Goal: Task Accomplishment & Management: Use online tool/utility

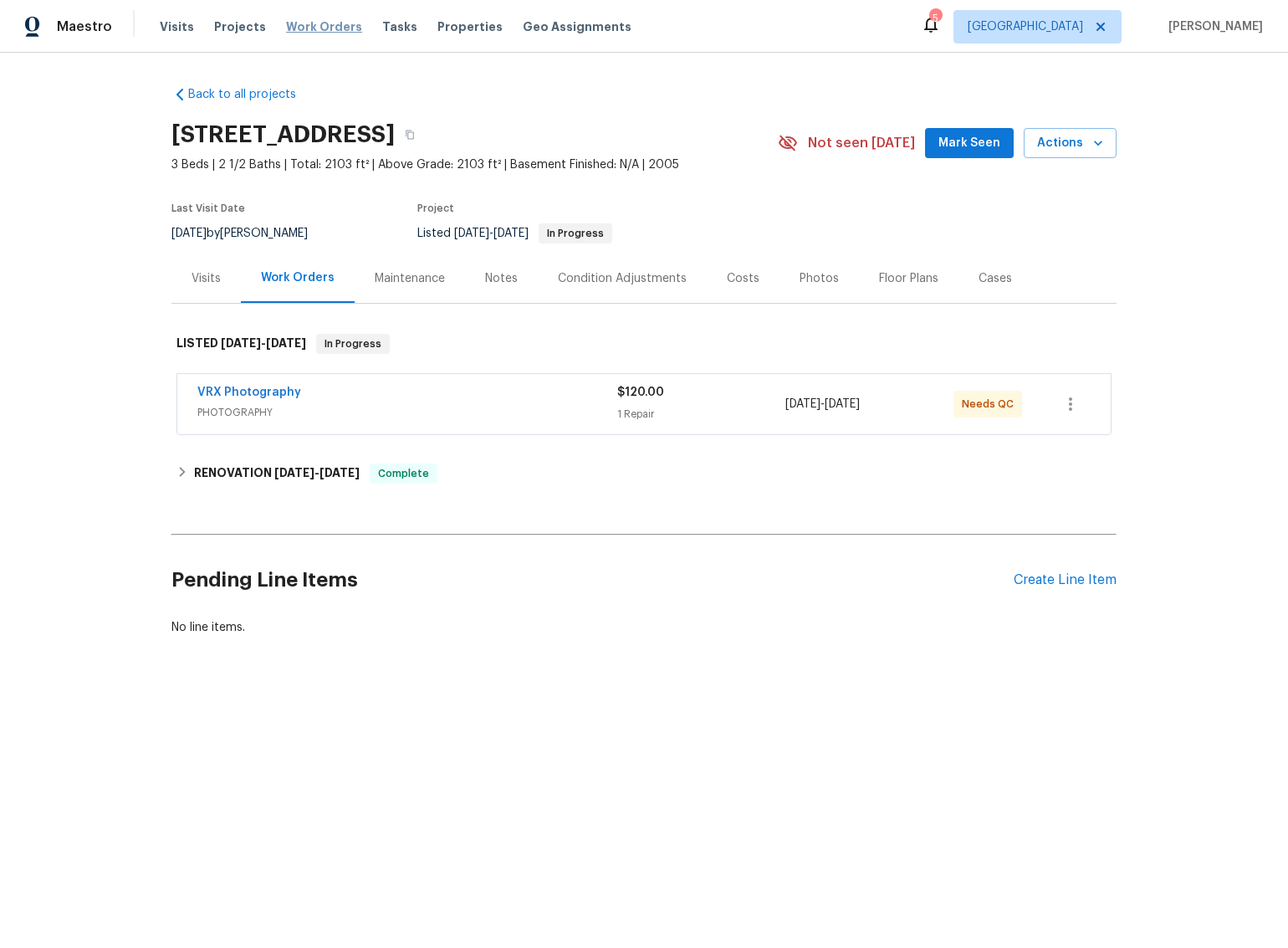
click at [306, 26] on span "Work Orders" at bounding box center [324, 26] width 76 height 17
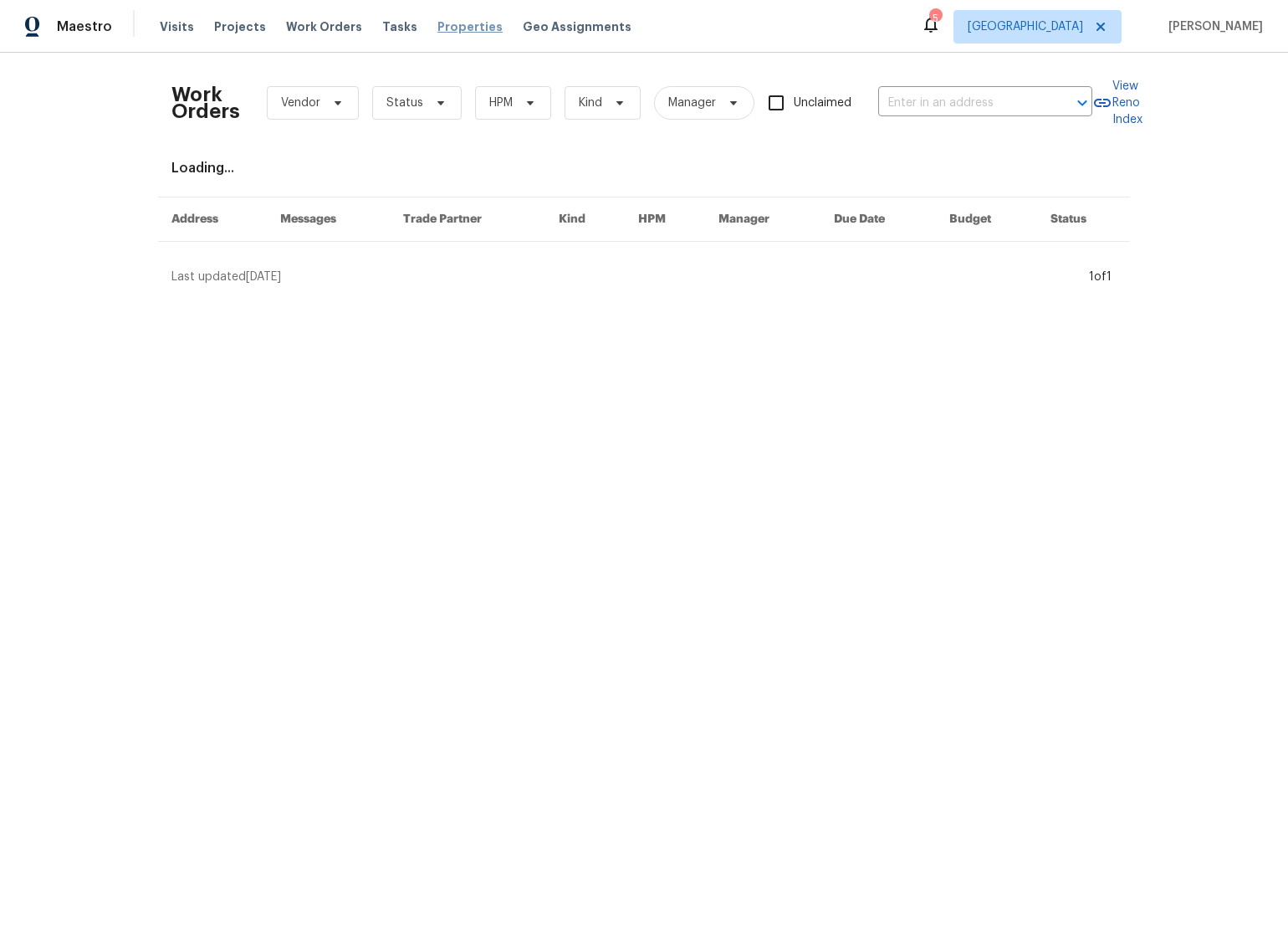
click at [459, 25] on span "Properties" at bounding box center [470, 26] width 65 height 17
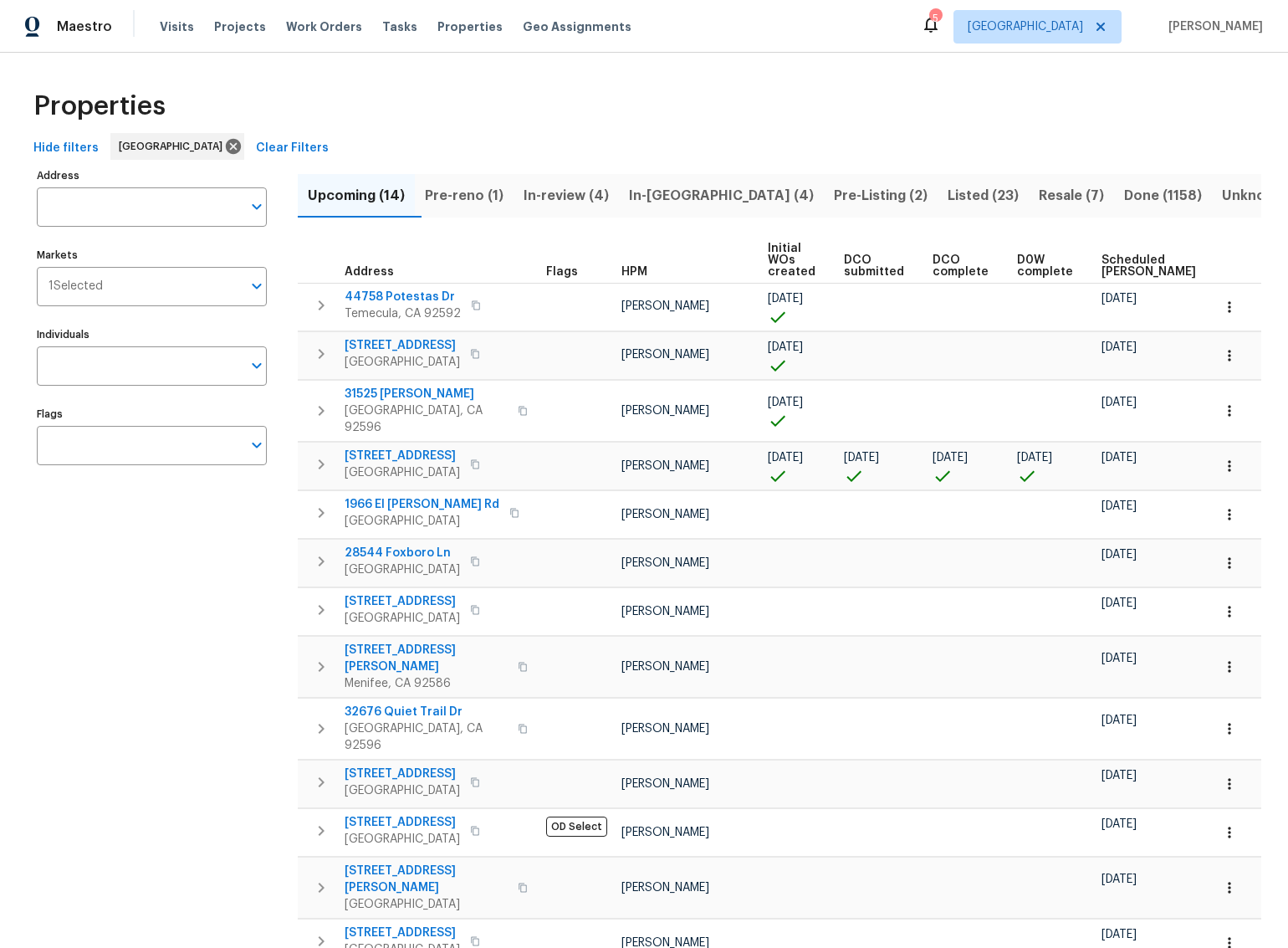
click at [490, 191] on span "Pre-reno (1)" at bounding box center [464, 195] width 79 height 24
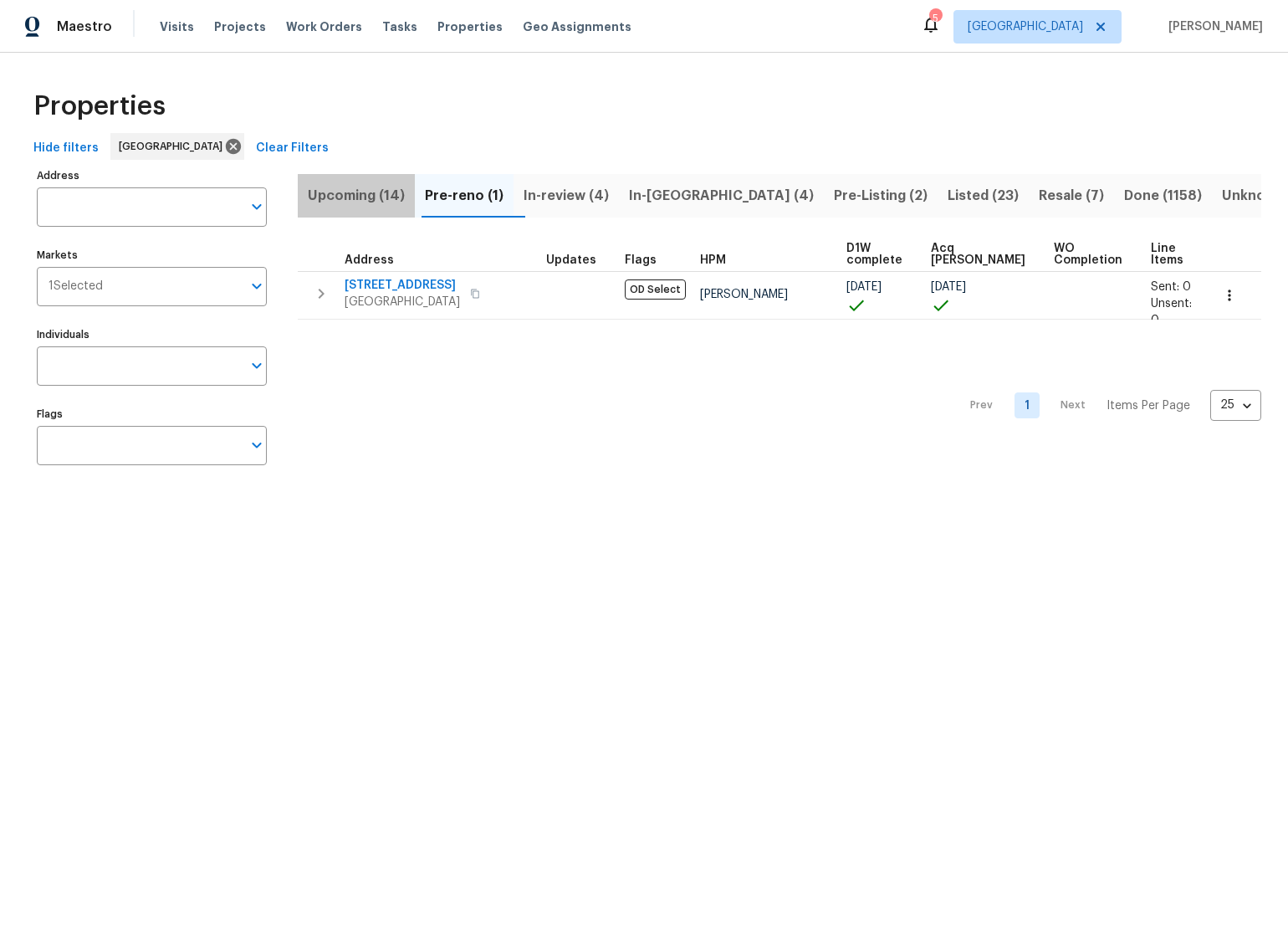
click at [347, 189] on span "Upcoming (14)" at bounding box center [356, 195] width 97 height 24
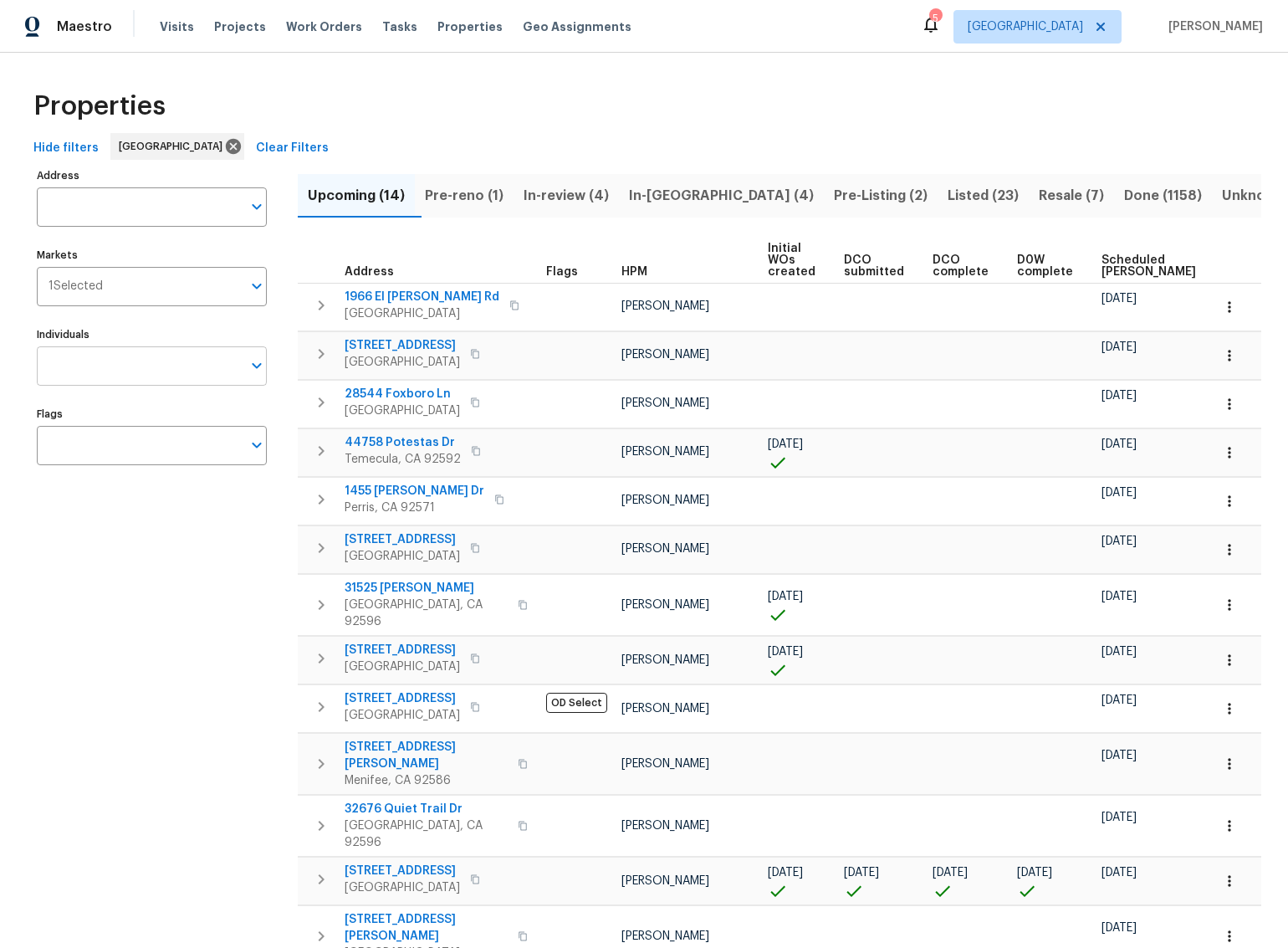
click at [136, 372] on input "Individuals" at bounding box center [139, 365] width 205 height 39
type input "benjamin reyes"
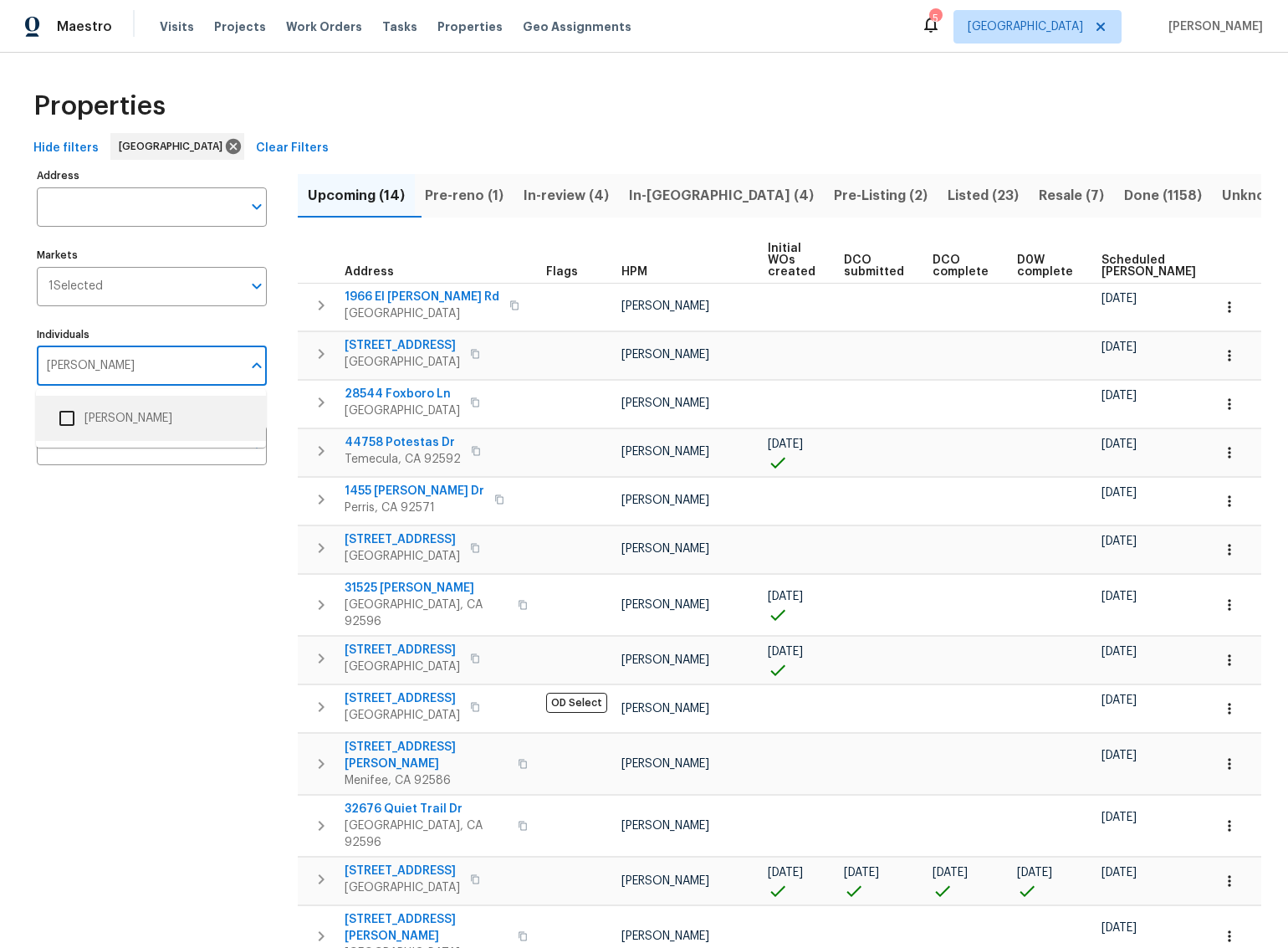
click at [66, 417] on input "checkbox" at bounding box center [67, 418] width 35 height 35
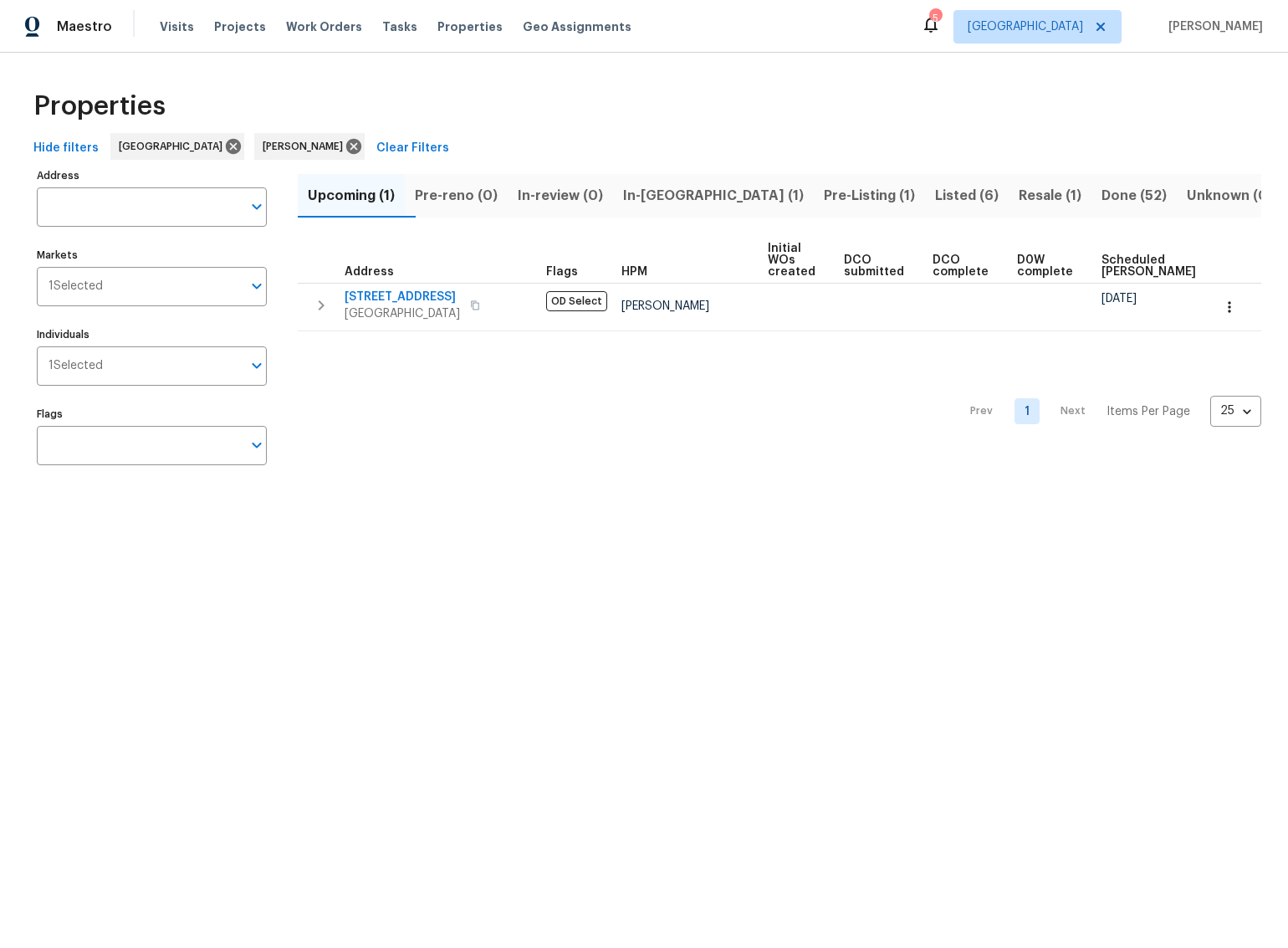
click at [679, 202] on span "In-reno (1)" at bounding box center [713, 195] width 180 height 24
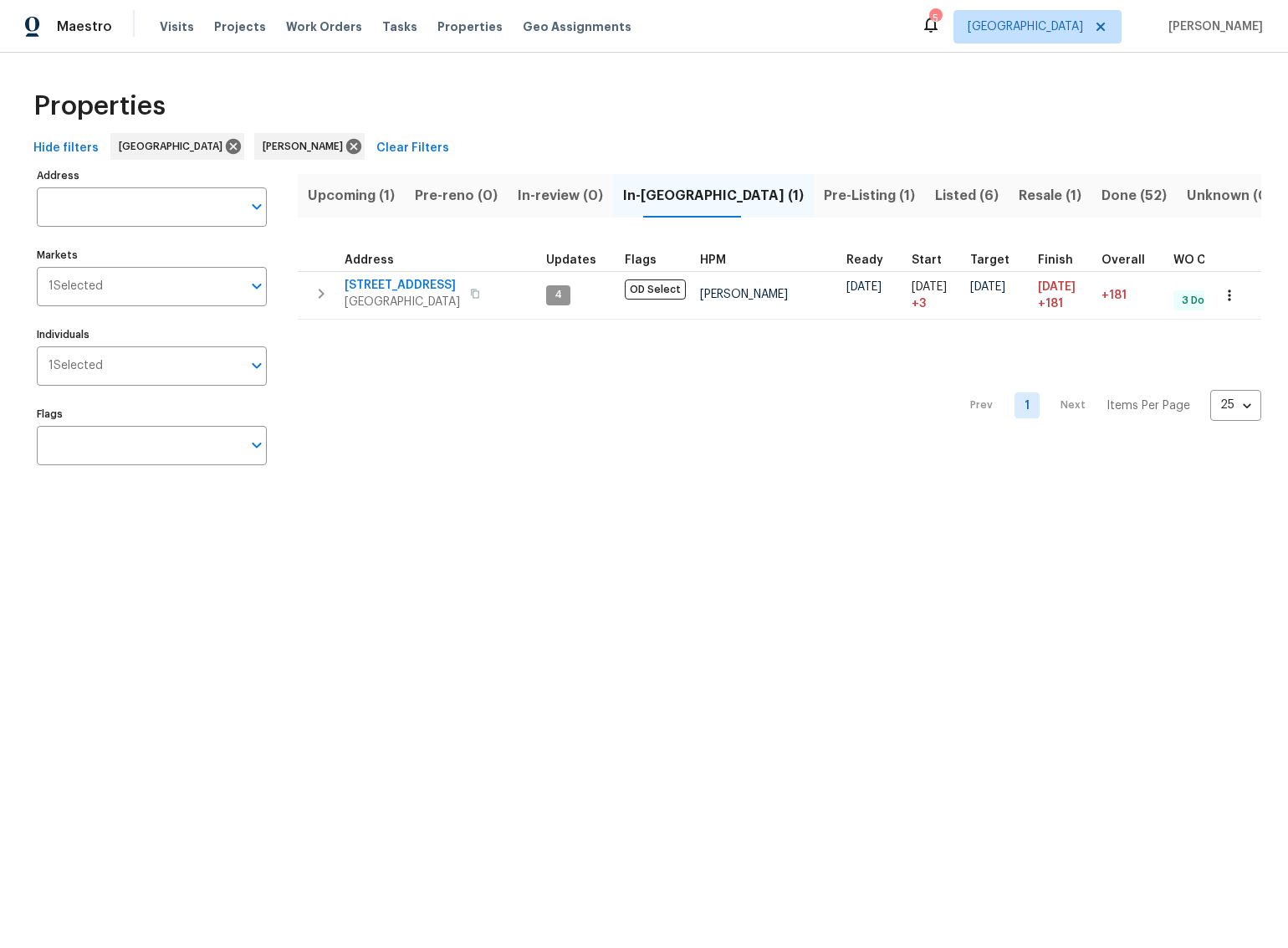
click at [824, 202] on span "Pre-Listing (1)" at bounding box center [869, 195] width 91 height 24
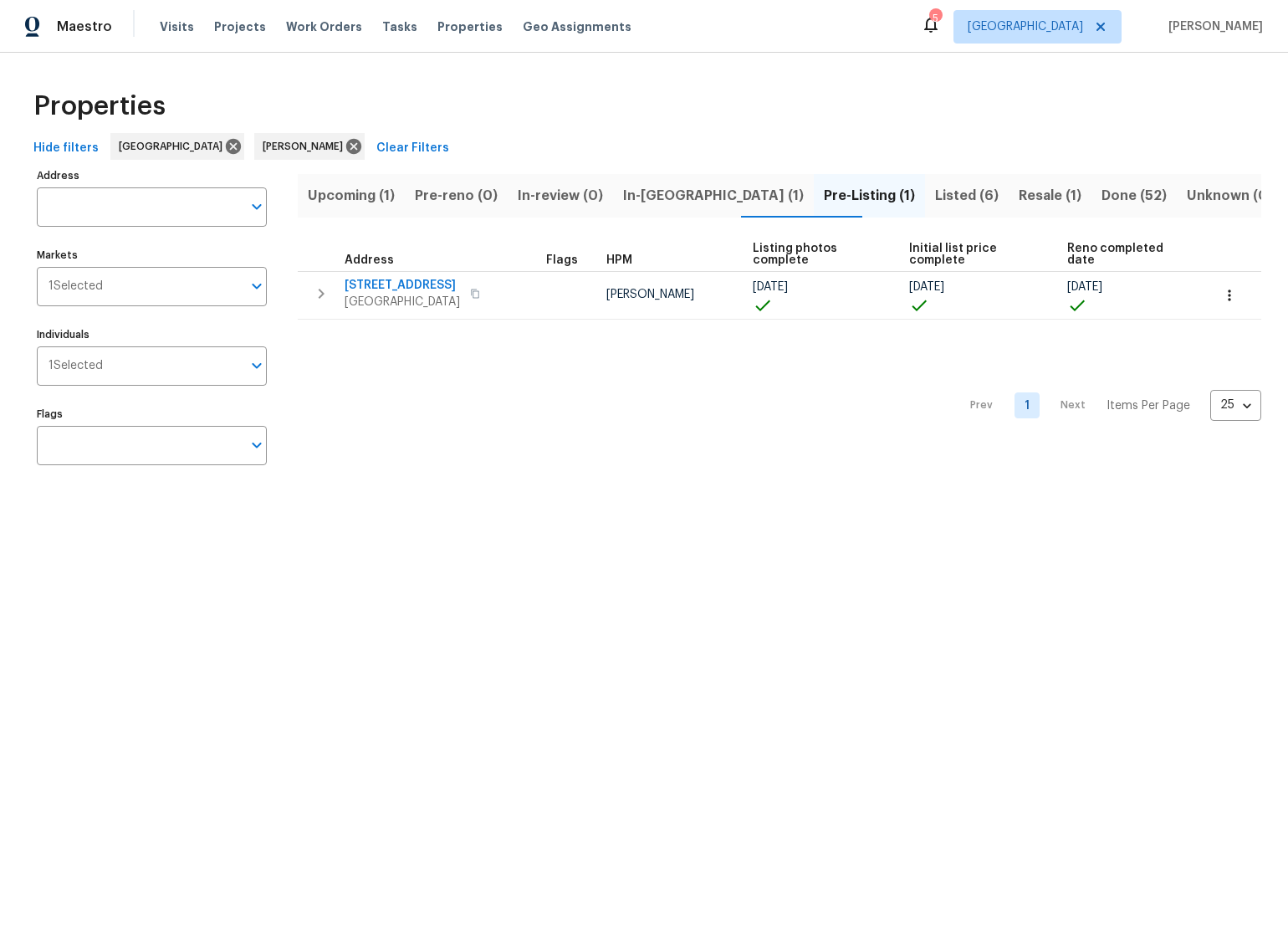
click at [372, 195] on span "Upcoming (1)" at bounding box center [350, 195] width 87 height 24
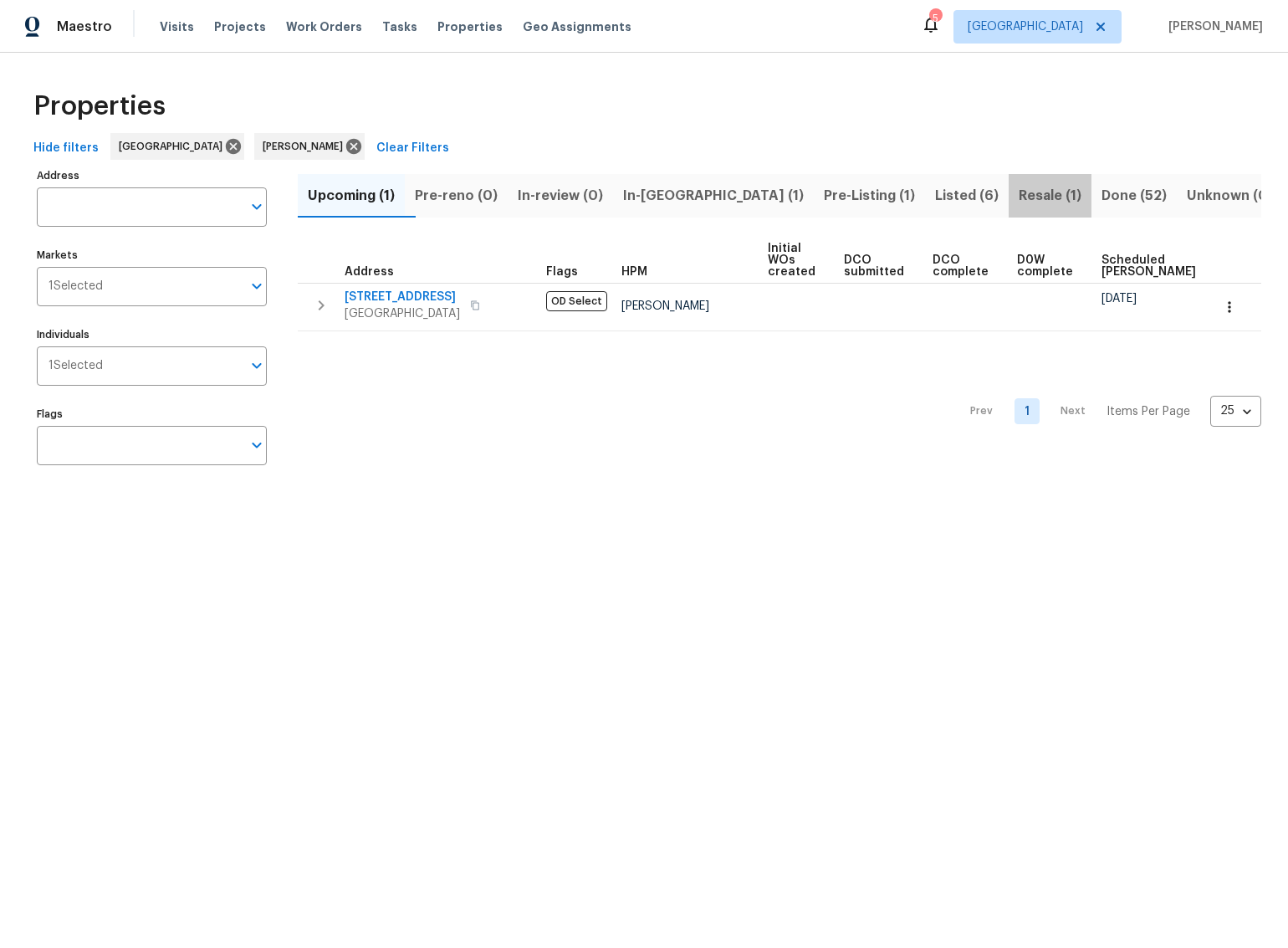
click at [1019, 196] on span "Resale (1)" at bounding box center [1051, 195] width 63 height 24
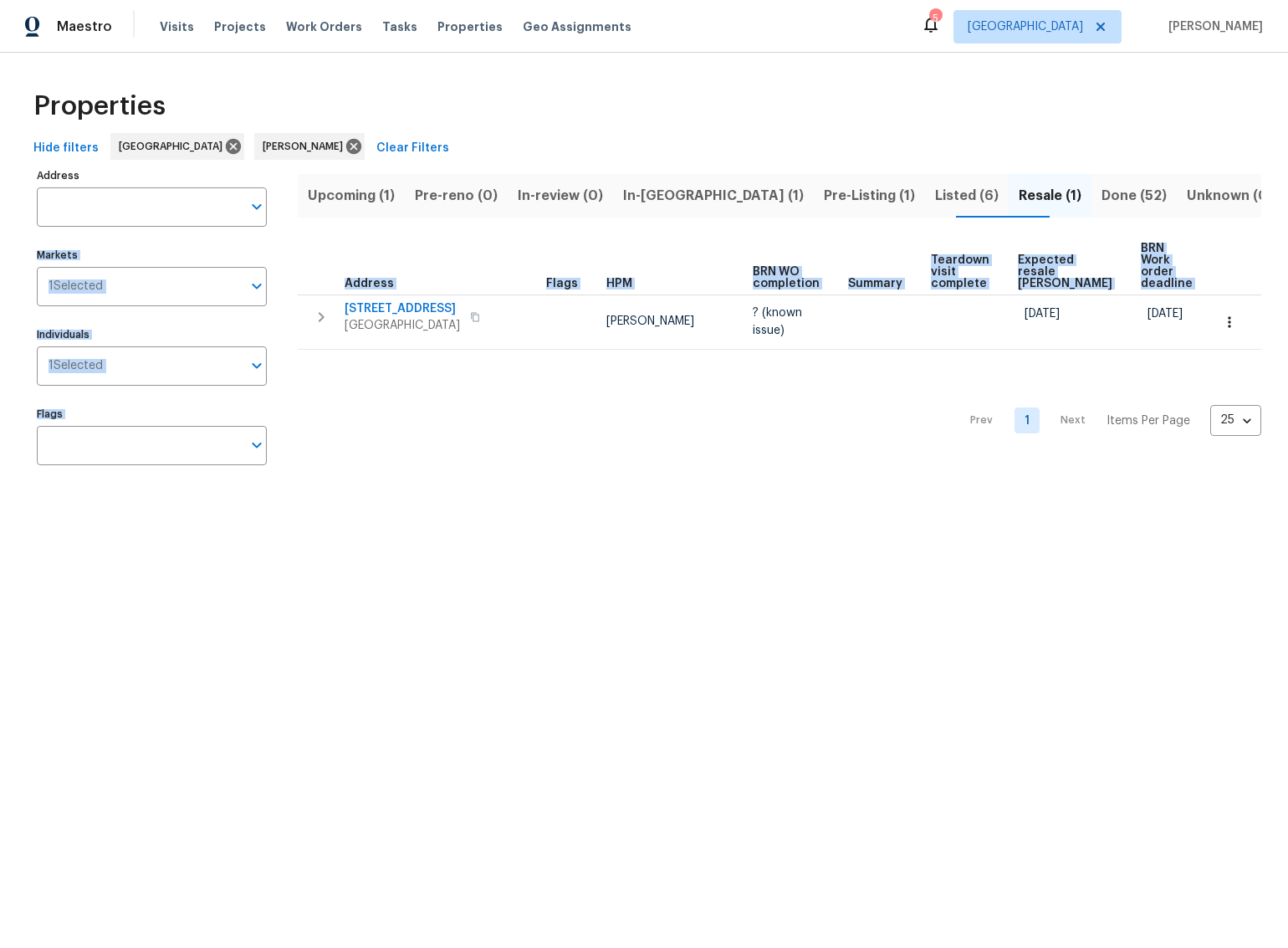
drag, startPoint x: -4, startPoint y: 333, endPoint x: -105, endPoint y: 302, distance: 105.7
click at [0, 302] on html "Maestro Visits Projects Work Orders Tasks Properties Geo Assignments 5 Riversid…" at bounding box center [644, 254] width 1288 height 508
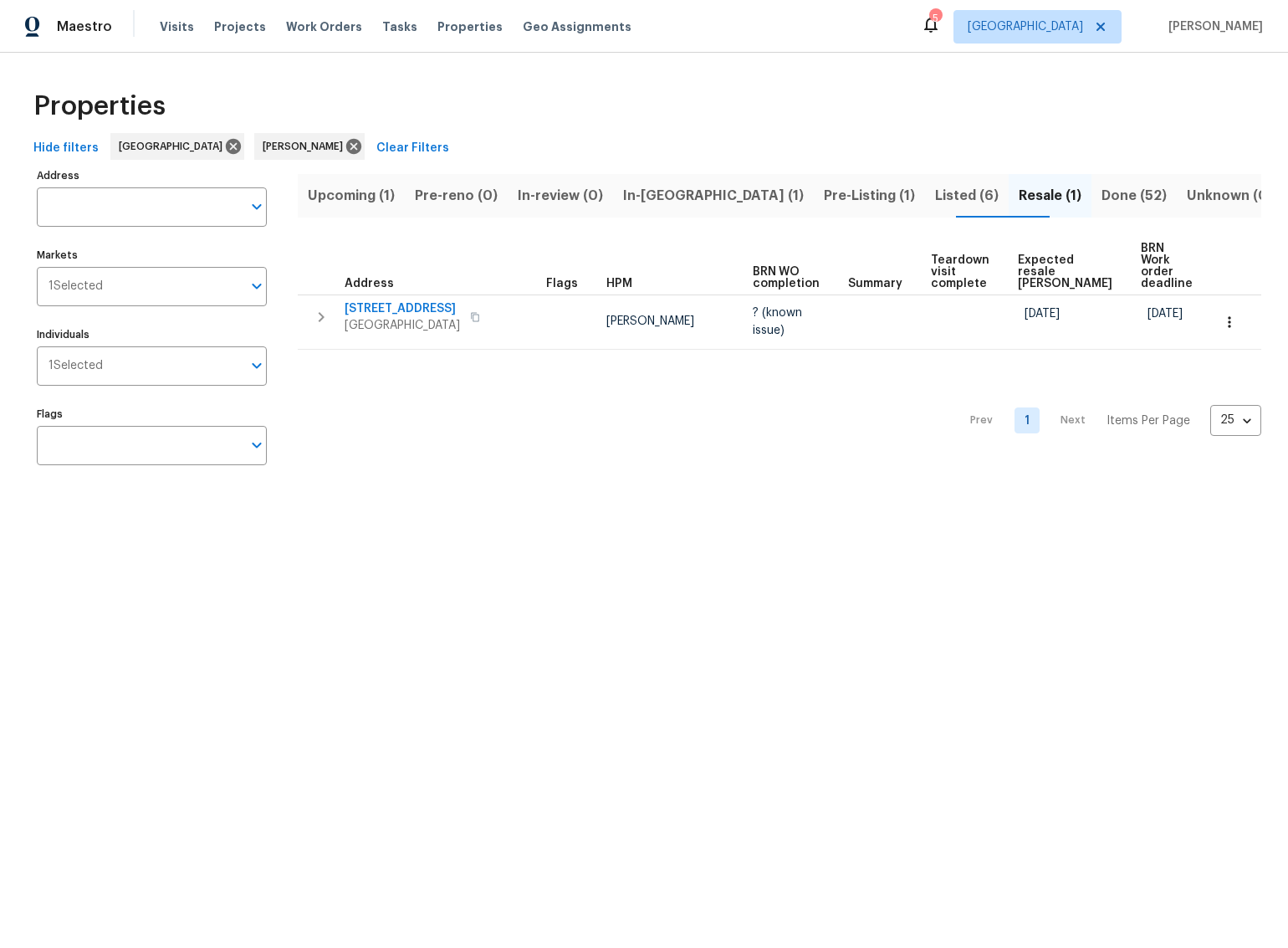
click at [377, 508] on html "Maestro Visits Projects Work Orders Tasks Properties Geo Assignments 5 Riversid…" at bounding box center [644, 254] width 1288 height 508
click at [871, 99] on div "Properties" at bounding box center [644, 106] width 1235 height 53
click at [369, 194] on span "Upcoming (1)" at bounding box center [350, 195] width 87 height 24
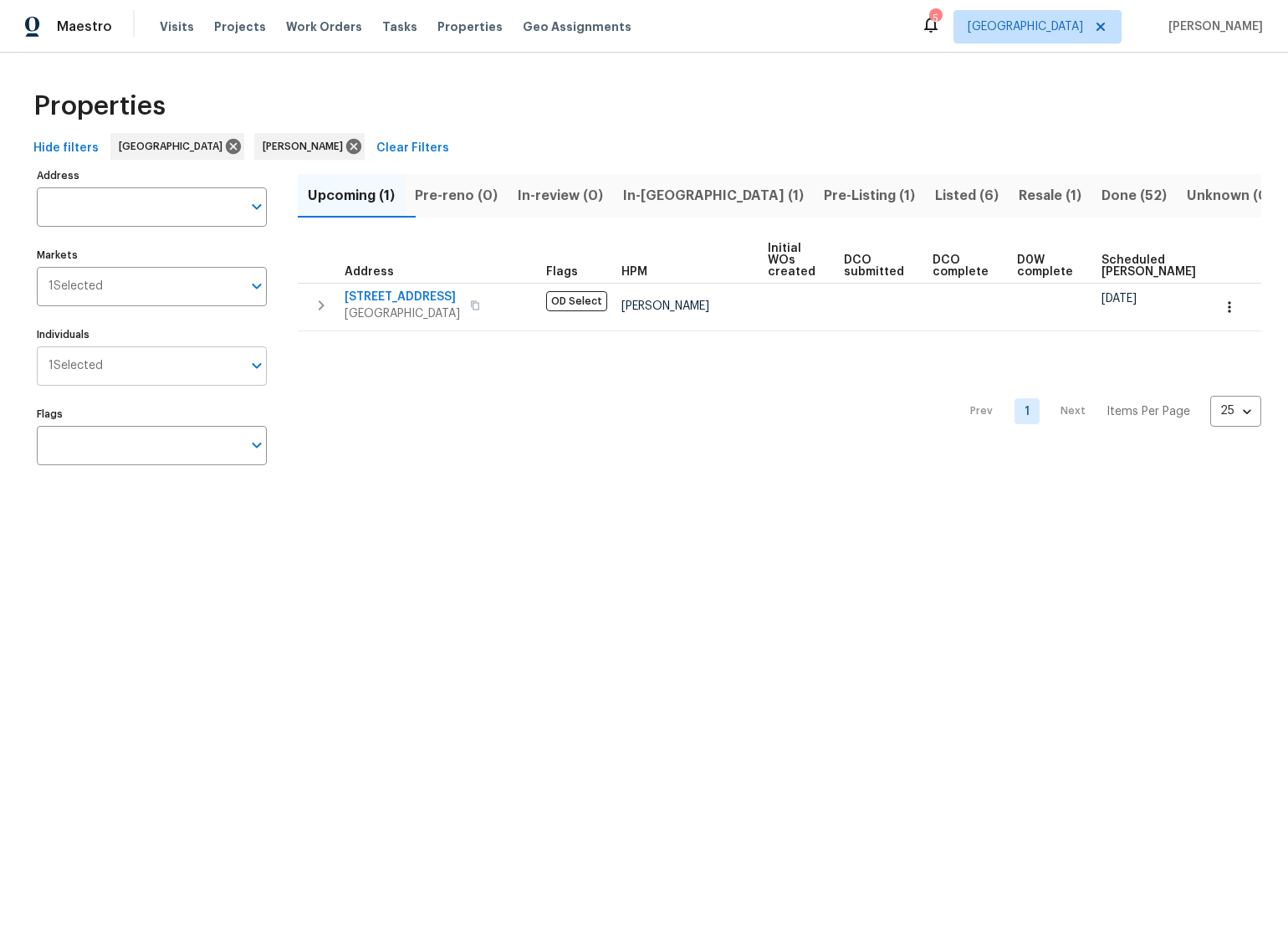
click at [164, 363] on input "Individuals" at bounding box center [172, 365] width 138 height 39
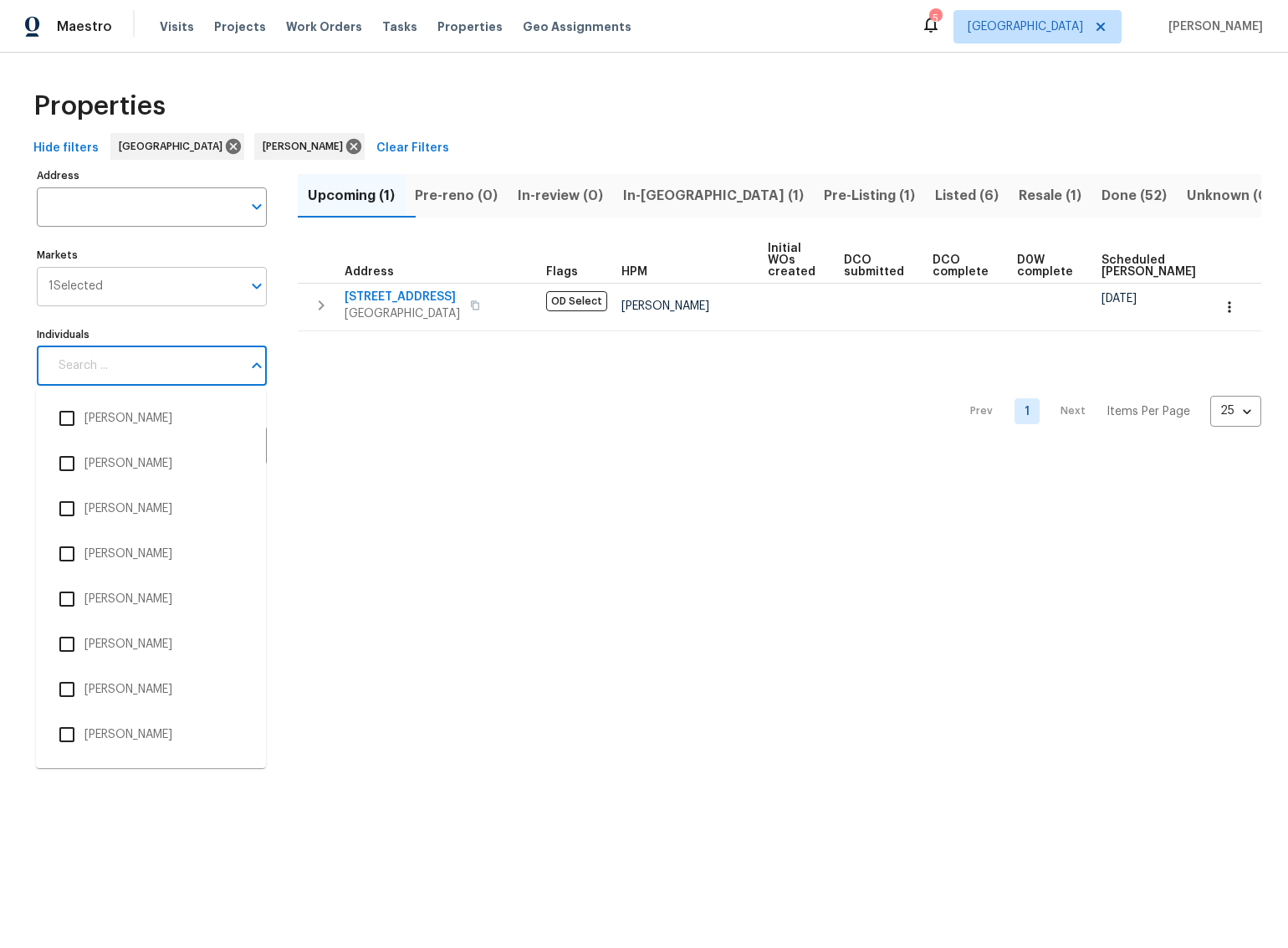
click at [159, 286] on input "Markets" at bounding box center [172, 287] width 138 height 39
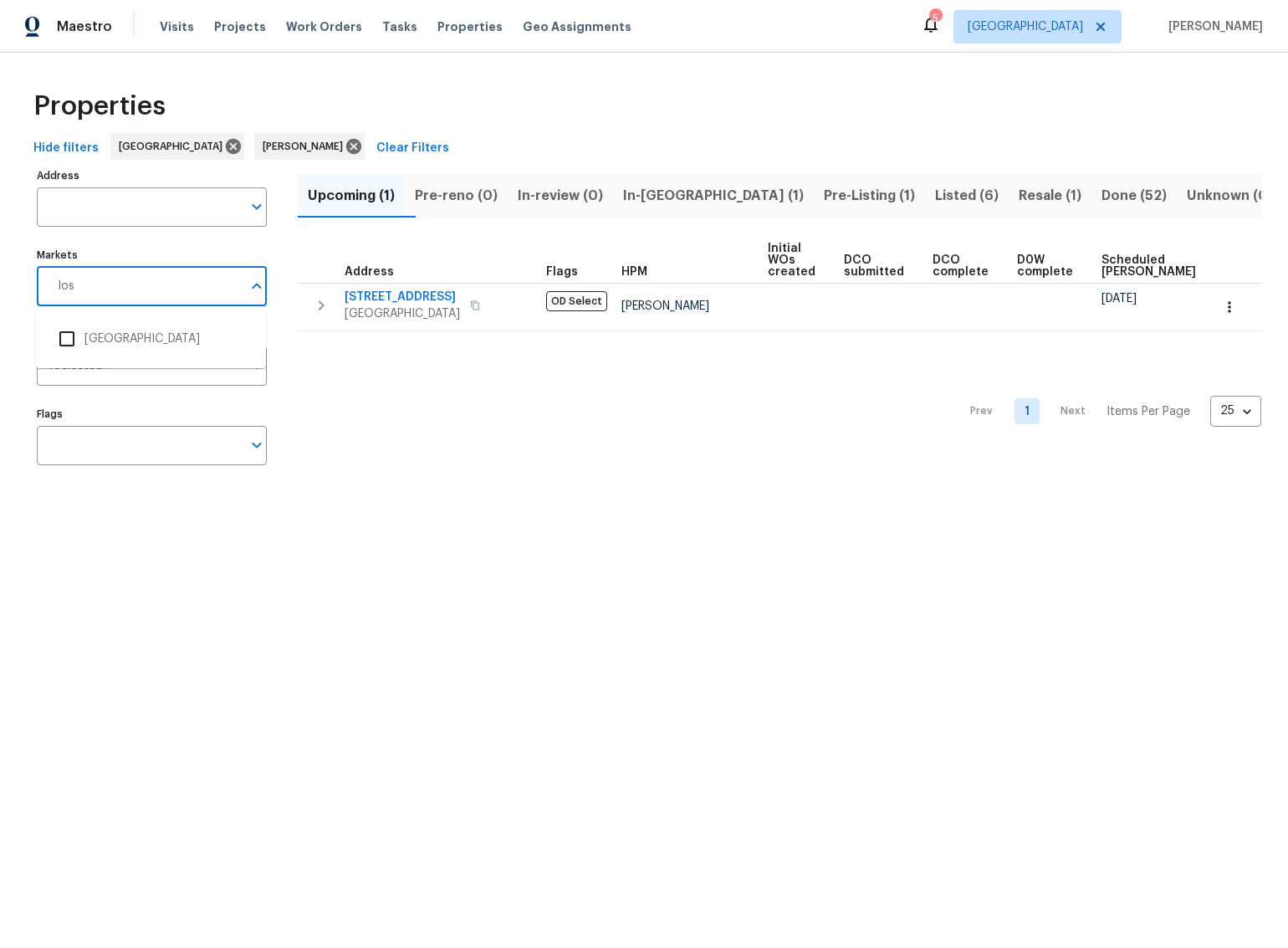
type input "los"
click at [66, 341] on input "checkbox" at bounding box center [67, 339] width 35 height 35
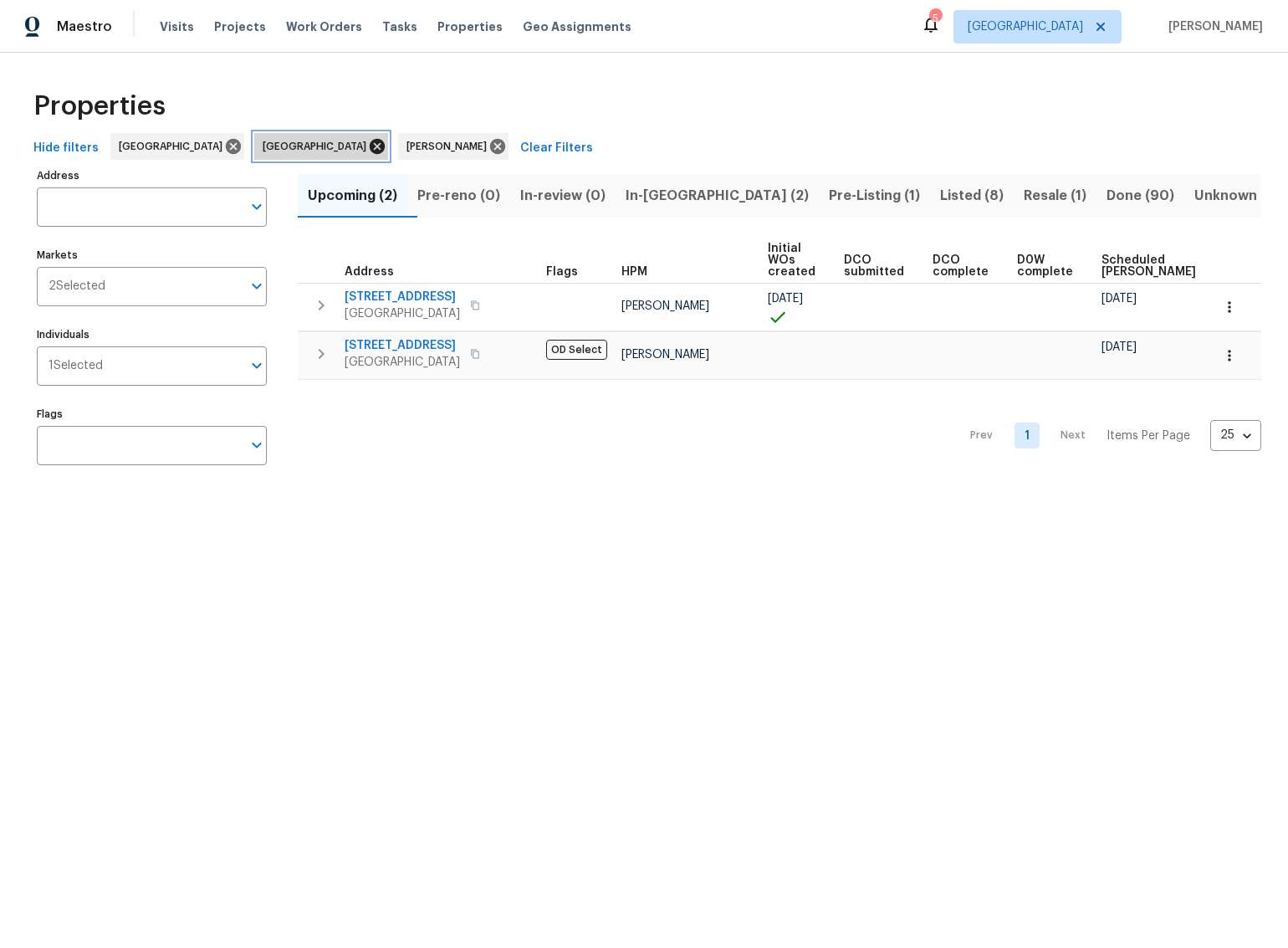
click at [370, 147] on icon at bounding box center [377, 145] width 15 height 15
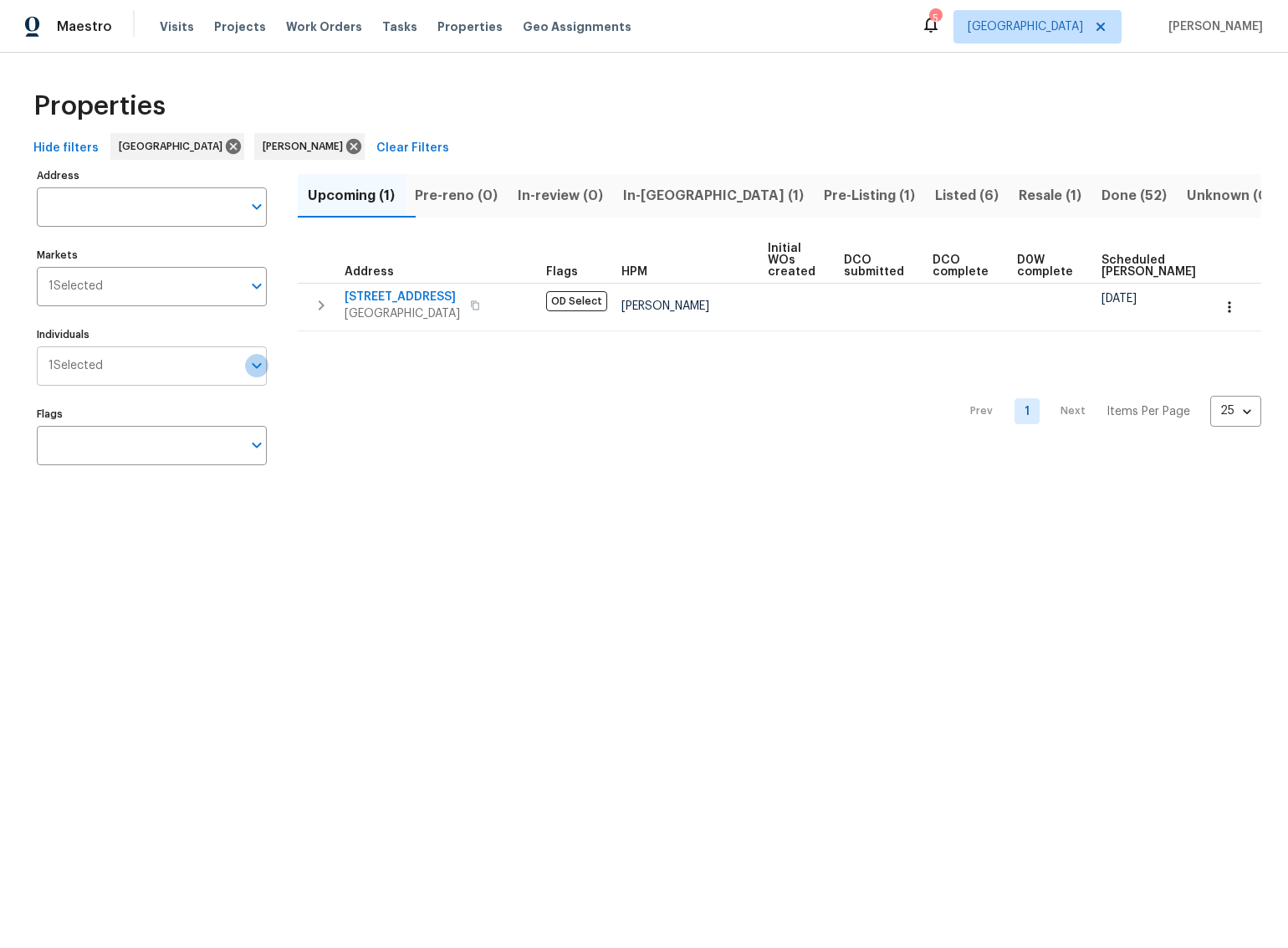
click at [247, 372] on icon "Open" at bounding box center [257, 365] width 20 height 20
type input "jeff gandy"
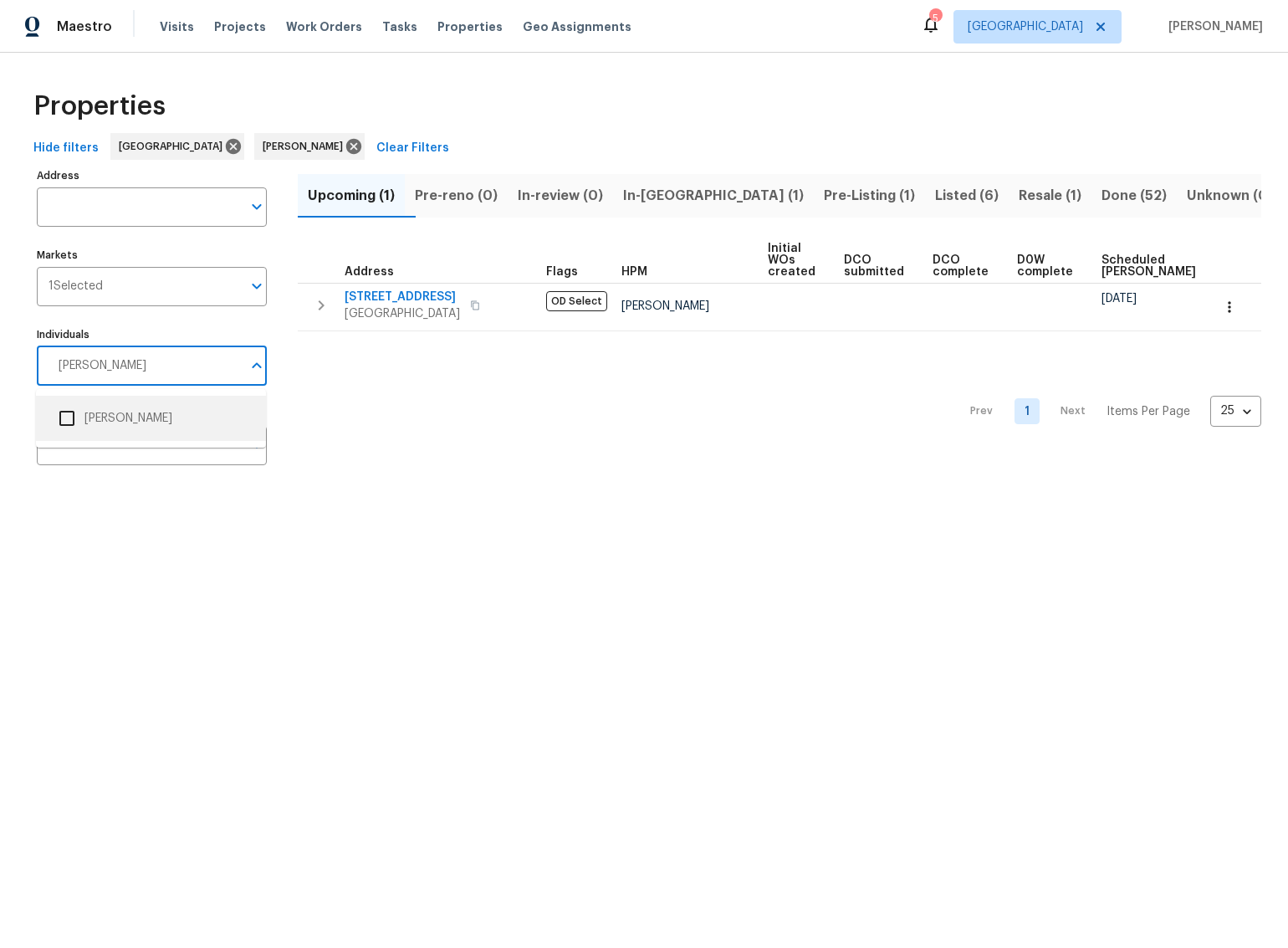
click at [73, 414] on input "checkbox" at bounding box center [67, 418] width 35 height 35
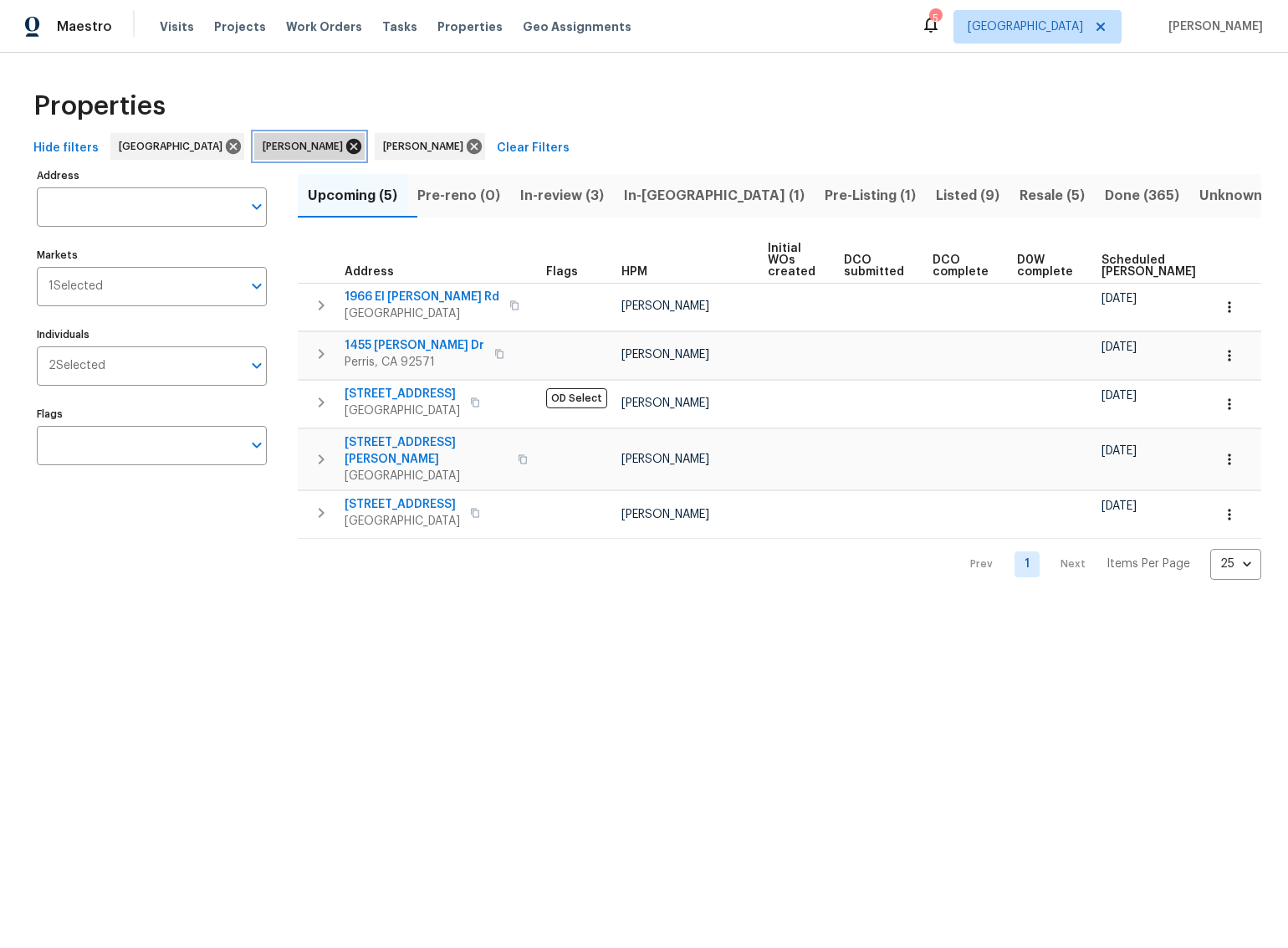
click at [344, 145] on icon at bounding box center [353, 146] width 18 height 18
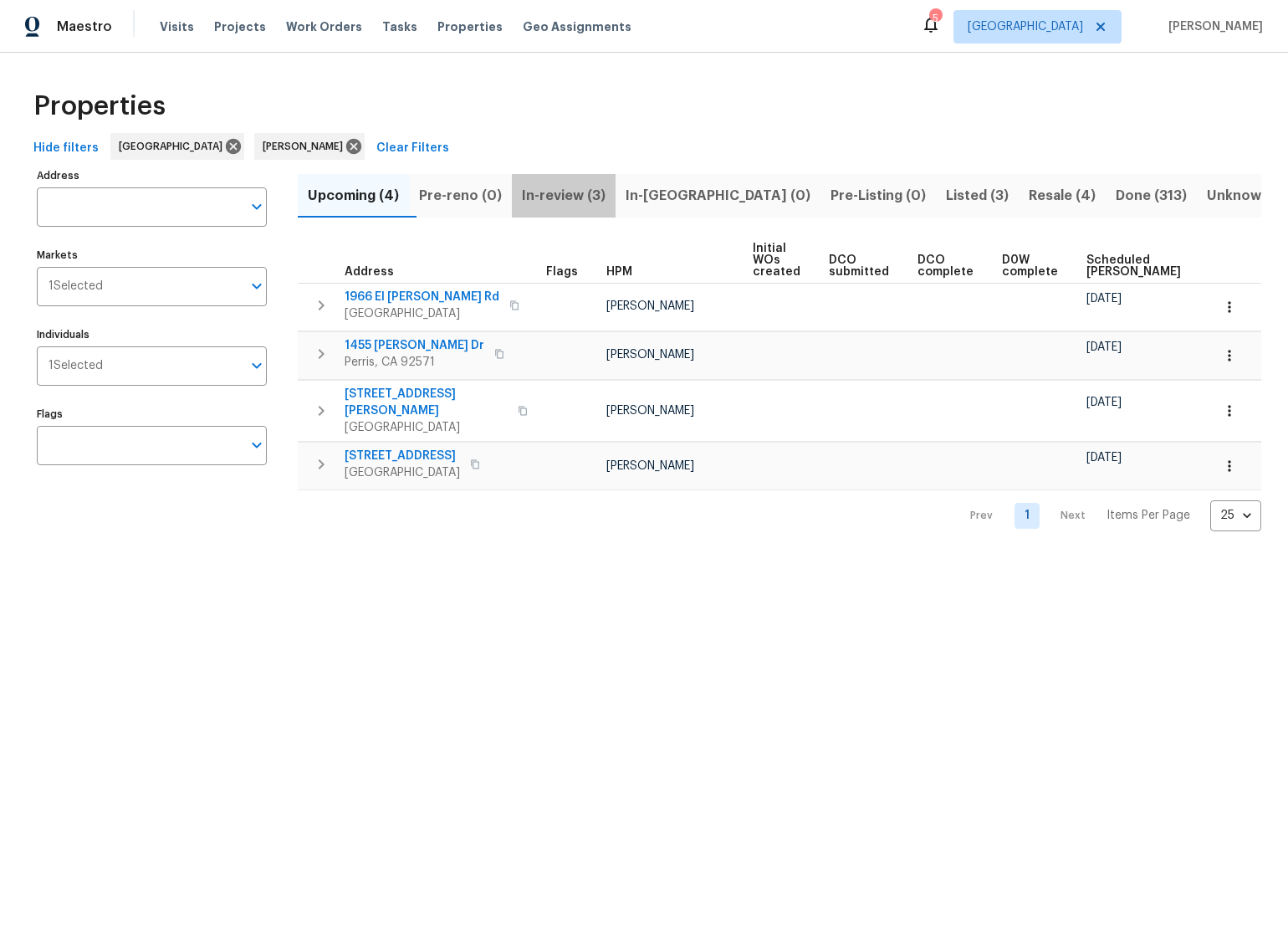
click at [563, 195] on span "In-review (3)" at bounding box center [563, 195] width 83 height 24
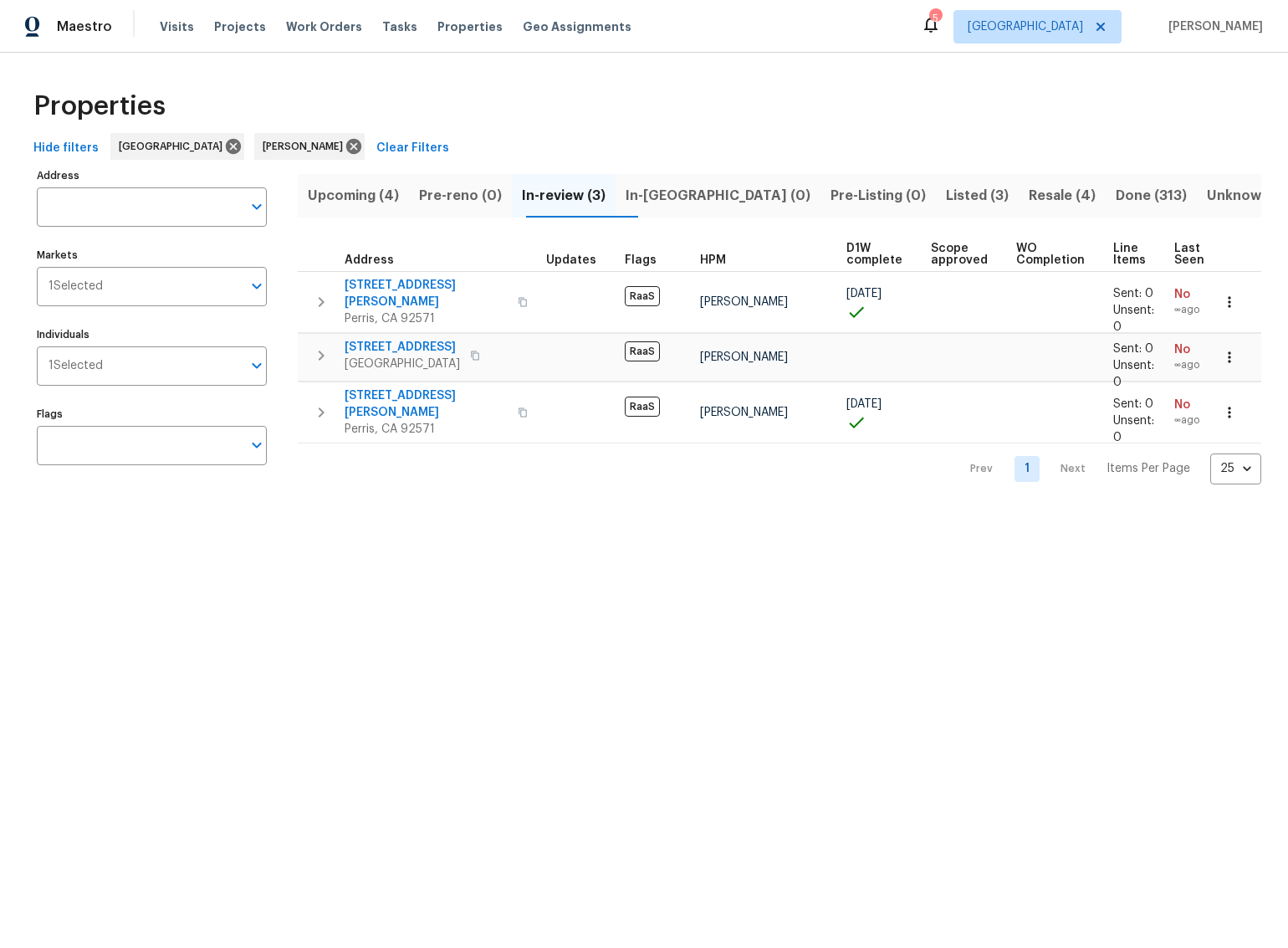
click at [693, 194] on span "In-reno (0)" at bounding box center [718, 195] width 185 height 24
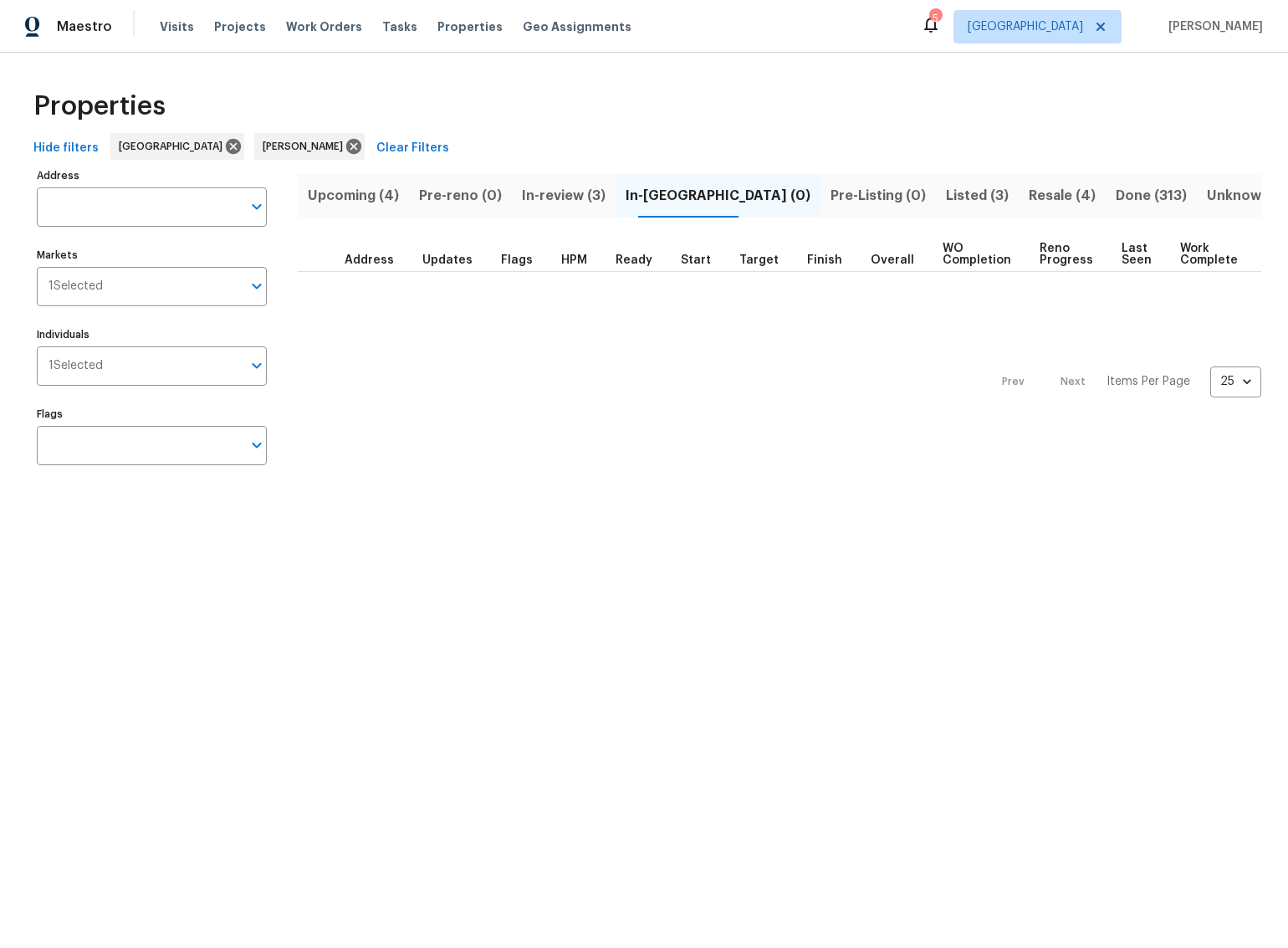
click at [831, 193] on span "Pre-Listing (0)" at bounding box center [878, 195] width 96 height 24
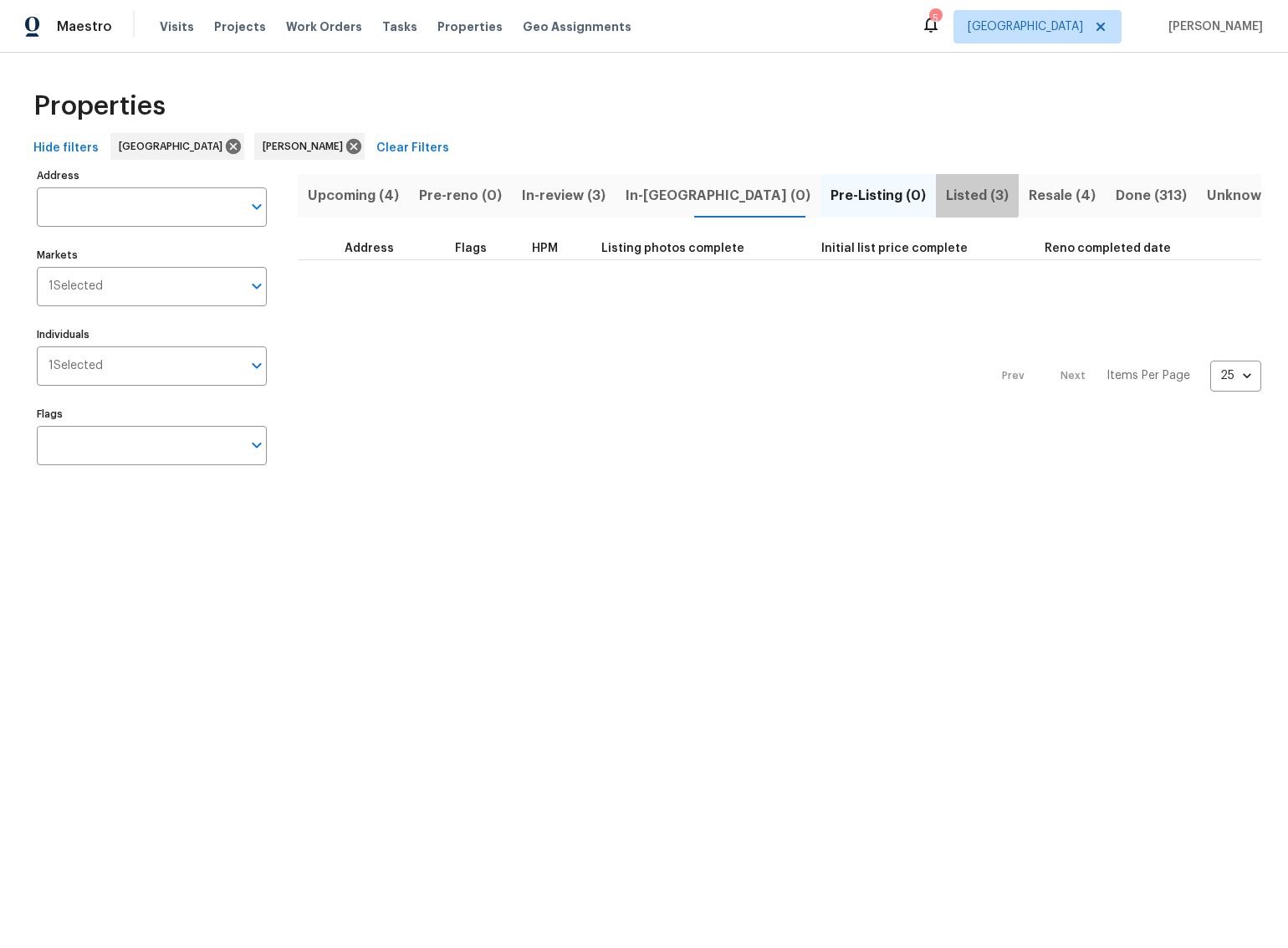
click at [946, 192] on span "Listed (3)" at bounding box center [978, 195] width 63 height 24
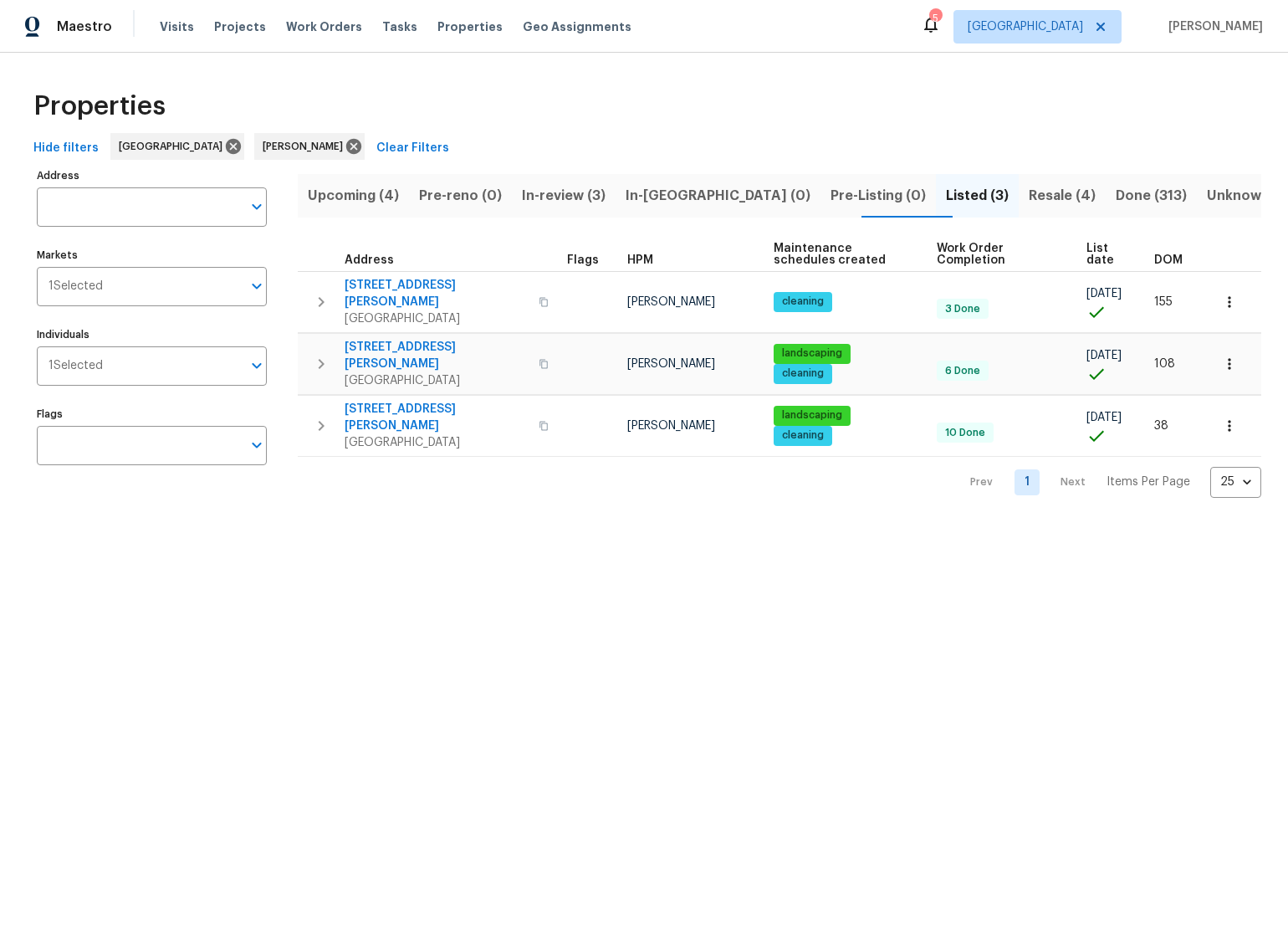
click at [1029, 189] on span "Resale (4)" at bounding box center [1062, 195] width 67 height 24
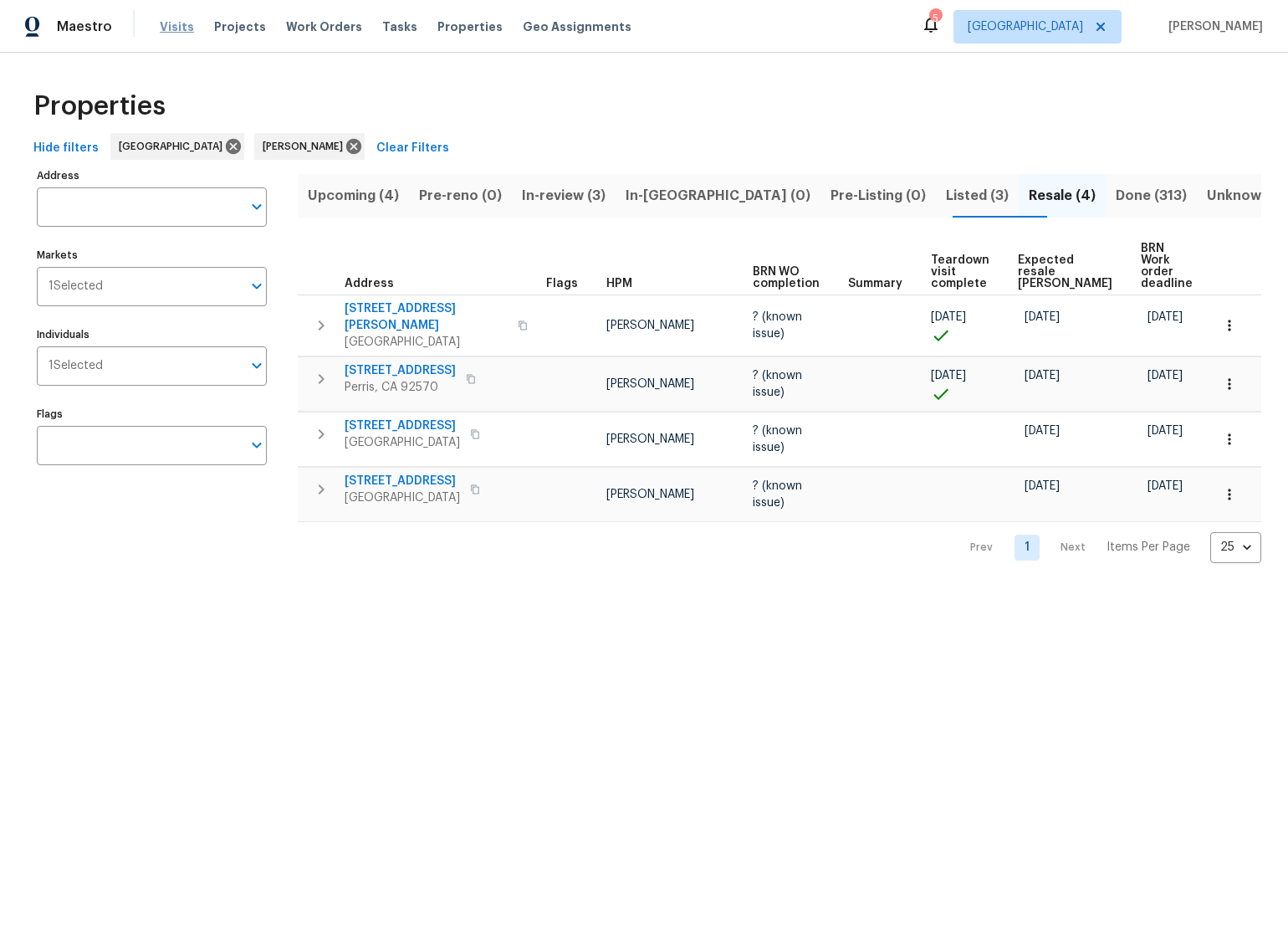
click at [174, 30] on span "Visits" at bounding box center [176, 26] width 34 height 17
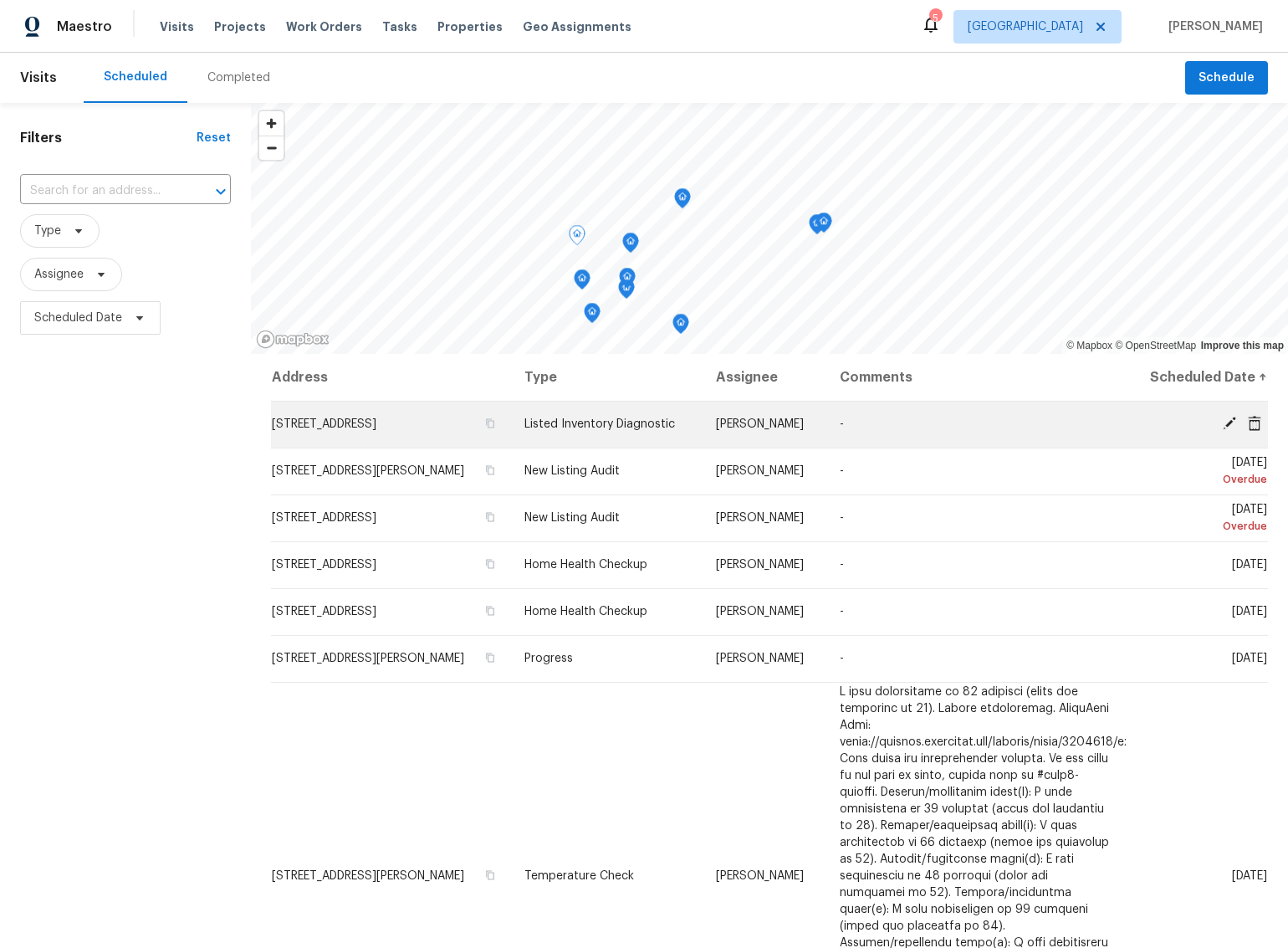
click at [1257, 431] on icon at bounding box center [1255, 423] width 15 height 15
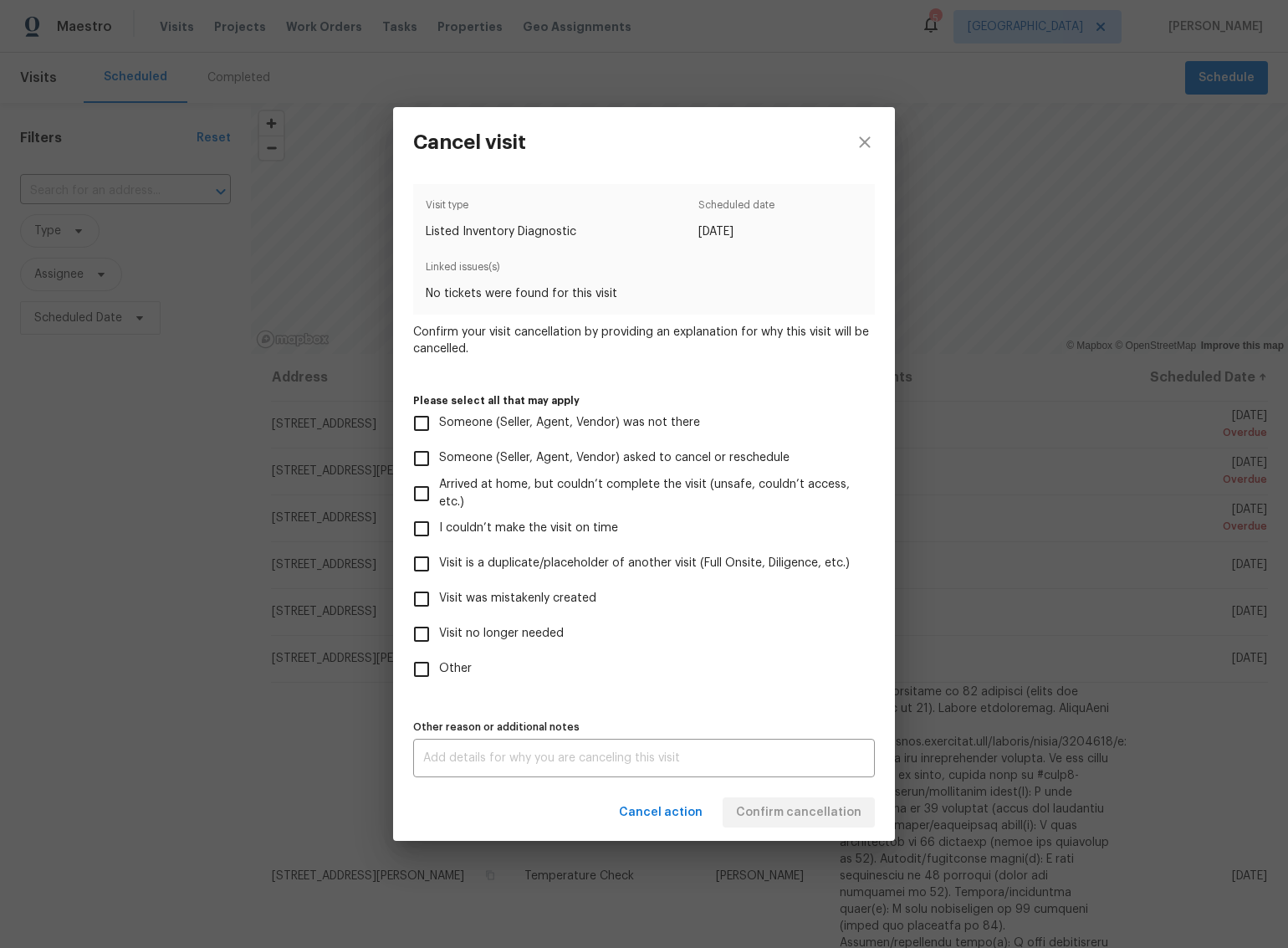
click at [421, 563] on input "Visit is a duplicate/placeholder of another visit (Full Onsite, Diligence, etc.)" at bounding box center [421, 563] width 35 height 35
checkbox input "true"
click at [746, 773] on div "x Other reason or additional notes" at bounding box center [644, 758] width 462 height 39
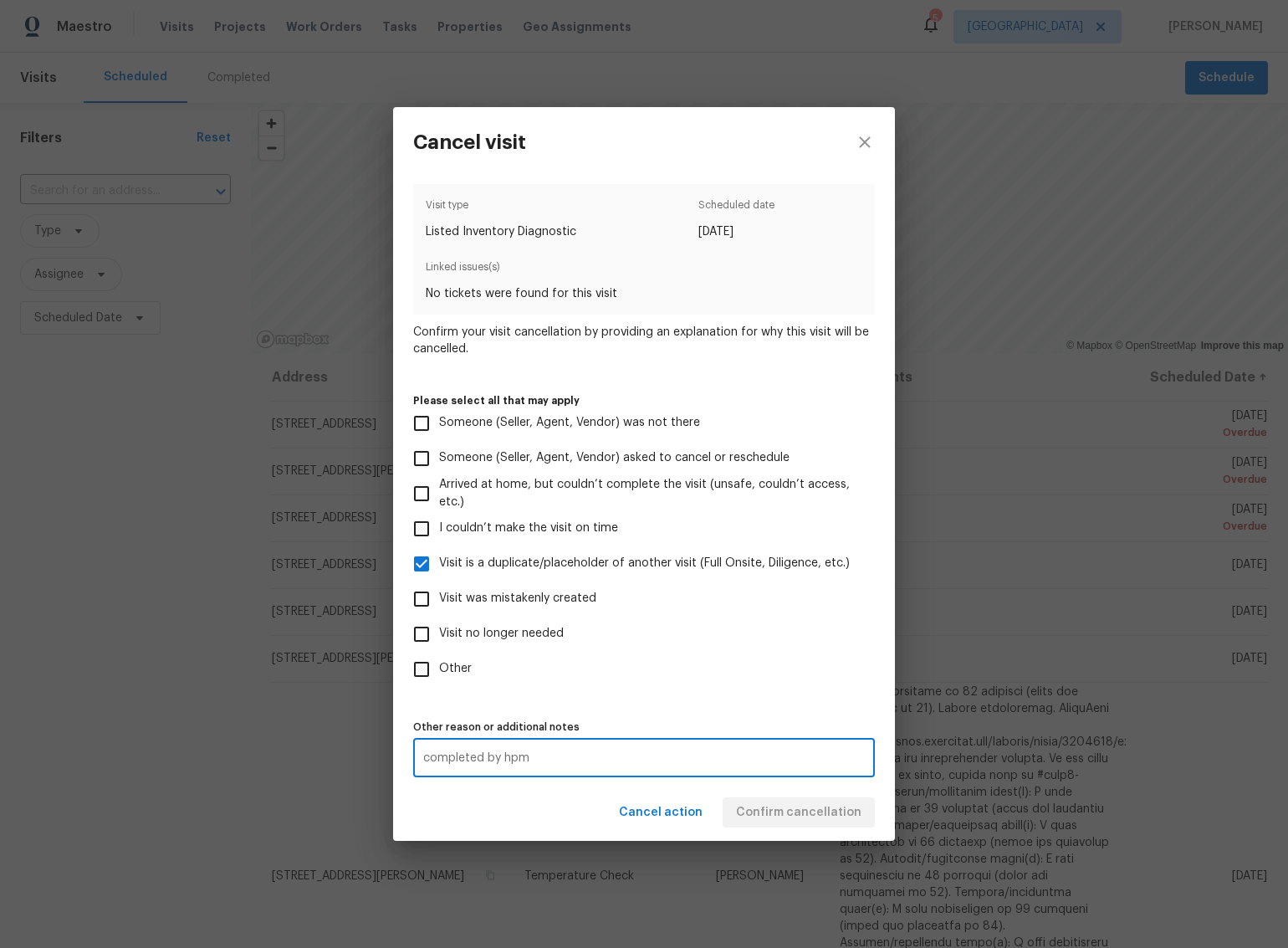
type textarea "completed by hpm"
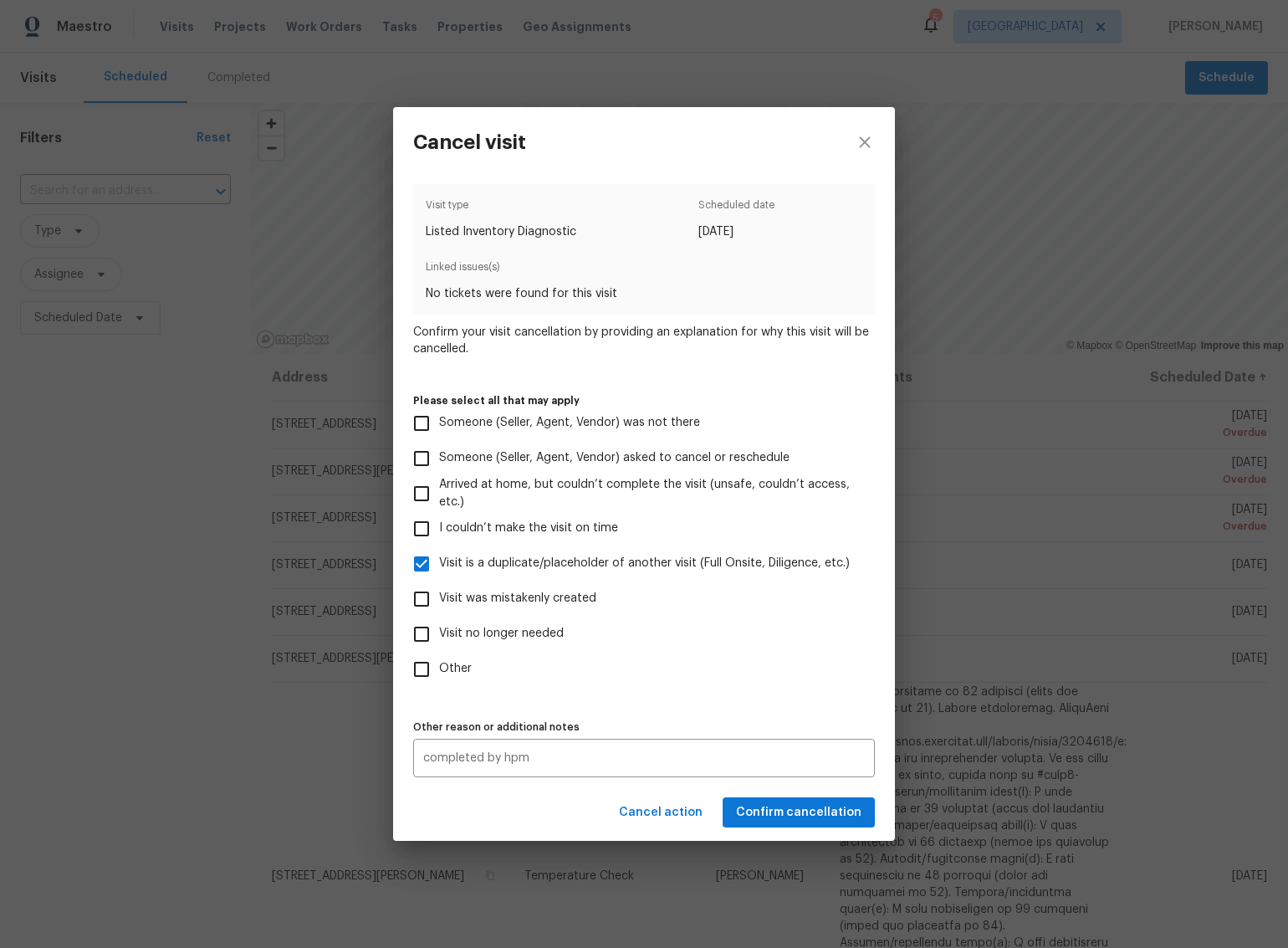
click at [742, 694] on div "Visit type Listed Inventory Diagnostic Scheduled date 8/12/2025 Linked issues(s…" at bounding box center [644, 480] width 462 height 593
click at [785, 808] on span "Confirm cancellation" at bounding box center [798, 813] width 125 height 21
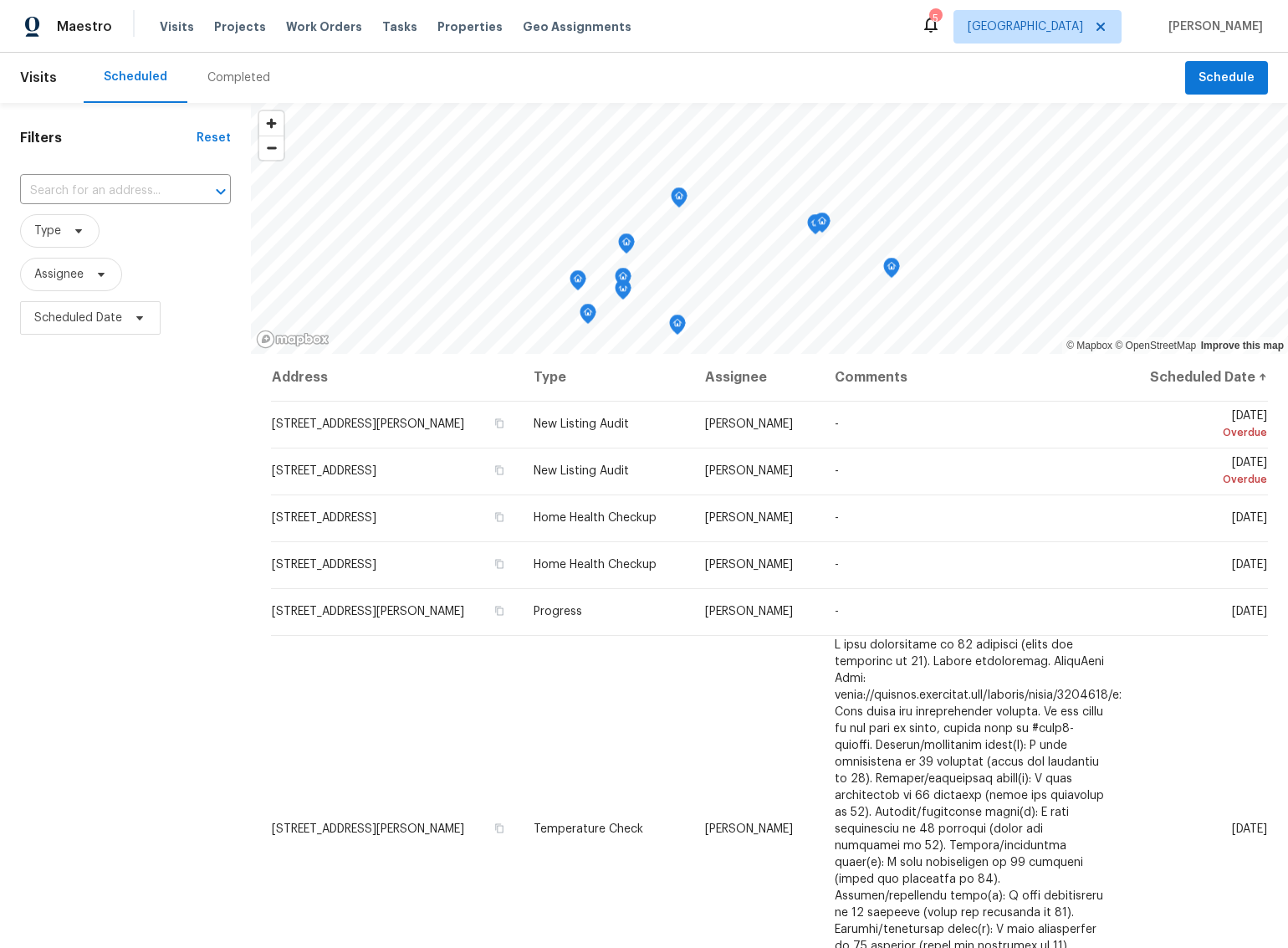
click at [98, 386] on div "Filters Reset ​ Type Assignee Scheduled Date" at bounding box center [125, 606] width 251 height 1008
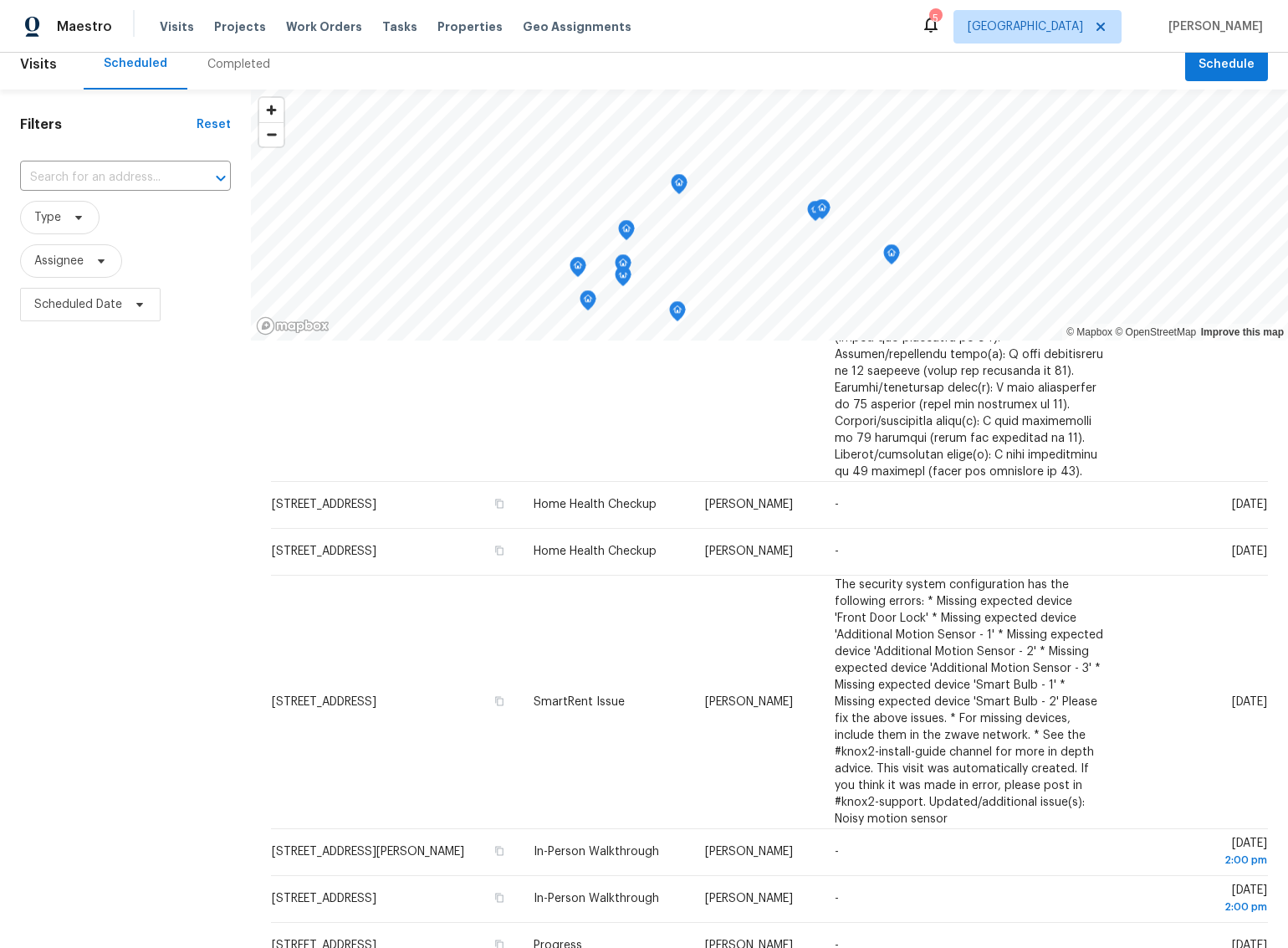
scroll to position [529, 0]
click at [437, 23] on span "Properties" at bounding box center [470, 26] width 65 height 17
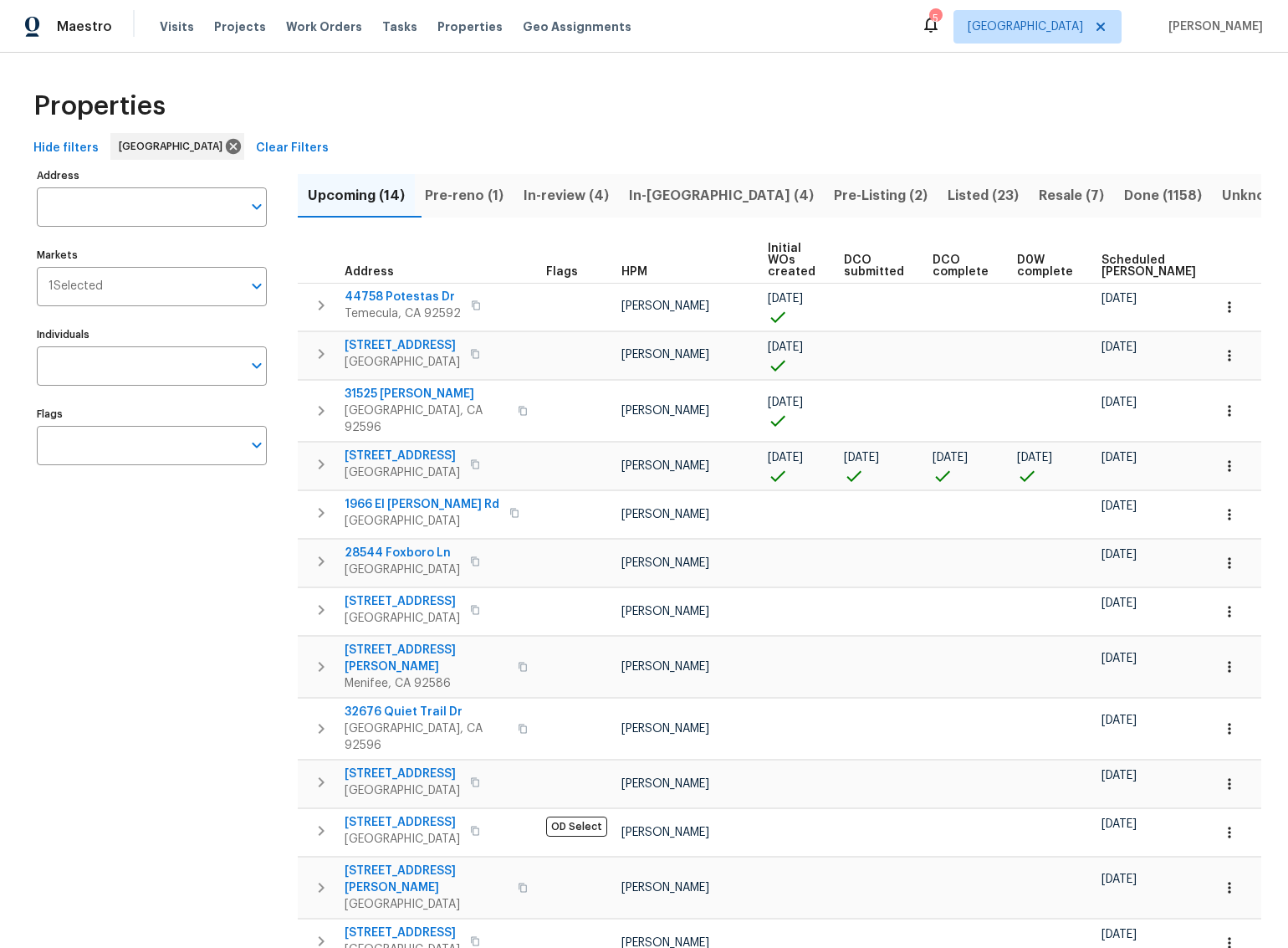
click at [168, 398] on div "Address Address Markets 1 Selected Markets Individuals Individuals Flags Flags" at bounding box center [162, 610] width 251 height 893
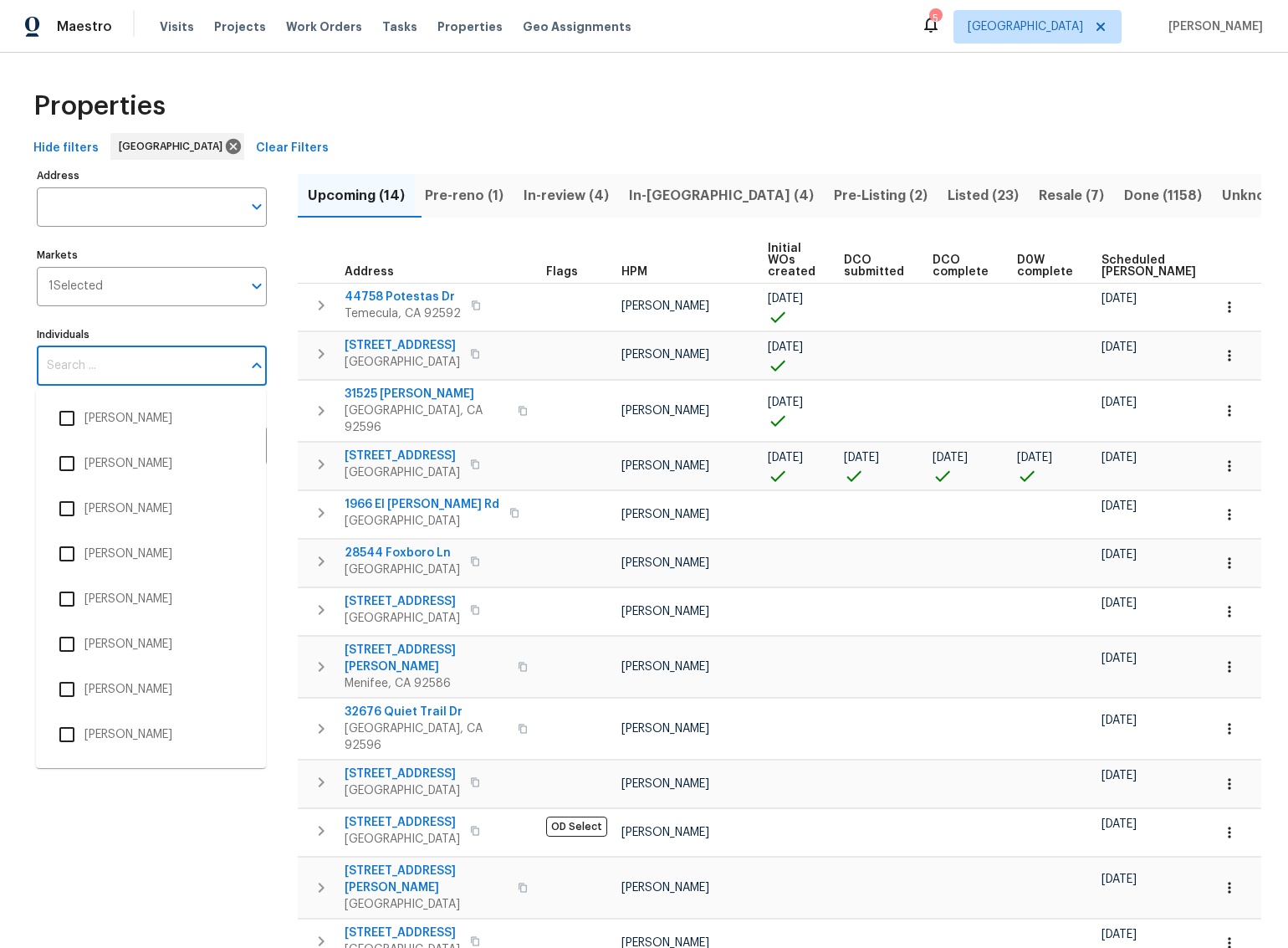
click at [168, 361] on input "Individuals" at bounding box center [139, 365] width 205 height 39
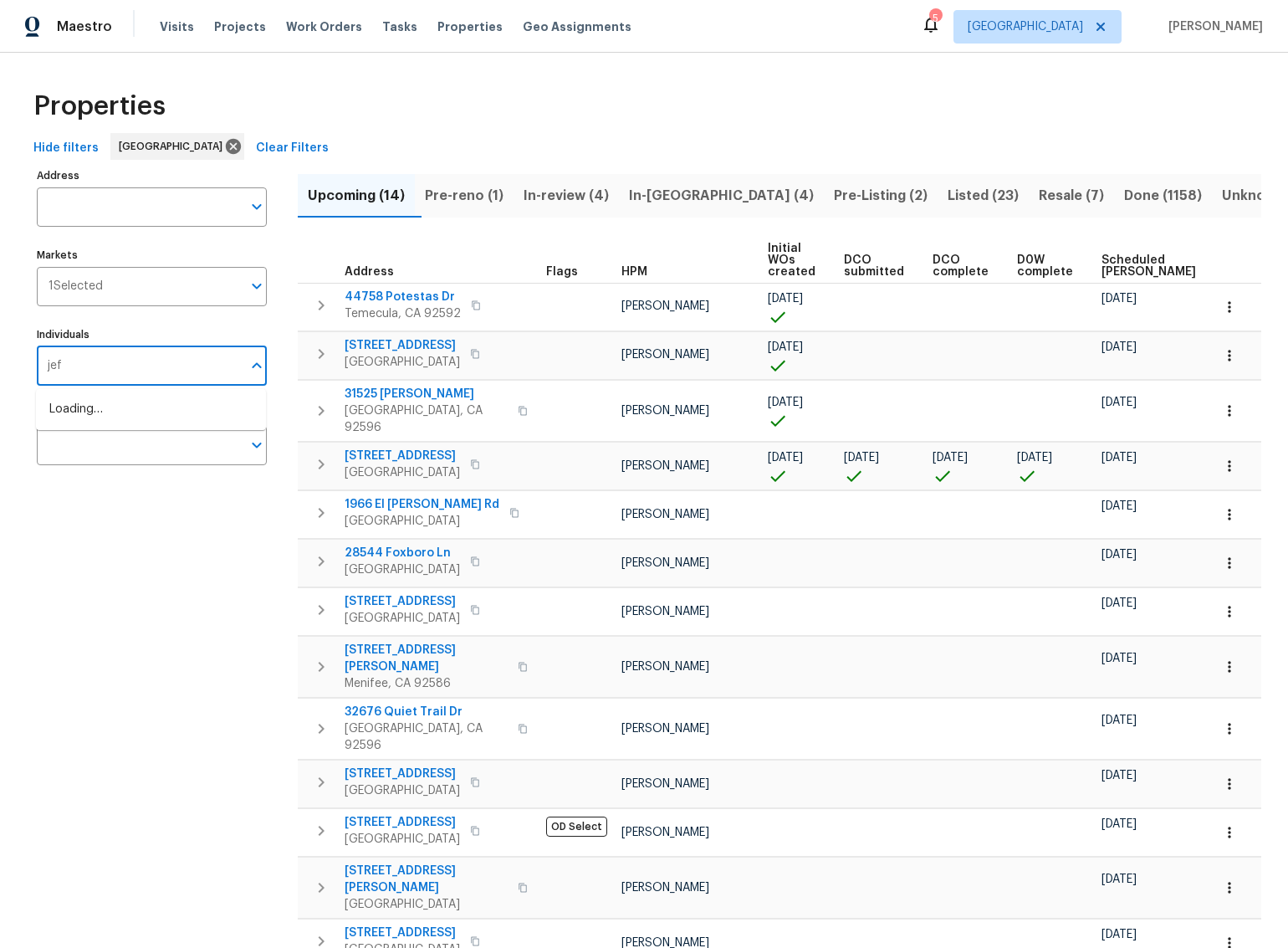
type input "jeff"
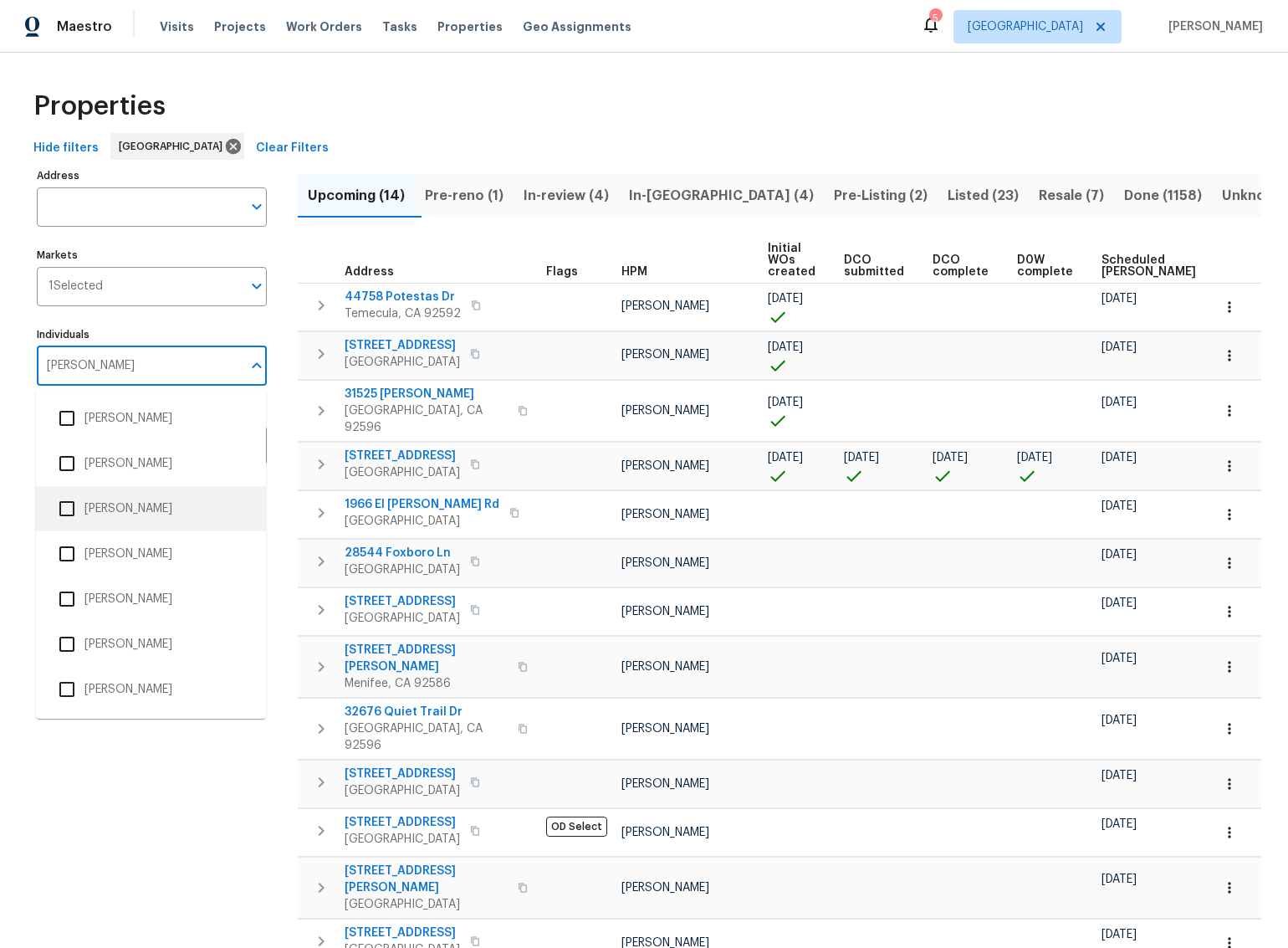
click at [67, 511] on input "checkbox" at bounding box center [67, 508] width 35 height 35
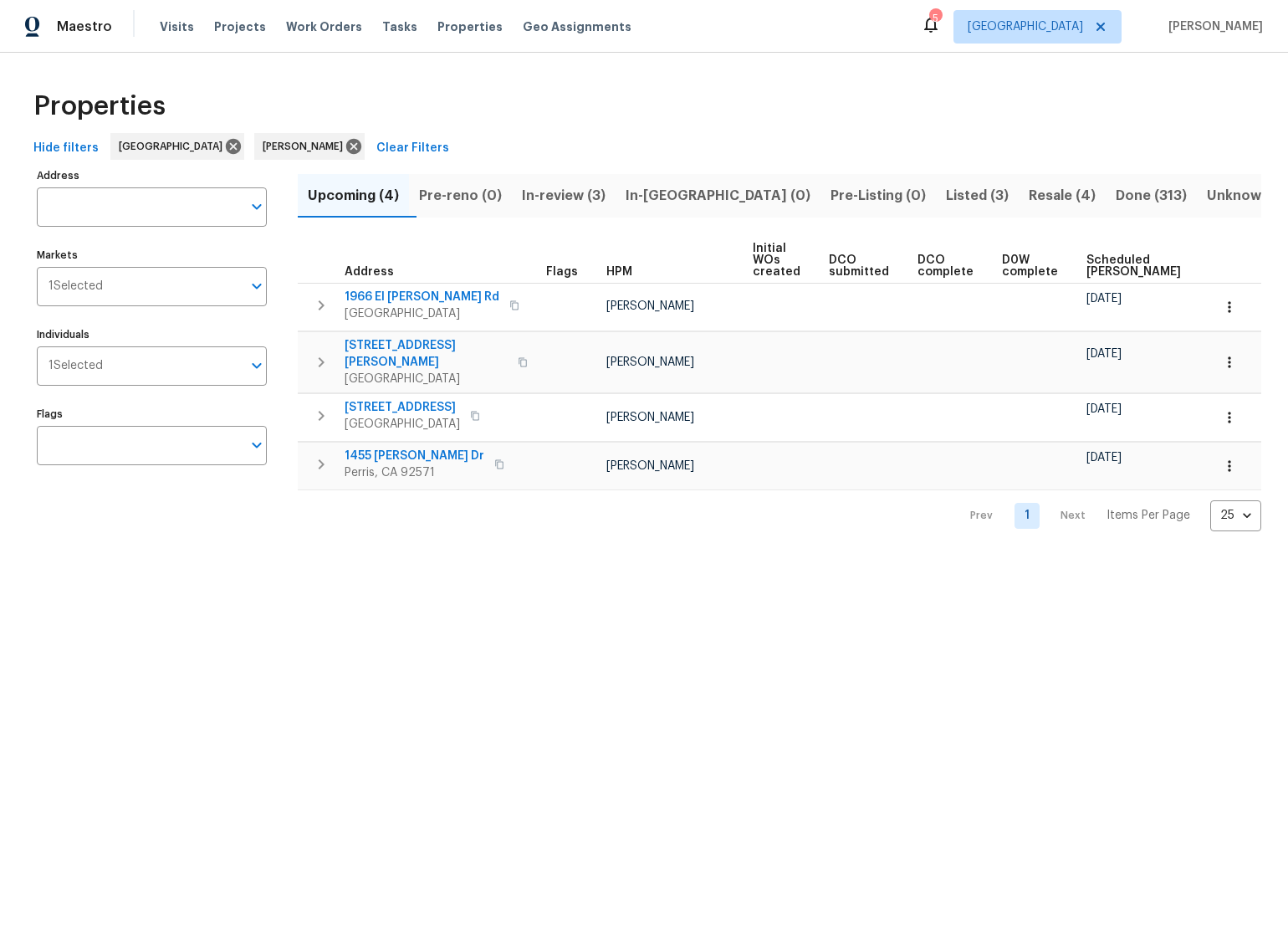
click at [645, 77] on div "Properties Hide filters Riverside Jeff Gandy Clear Filters Address Address Mark…" at bounding box center [644, 305] width 1288 height 506
click at [223, 558] on html "Maestro Visits Projects Work Orders Tasks Properties Geo Assignments 5 Riversid…" at bounding box center [644, 279] width 1288 height 558
click at [591, 116] on div "Properties" at bounding box center [644, 106] width 1235 height 53
click at [723, 61] on div "Properties Hide filters Riverside Jeff Gandy Clear Filters Address Address Mark…" at bounding box center [644, 305] width 1288 height 506
click at [636, 92] on div "Properties" at bounding box center [644, 106] width 1235 height 53
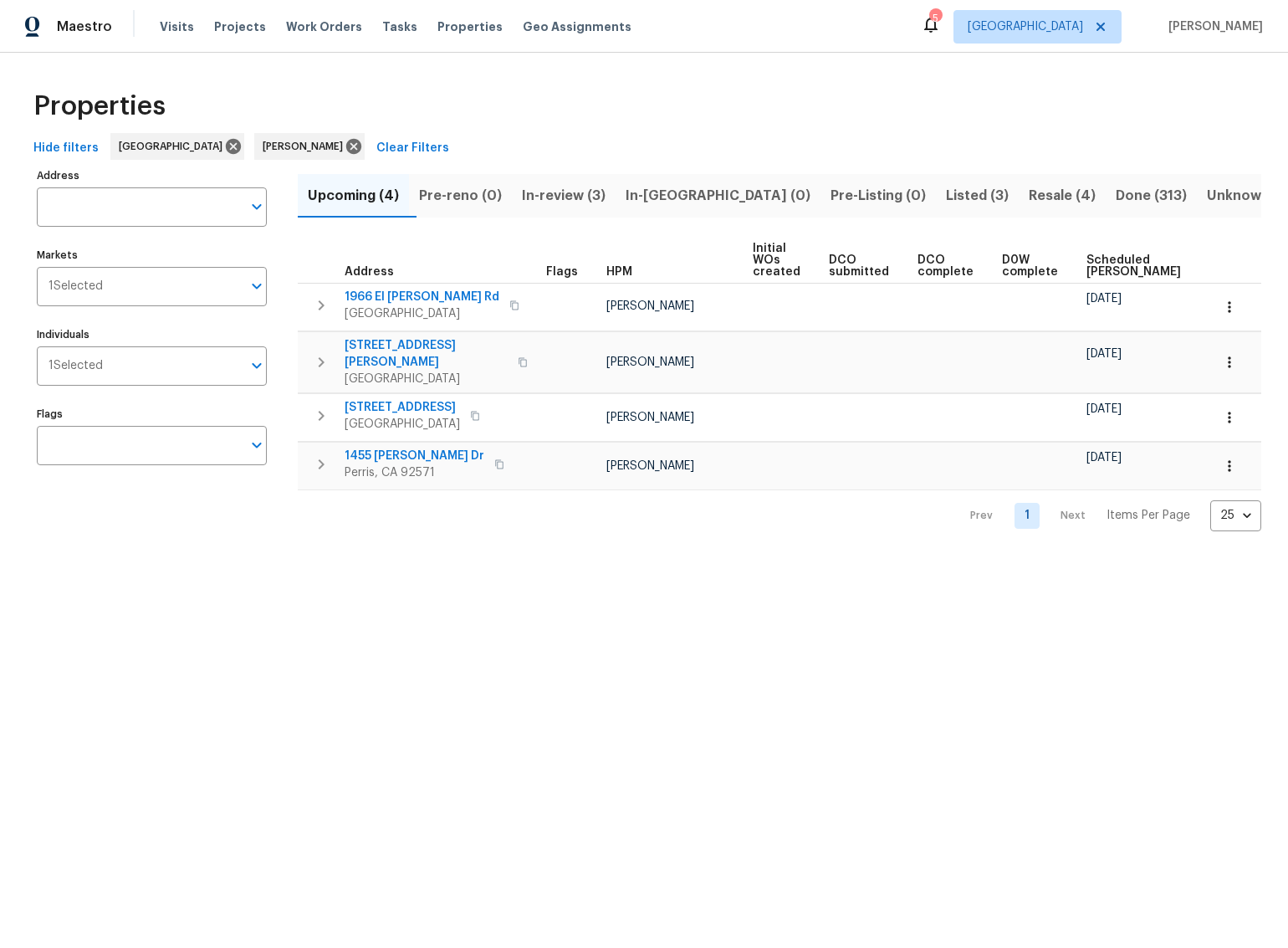
click at [888, 98] on div "Properties" at bounding box center [644, 106] width 1235 height 53
click at [474, 90] on div "Properties" at bounding box center [644, 106] width 1235 height 53
click at [133, 558] on html "Maestro Visits Projects Work Orders Tasks Properties Geo Assignments 5 Riversid…" at bounding box center [644, 279] width 1288 height 558
click at [161, 359] on input "Individuals" at bounding box center [172, 365] width 138 height 39
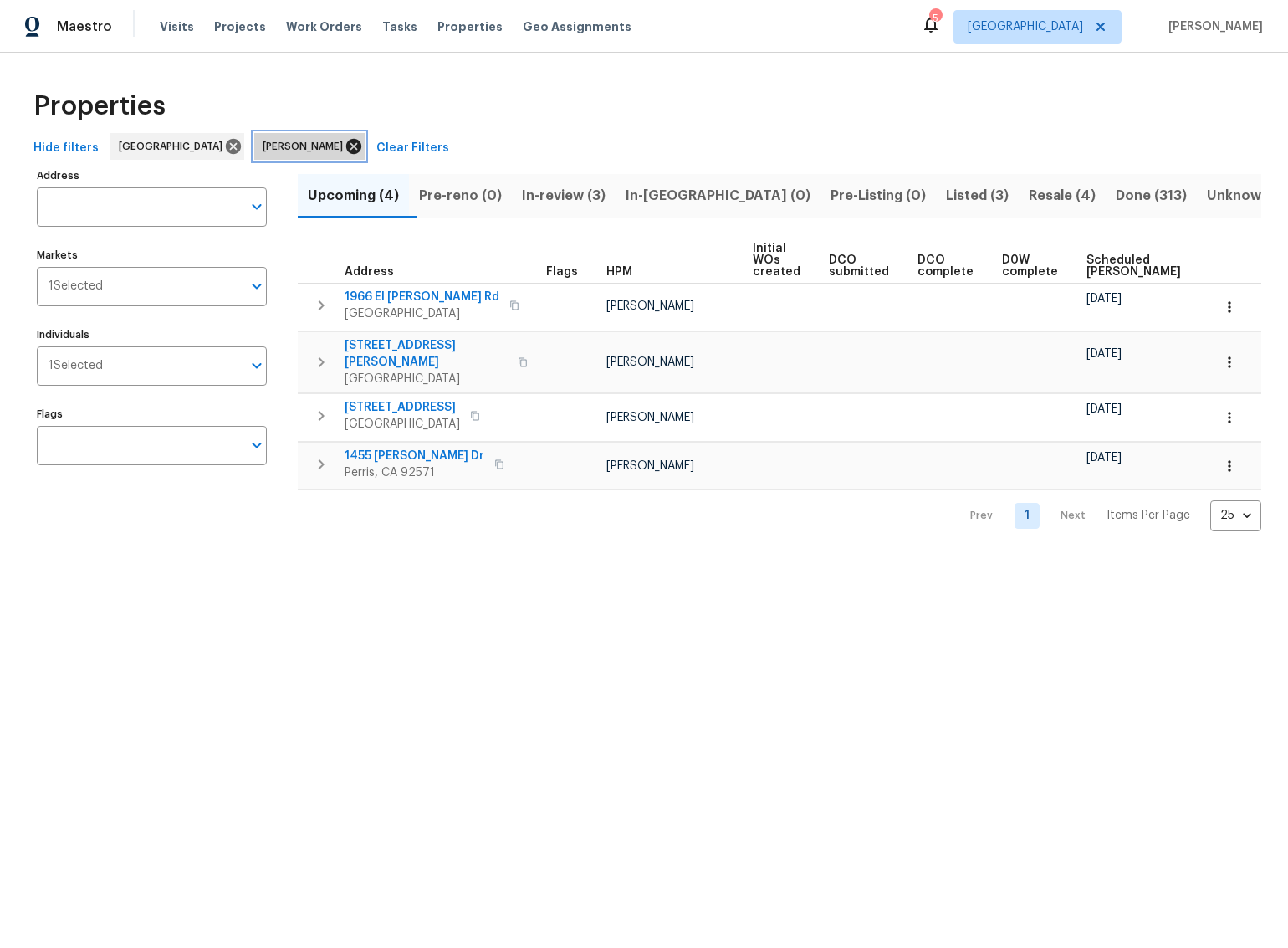
click at [344, 148] on icon at bounding box center [353, 146] width 18 height 18
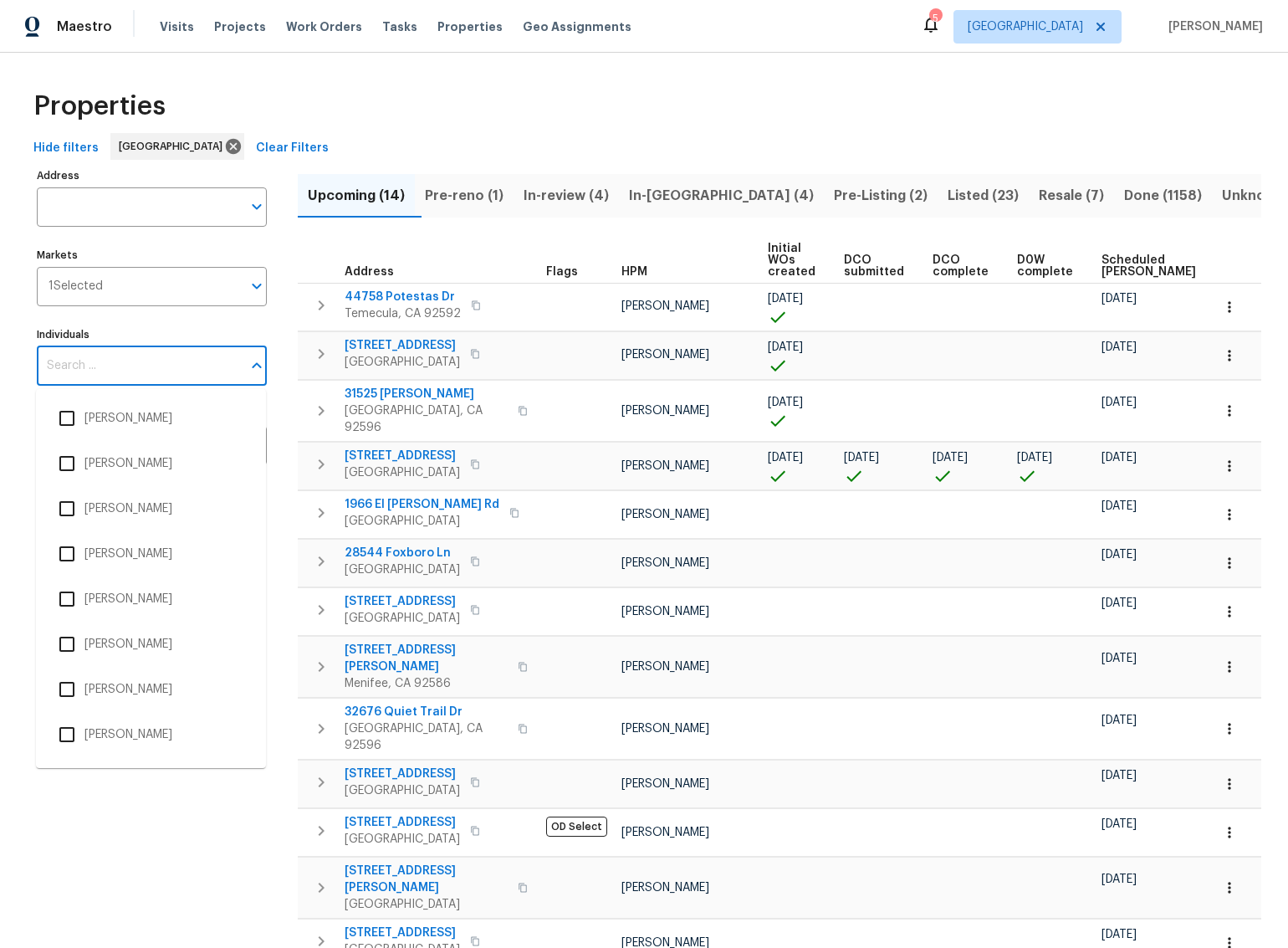
click at [111, 376] on input "Individuals" at bounding box center [139, 365] width 205 height 39
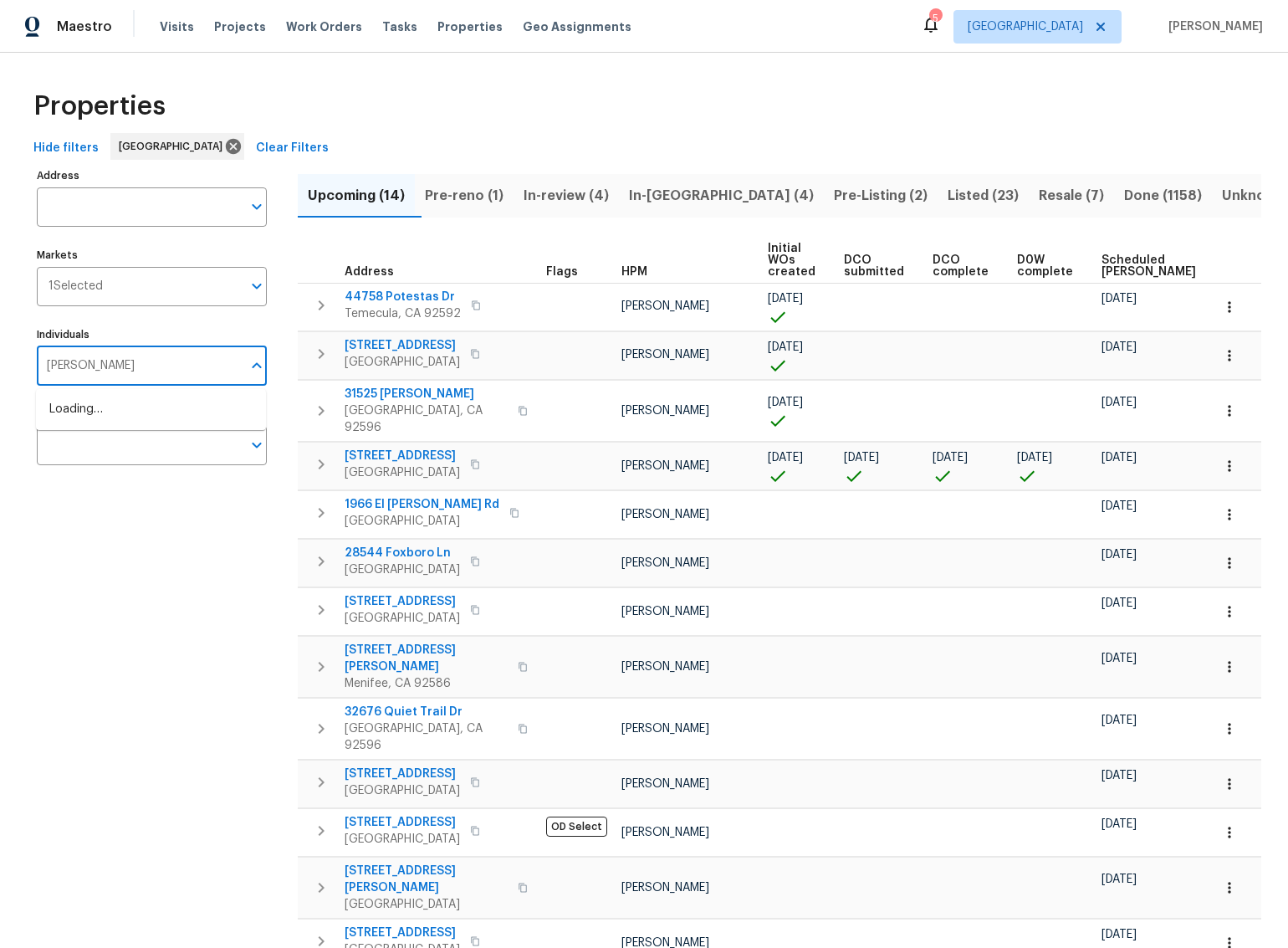
type input "mike chavez"
click at [67, 419] on input "checkbox" at bounding box center [67, 418] width 35 height 35
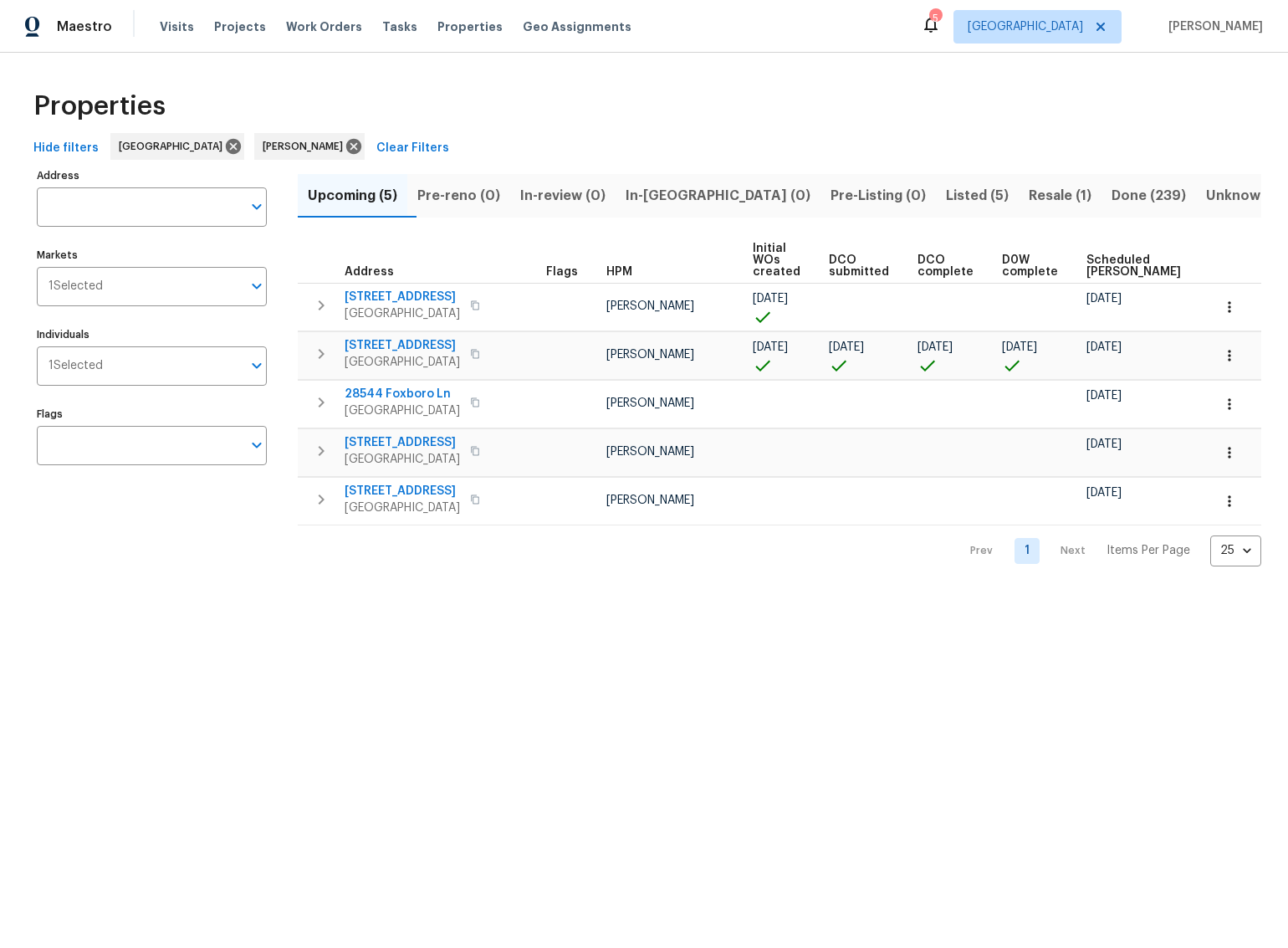
click at [478, 197] on span "Pre-reno (0)" at bounding box center [458, 195] width 83 height 24
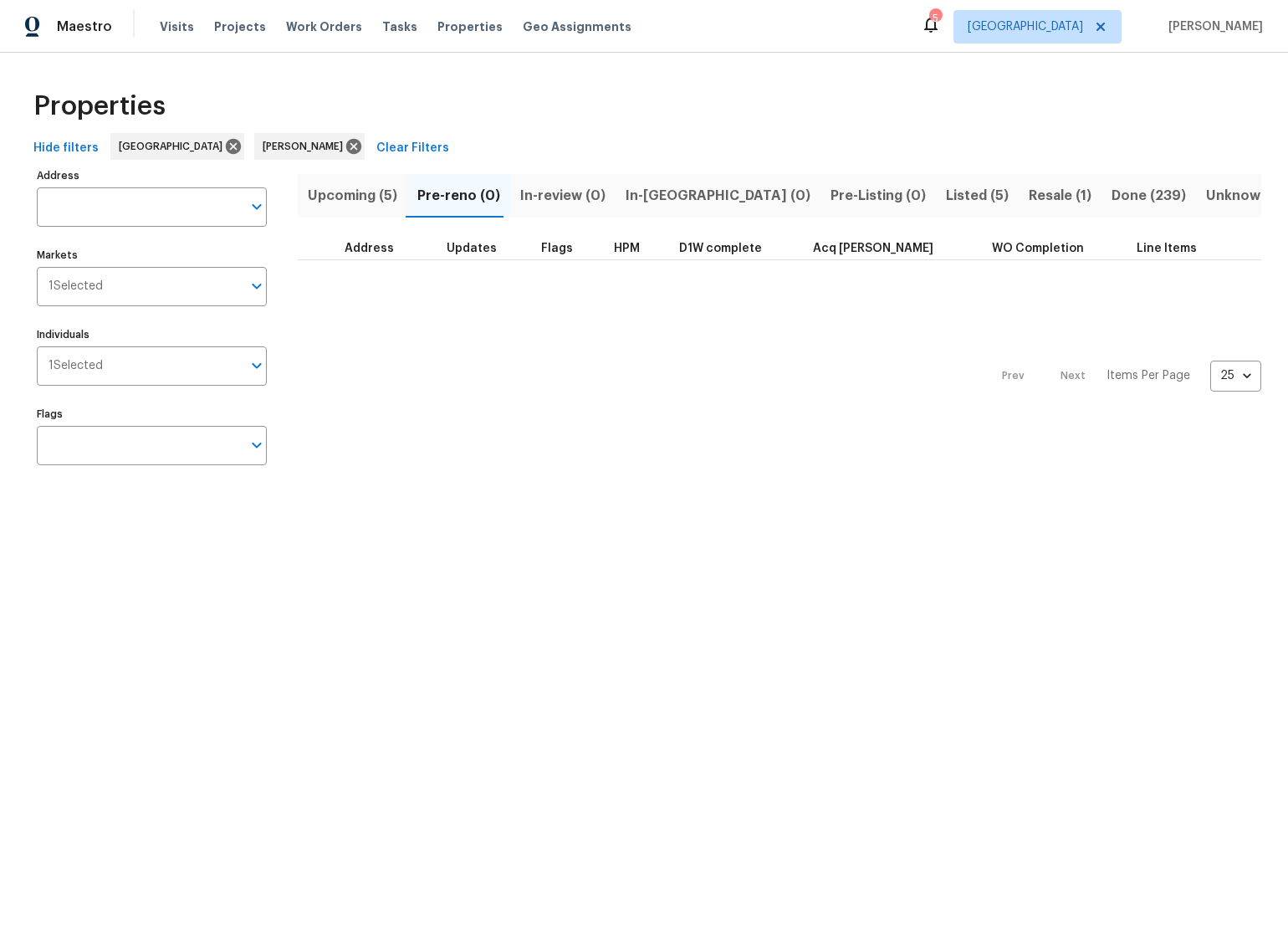
click at [365, 191] on span "Upcoming (5)" at bounding box center [352, 195] width 89 height 24
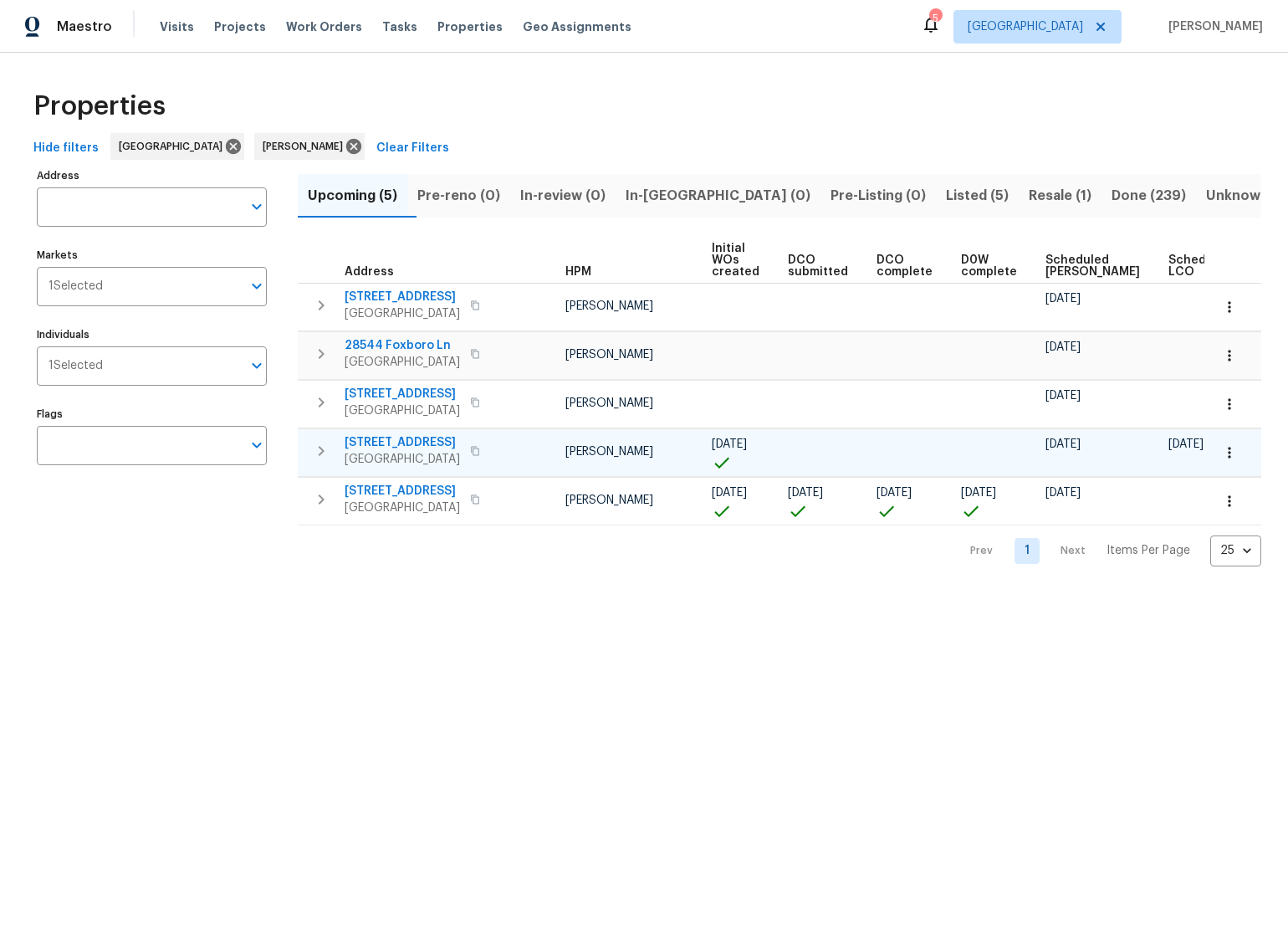
scroll to position [0, 102]
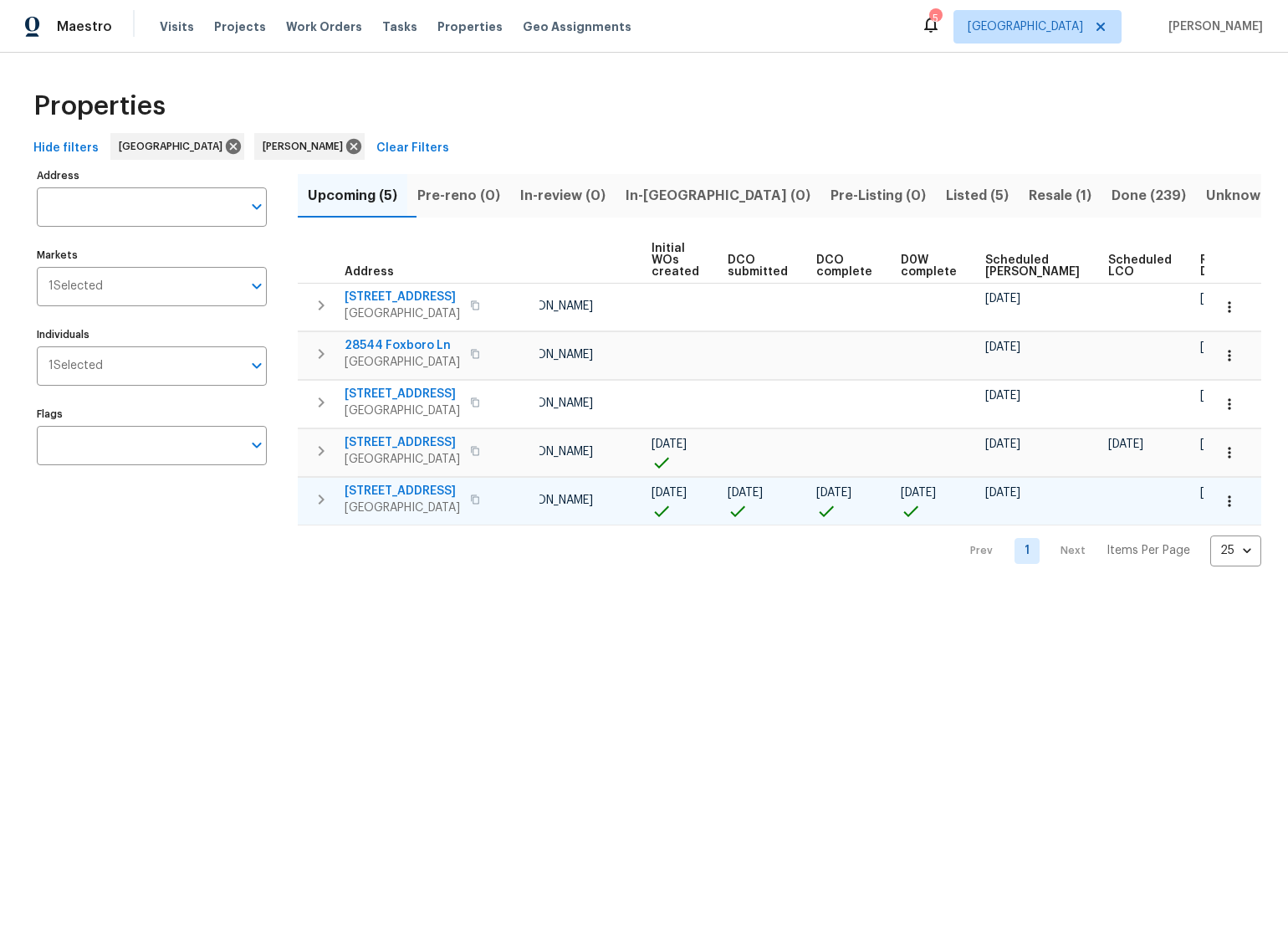
click at [392, 487] on span "11737 Poppy Rd" at bounding box center [402, 491] width 116 height 17
click at [1229, 504] on icon "button" at bounding box center [1229, 500] width 3 height 11
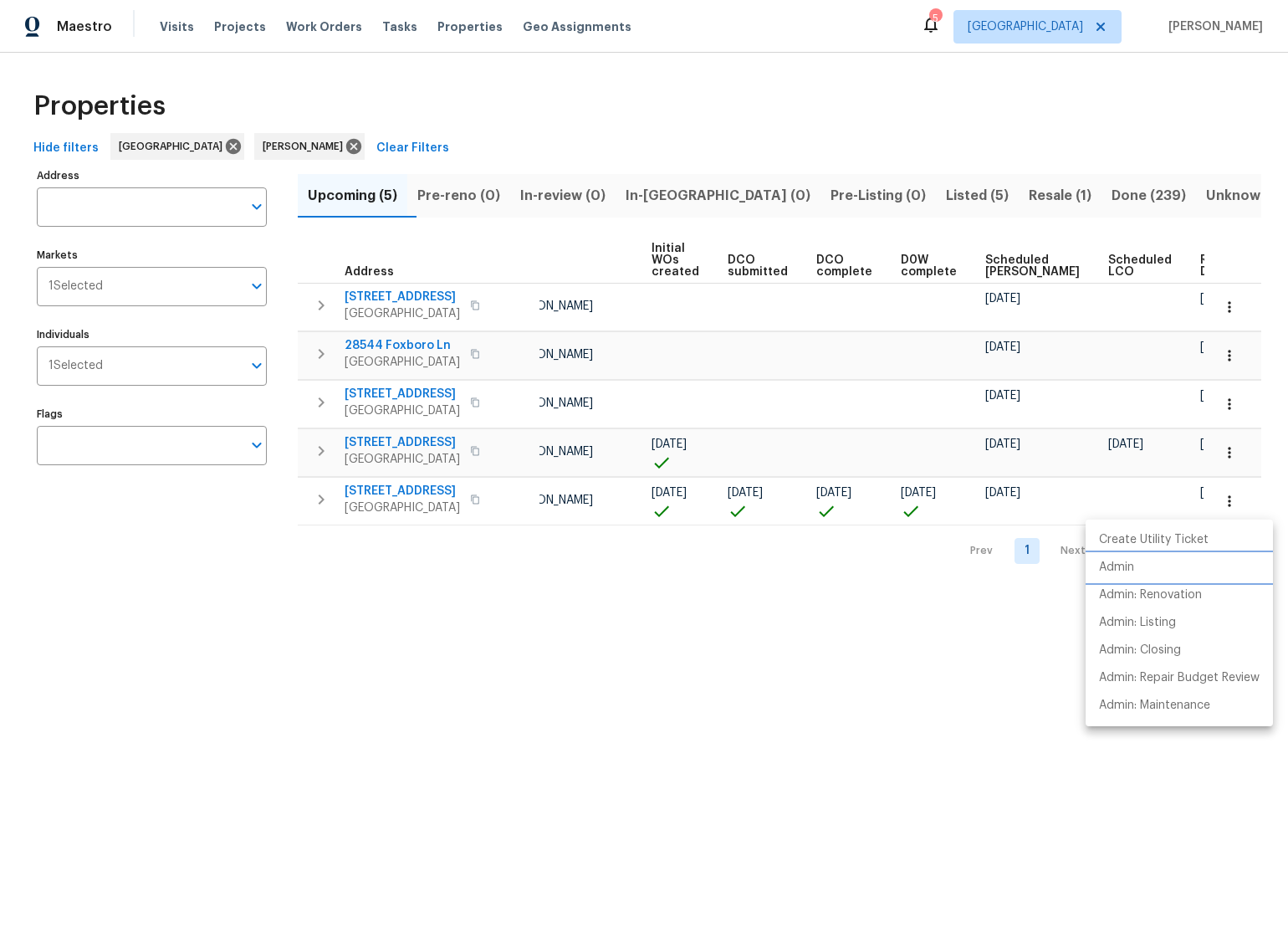
click at [1136, 563] on li "Admin" at bounding box center [1179, 568] width 188 height 28
click at [190, 689] on div at bounding box center [644, 474] width 1288 height 948
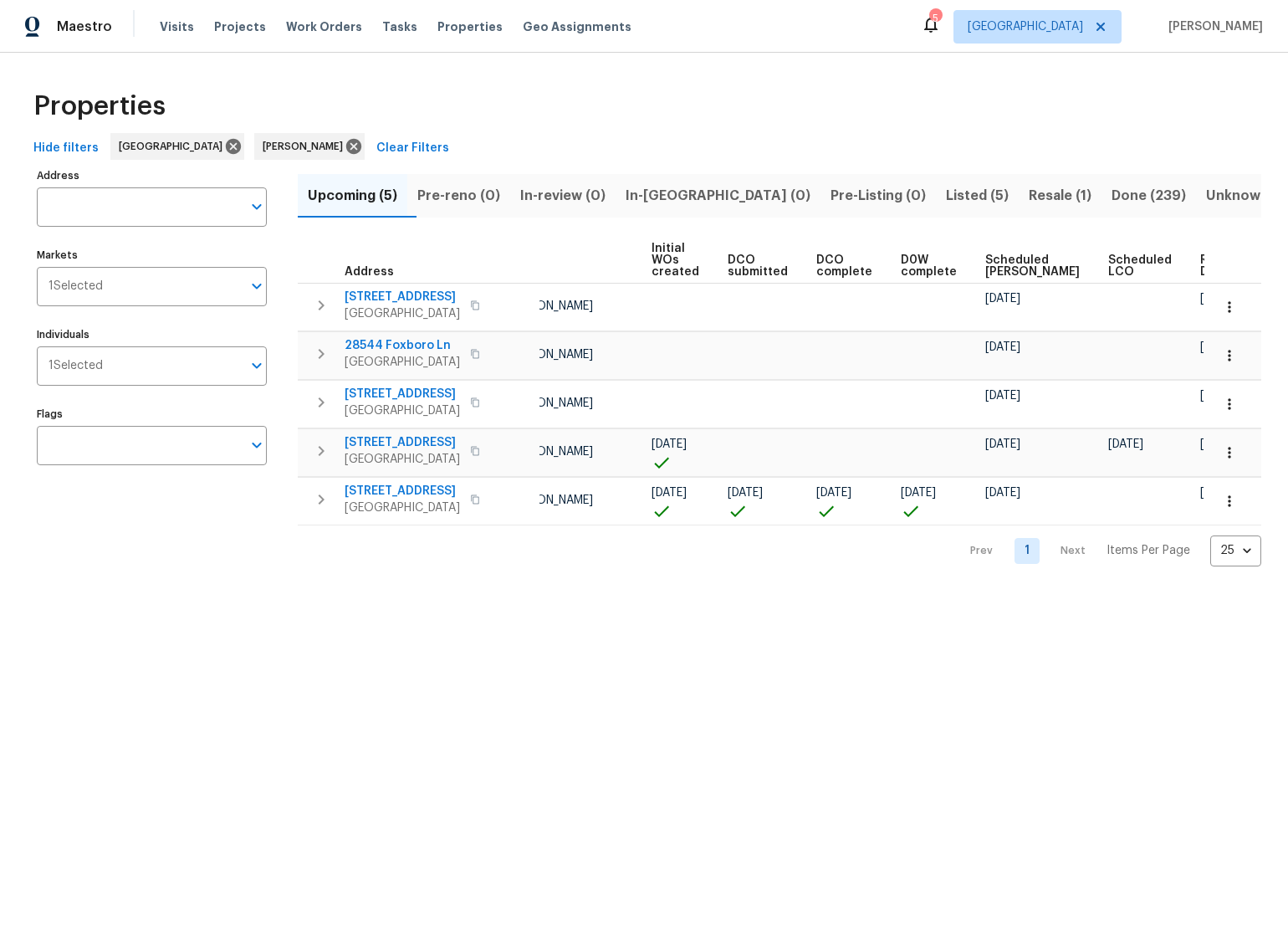
click at [182, 577] on div "Properties Hide filters Riverside Mike Chavez Clear Filters Address Address Mar…" at bounding box center [644, 322] width 1288 height 541
click at [676, 70] on div "Properties Hide filters Riverside Mike Chavez Clear Filters Address Address Mar…" at bounding box center [644, 322] width 1288 height 541
drag, startPoint x: 634, startPoint y: 120, endPoint x: 631, endPoint y: 99, distance: 21.2
click at [634, 116] on div "Properties" at bounding box center [644, 106] width 1235 height 53
click at [265, 593] on html "Maestro Visits Projects Work Orders Tasks Properties Geo Assignments 5 Riversid…" at bounding box center [644, 296] width 1288 height 593
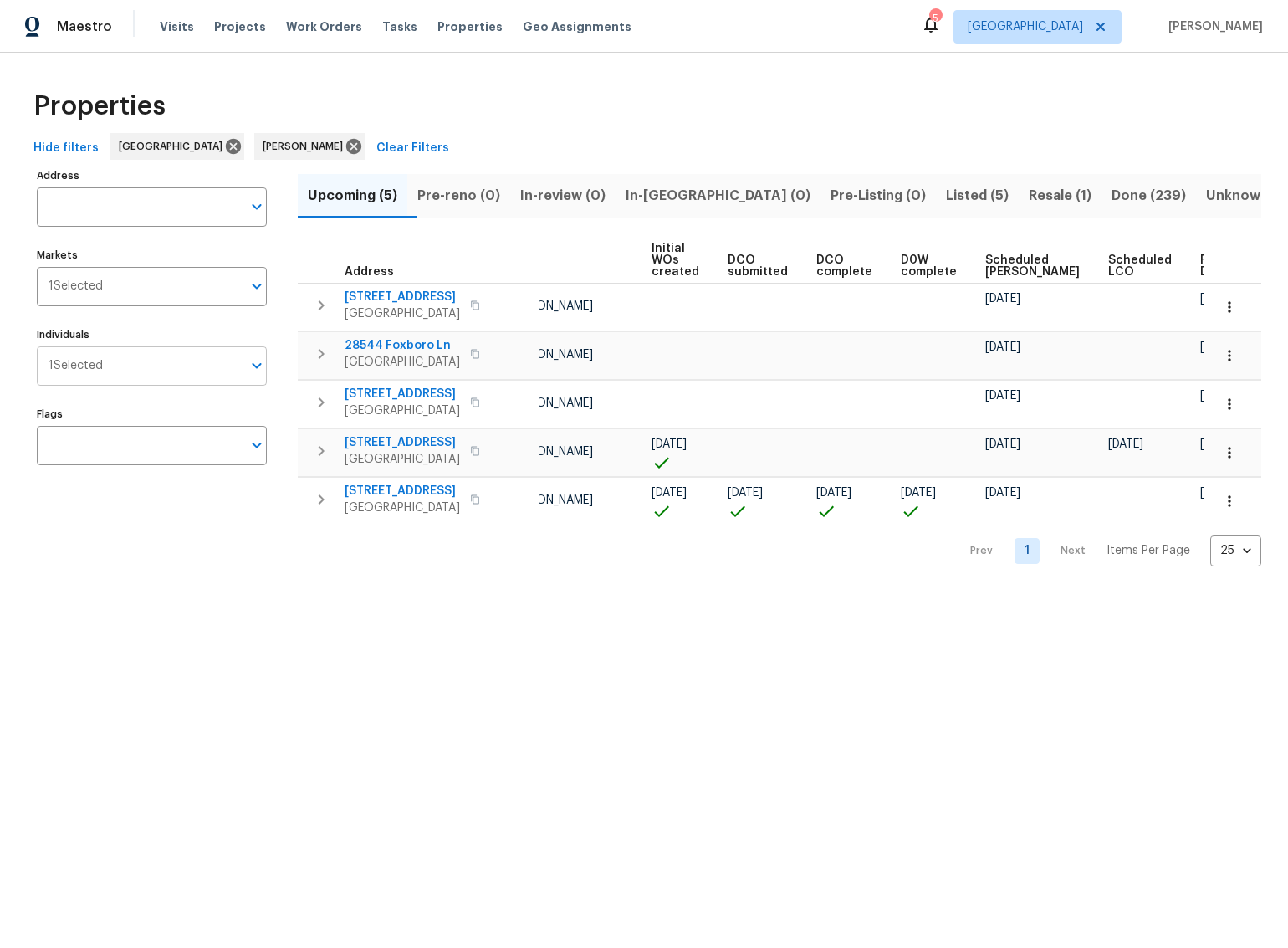
click at [257, 365] on icon "Open" at bounding box center [257, 365] width 20 height 20
type input "joshua peterson"
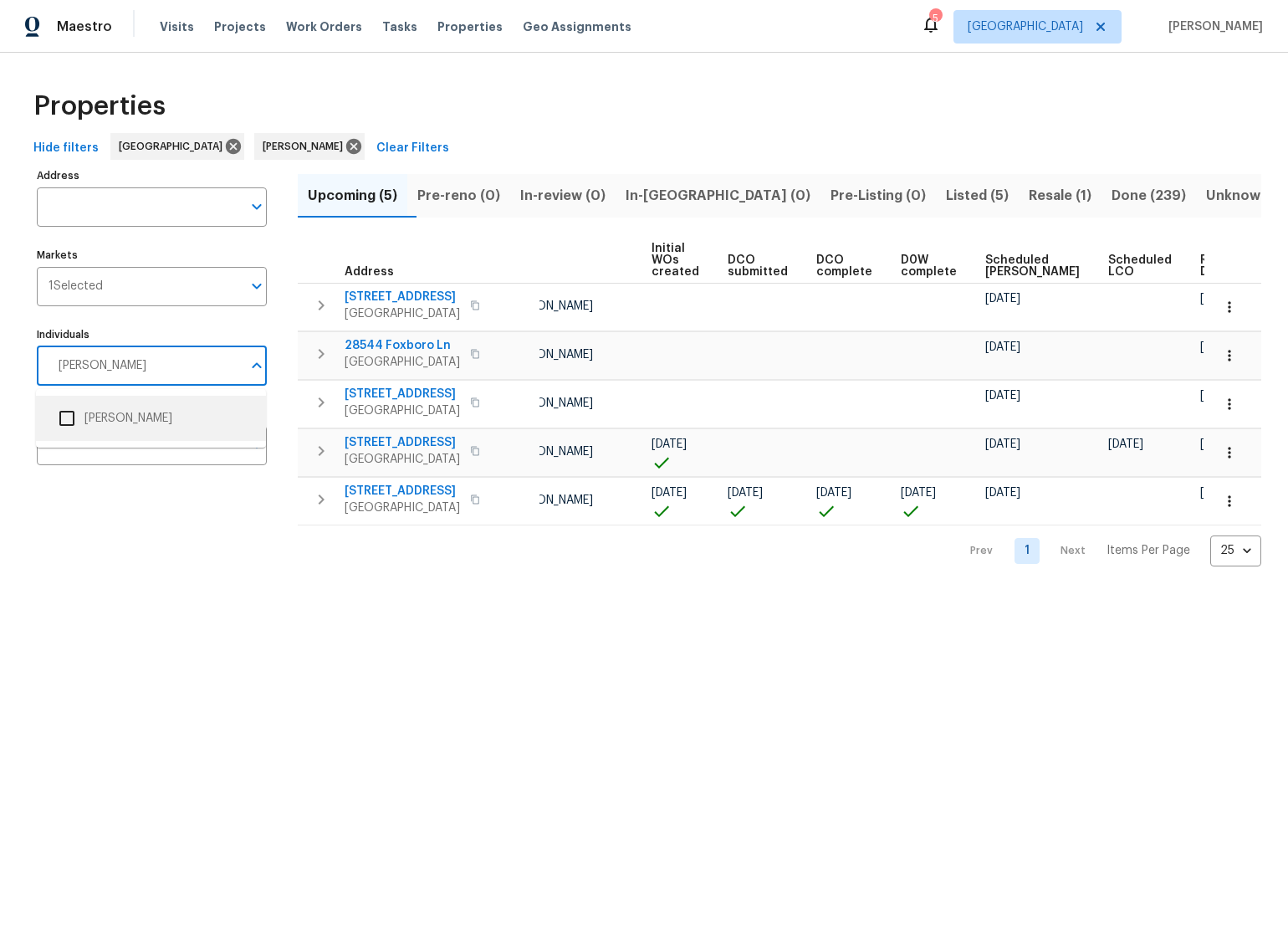
click at [71, 416] on input "checkbox" at bounding box center [67, 418] width 35 height 35
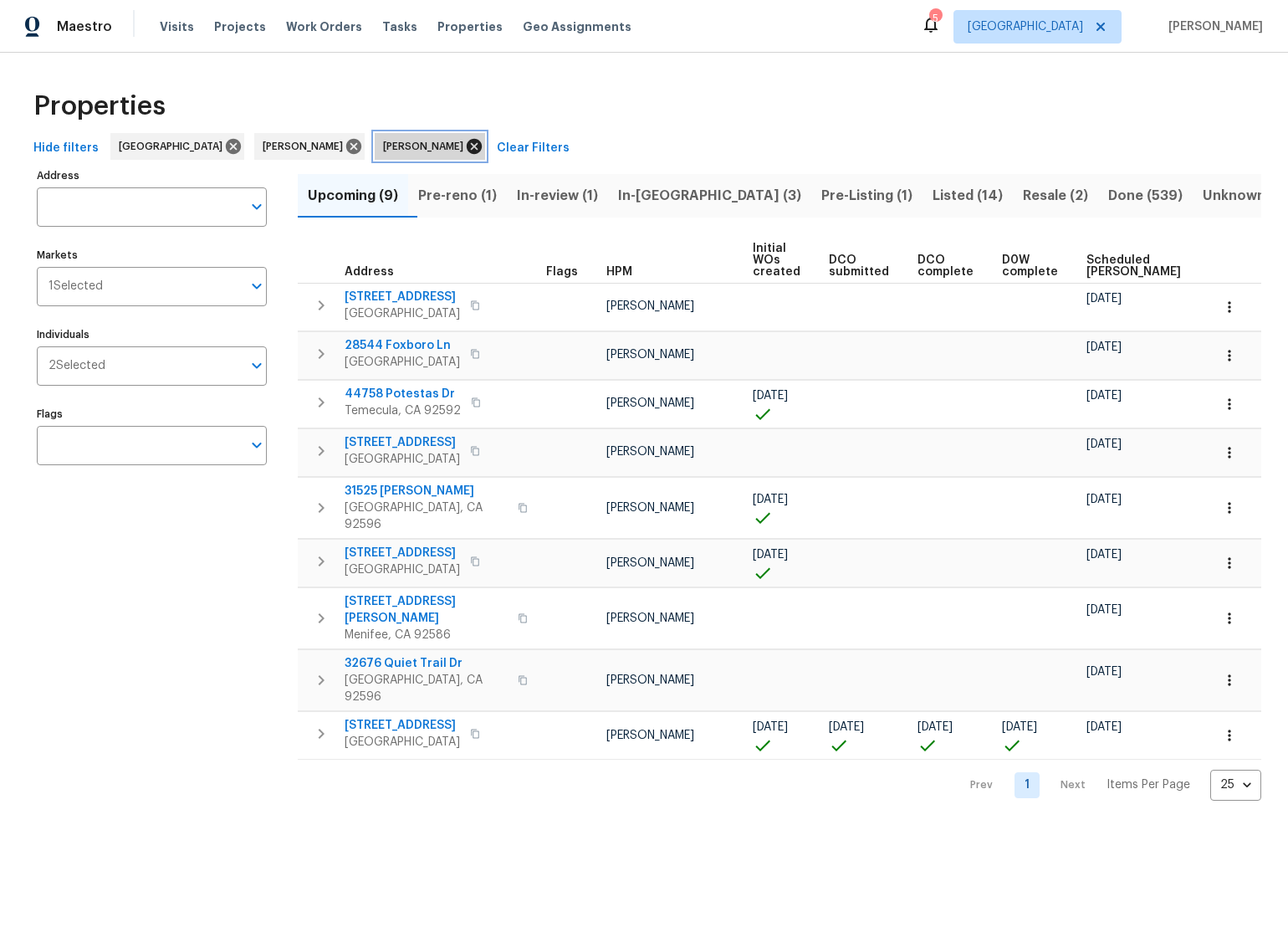
click at [467, 150] on icon at bounding box center [474, 145] width 15 height 15
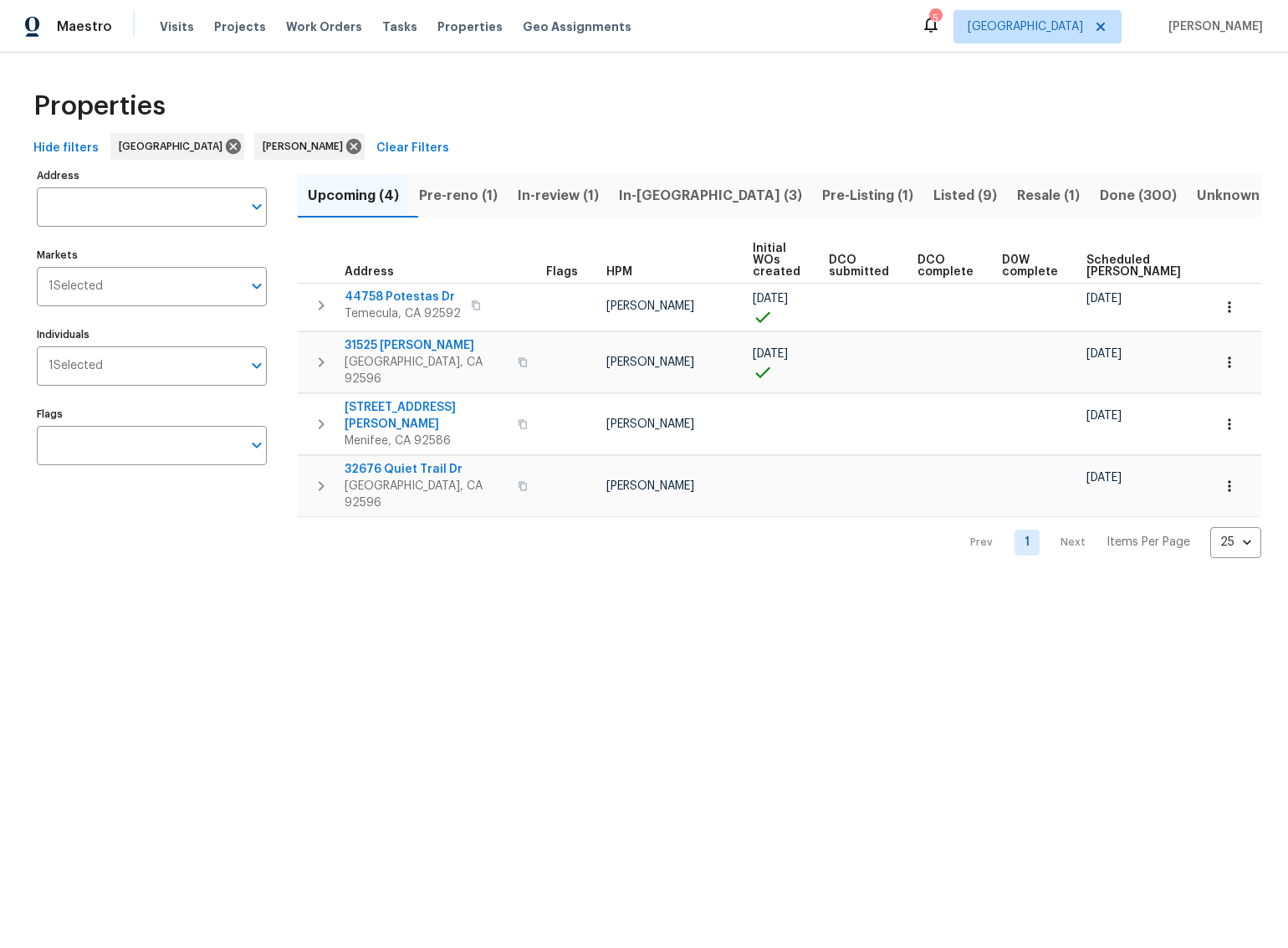
click at [683, 195] on span "In-reno (3)" at bounding box center [711, 195] width 183 height 24
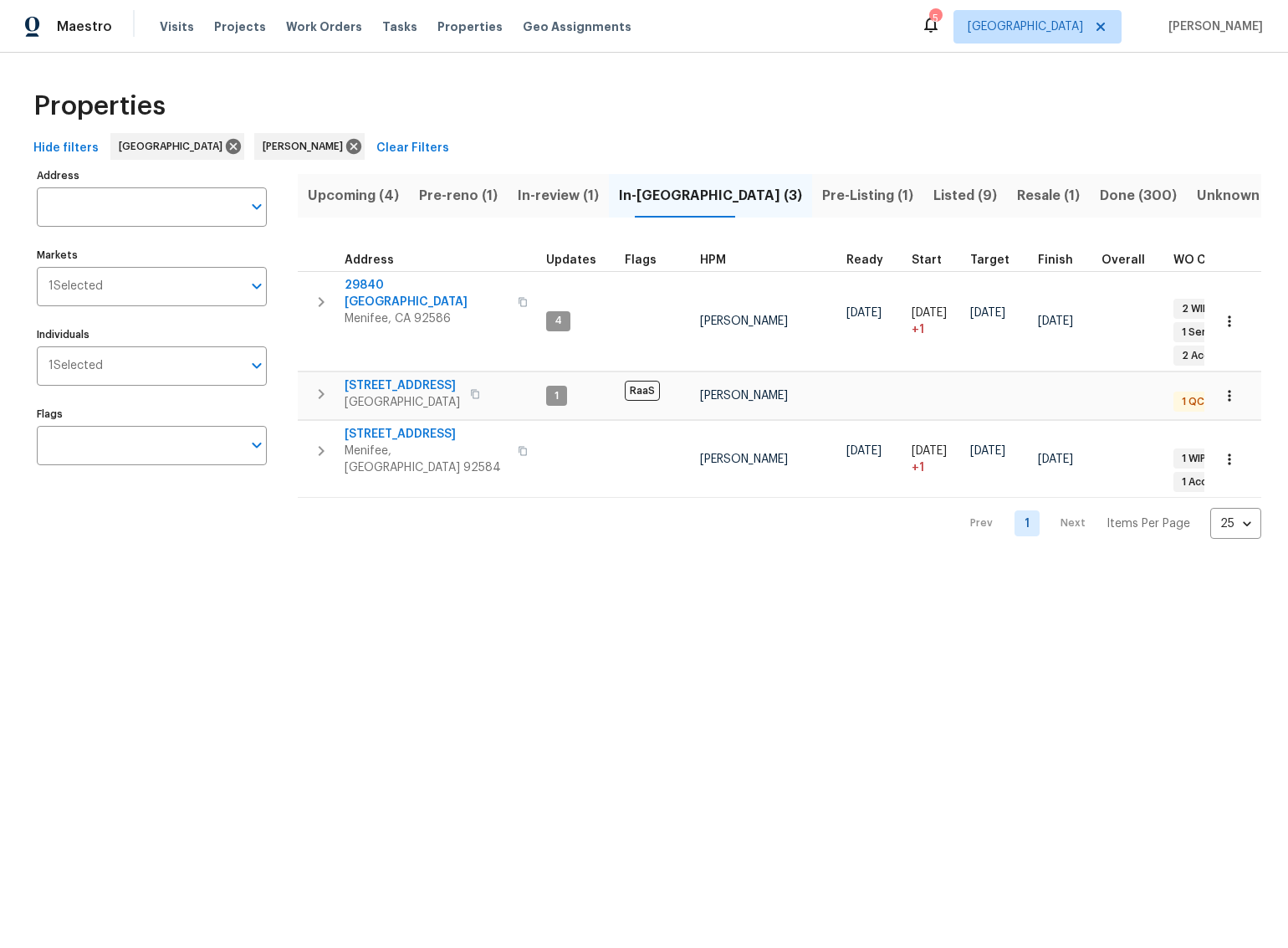
click at [707, 565] on html "Maestro Visits Projects Work Orders Tasks Properties Geo Assignments 5 Riversid…" at bounding box center [644, 282] width 1288 height 565
click at [258, 565] on html "Maestro Visits Projects Work Orders Tasks Properties Geo Assignments 5 Riversid…" at bounding box center [644, 282] width 1288 height 565
click at [697, 89] on div "Properties" at bounding box center [644, 106] width 1235 height 53
click at [651, 130] on div "Properties" at bounding box center [644, 106] width 1235 height 53
click at [195, 565] on html "Maestro Visits Projects Work Orders Tasks Properties Geo Assignments 5 Riversid…" at bounding box center [644, 282] width 1288 height 565
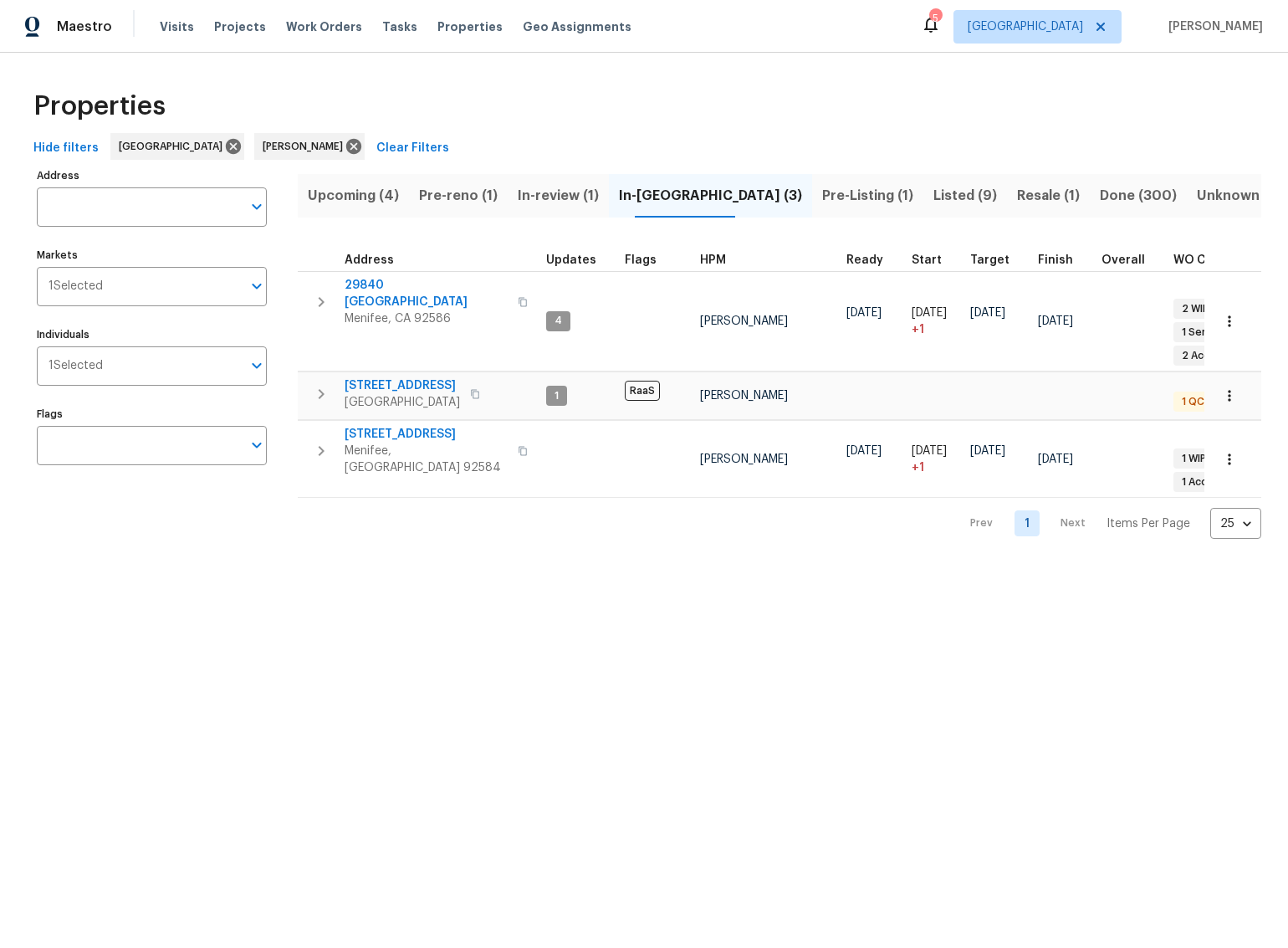
click at [442, 199] on span "Pre-reno (1)" at bounding box center [458, 195] width 79 height 24
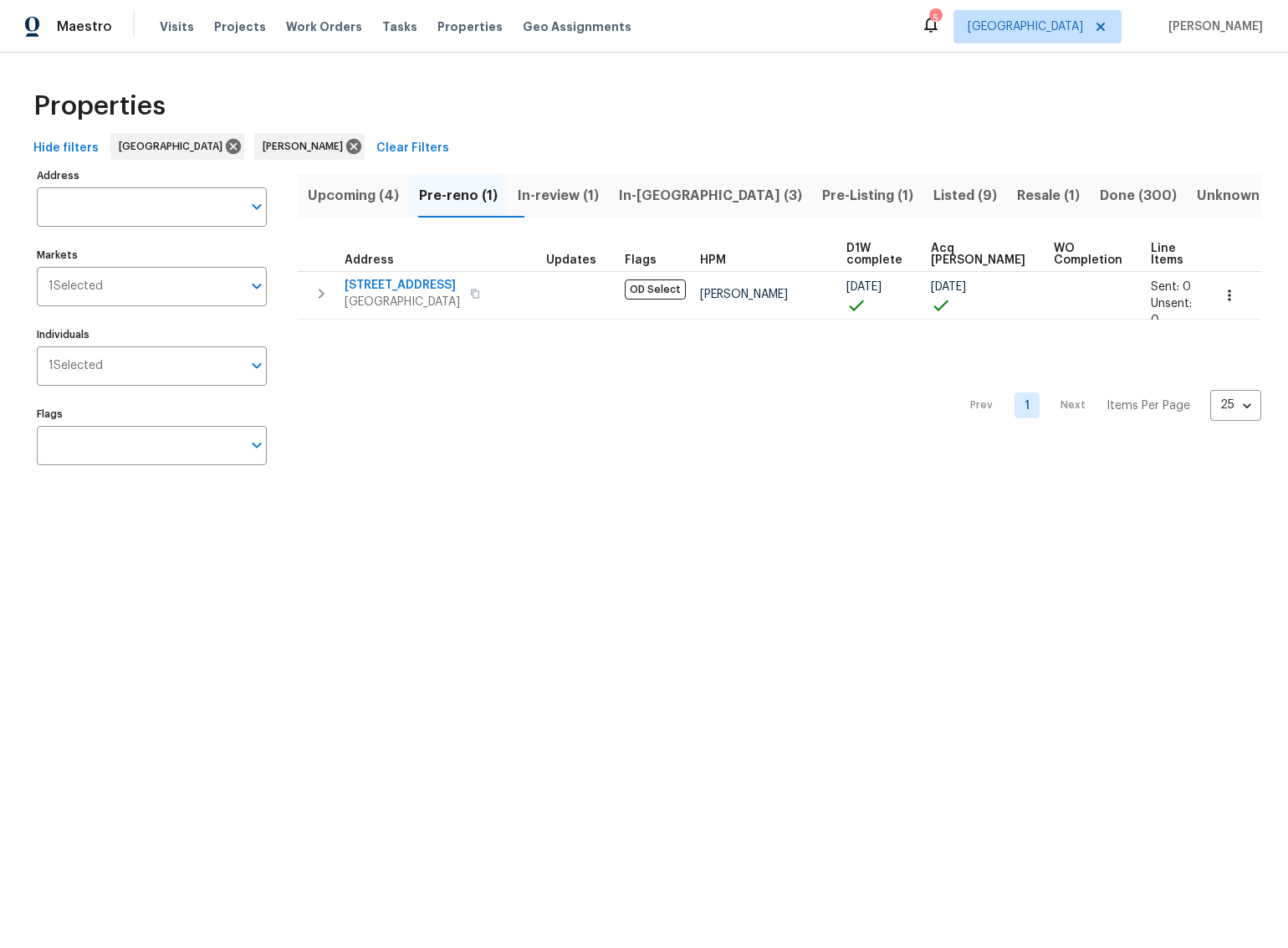
click at [668, 198] on span "In-reno (3)" at bounding box center [711, 195] width 183 height 24
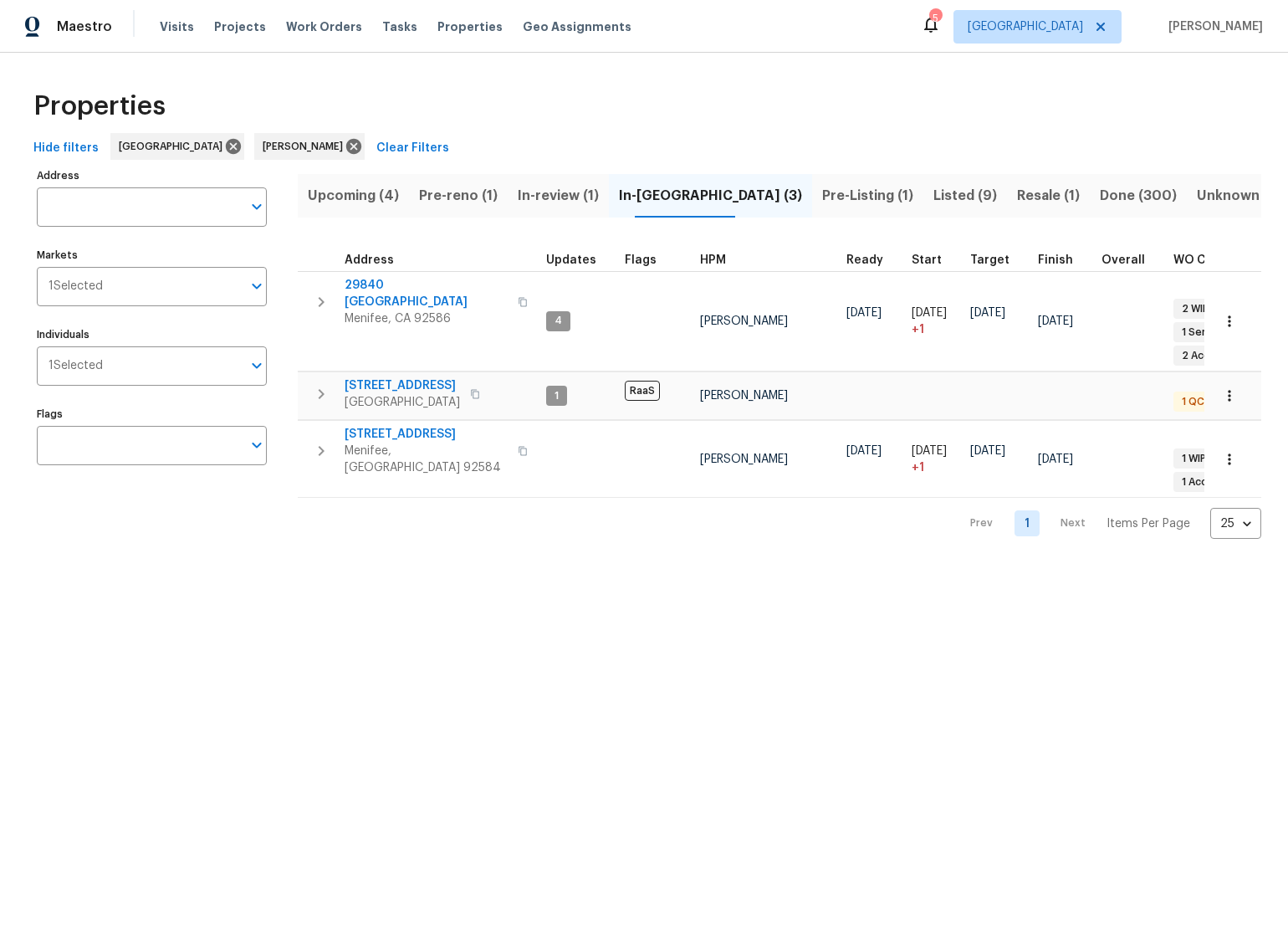
click at [357, 203] on span "Upcoming (4)" at bounding box center [353, 195] width 91 height 24
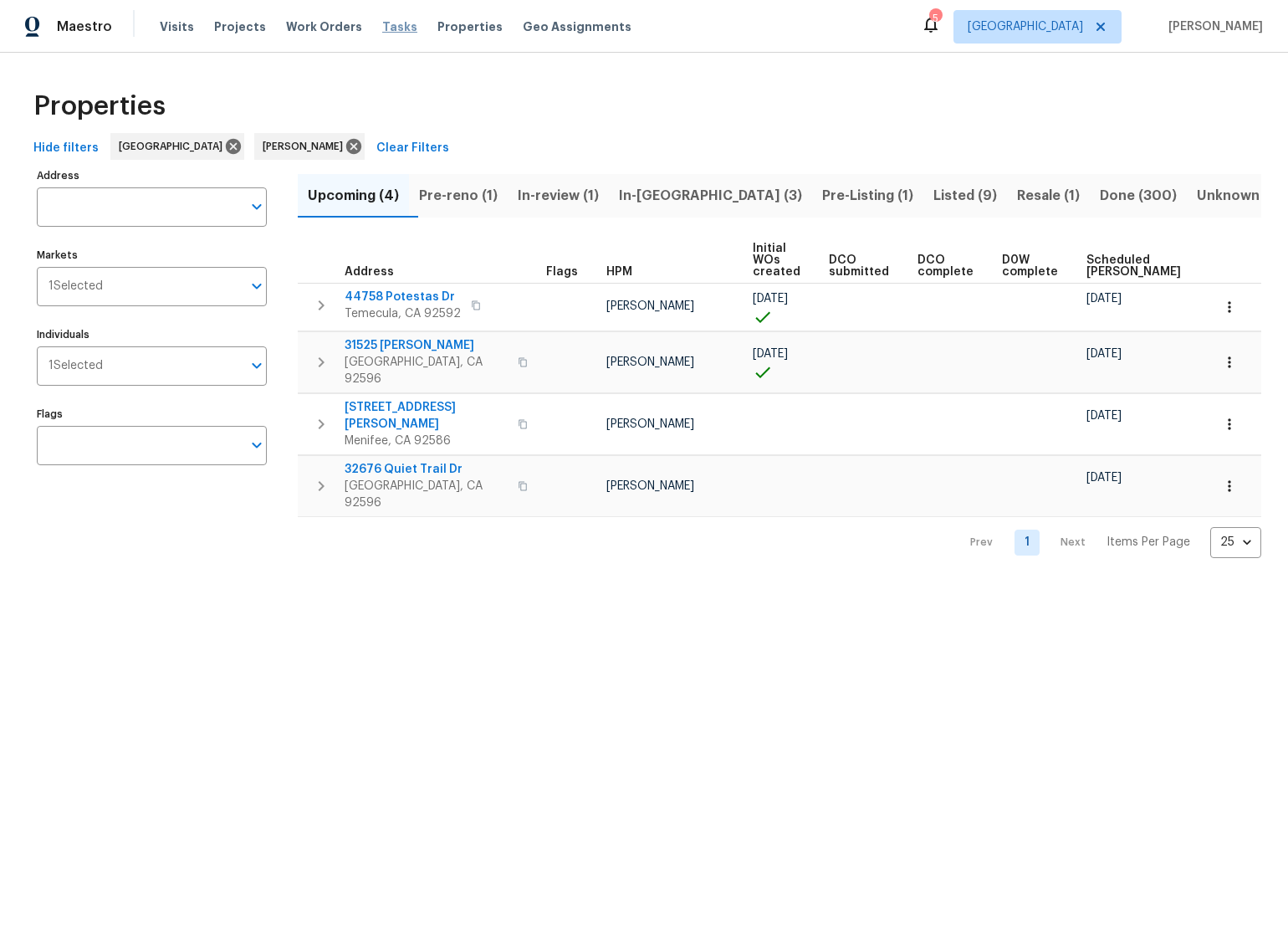
click at [391, 23] on span "Tasks" at bounding box center [400, 26] width 35 height 11
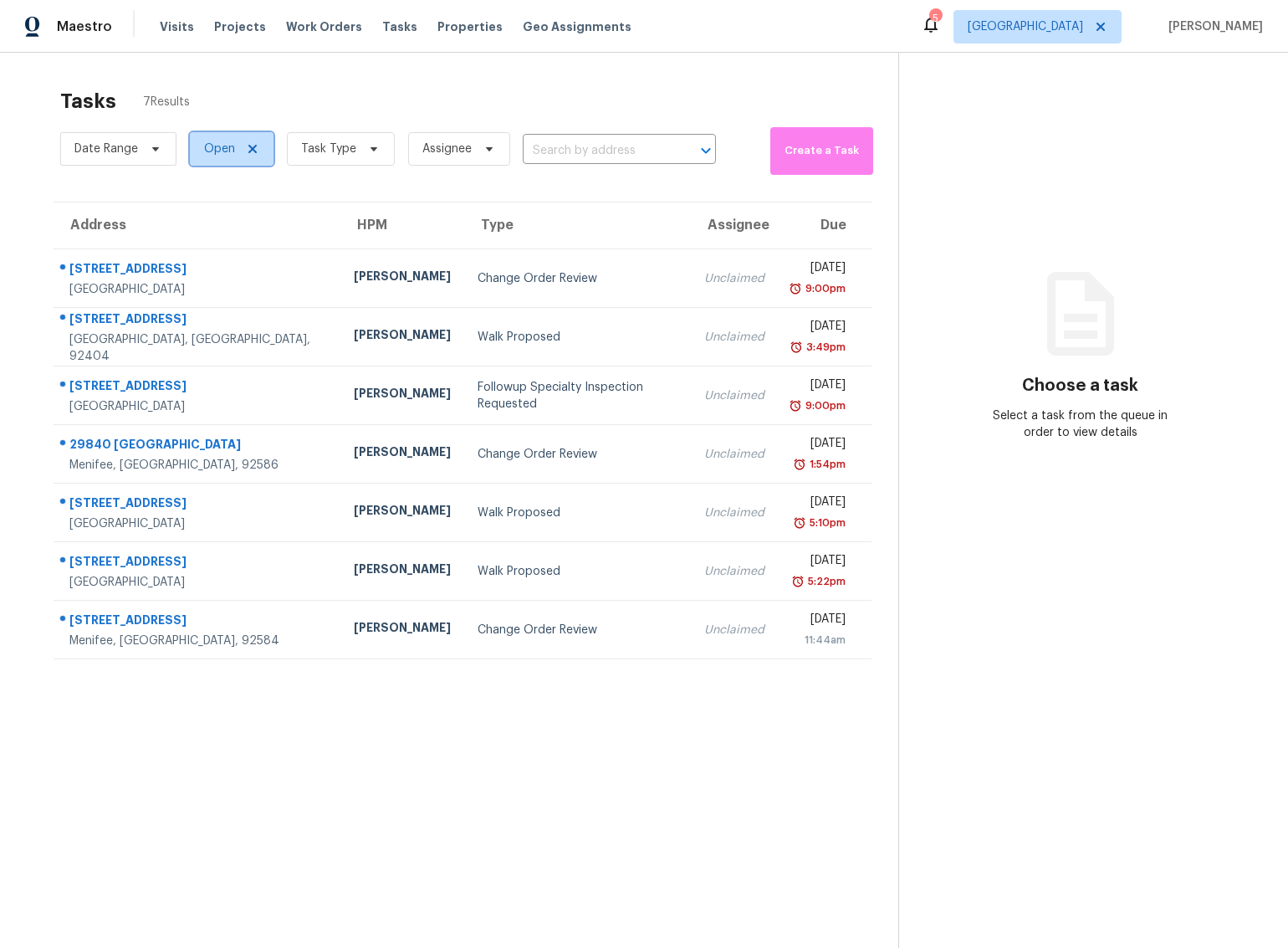
click at [233, 150] on span "Open" at bounding box center [219, 148] width 31 height 17
click at [205, 216] on span at bounding box center [205, 219] width 13 height 13
click at [205, 216] on input "Closed" at bounding box center [204, 217] width 11 height 11
checkbox input "true"
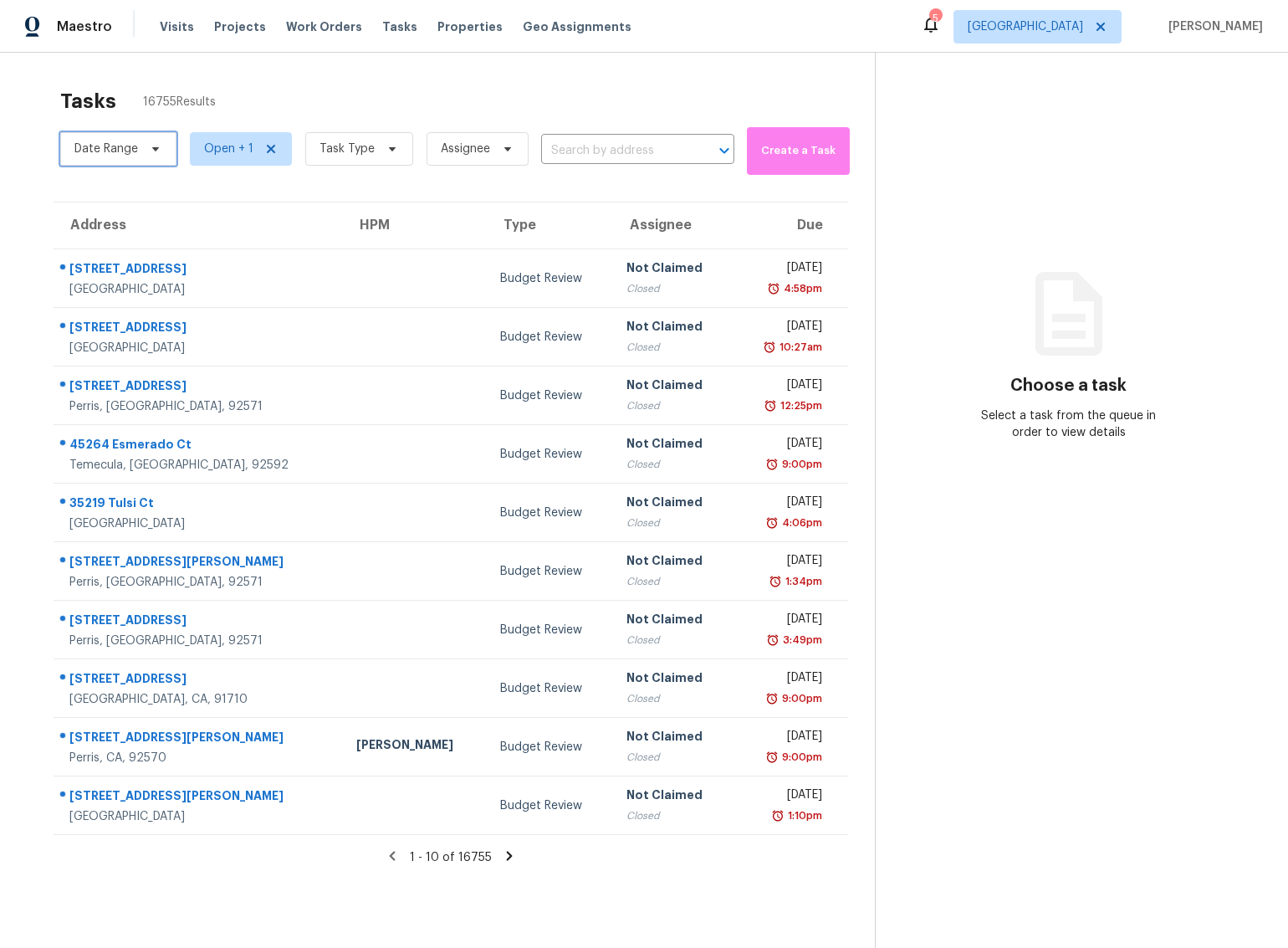
click at [132, 153] on span "Date Range" at bounding box center [106, 148] width 64 height 17
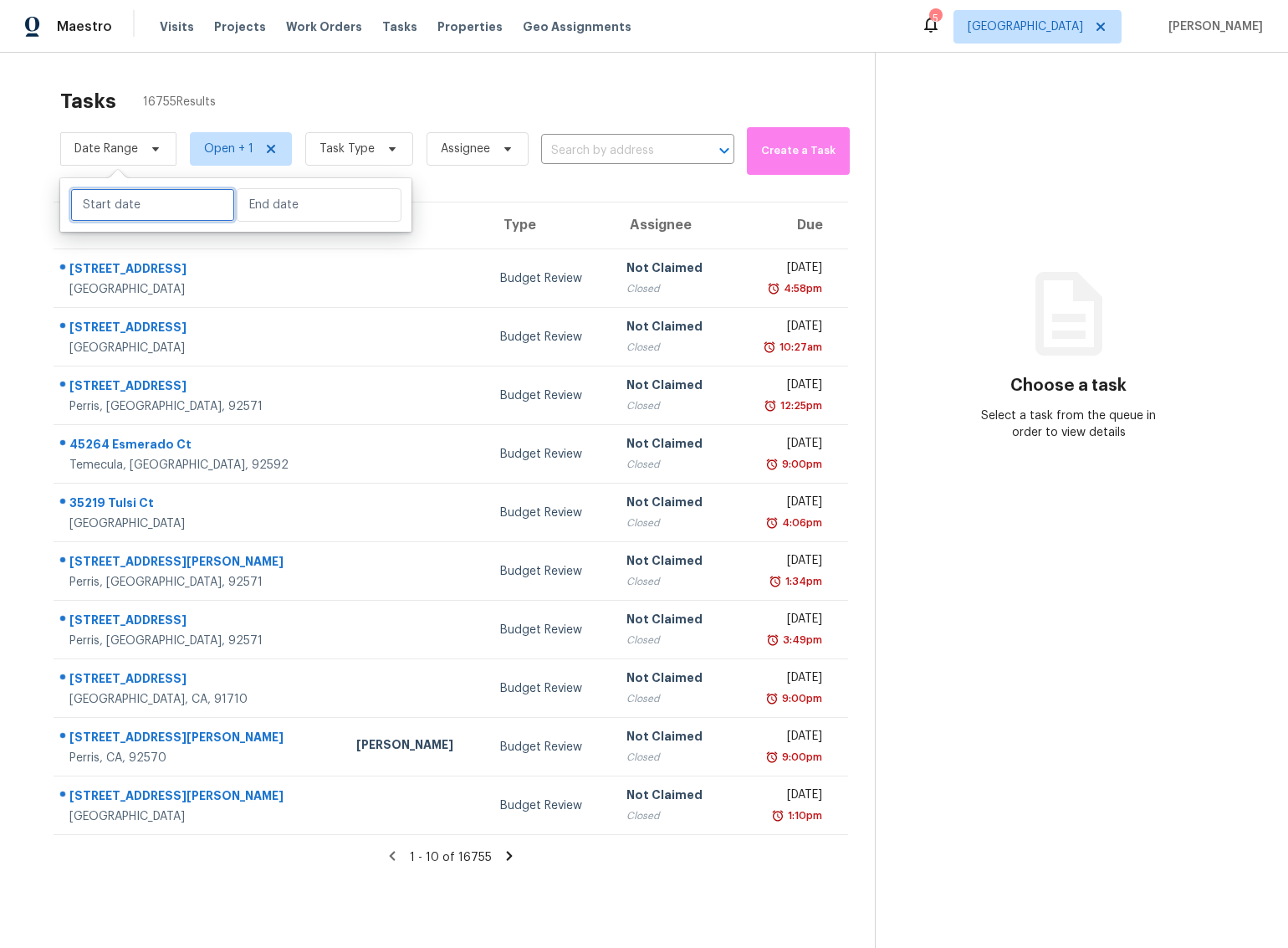
drag, startPoint x: 138, startPoint y: 204, endPoint x: 138, endPoint y: 150, distance: 54.0
click at [138, 202] on input "text" at bounding box center [152, 205] width 165 height 33
select select "7"
select select "2025"
select select "8"
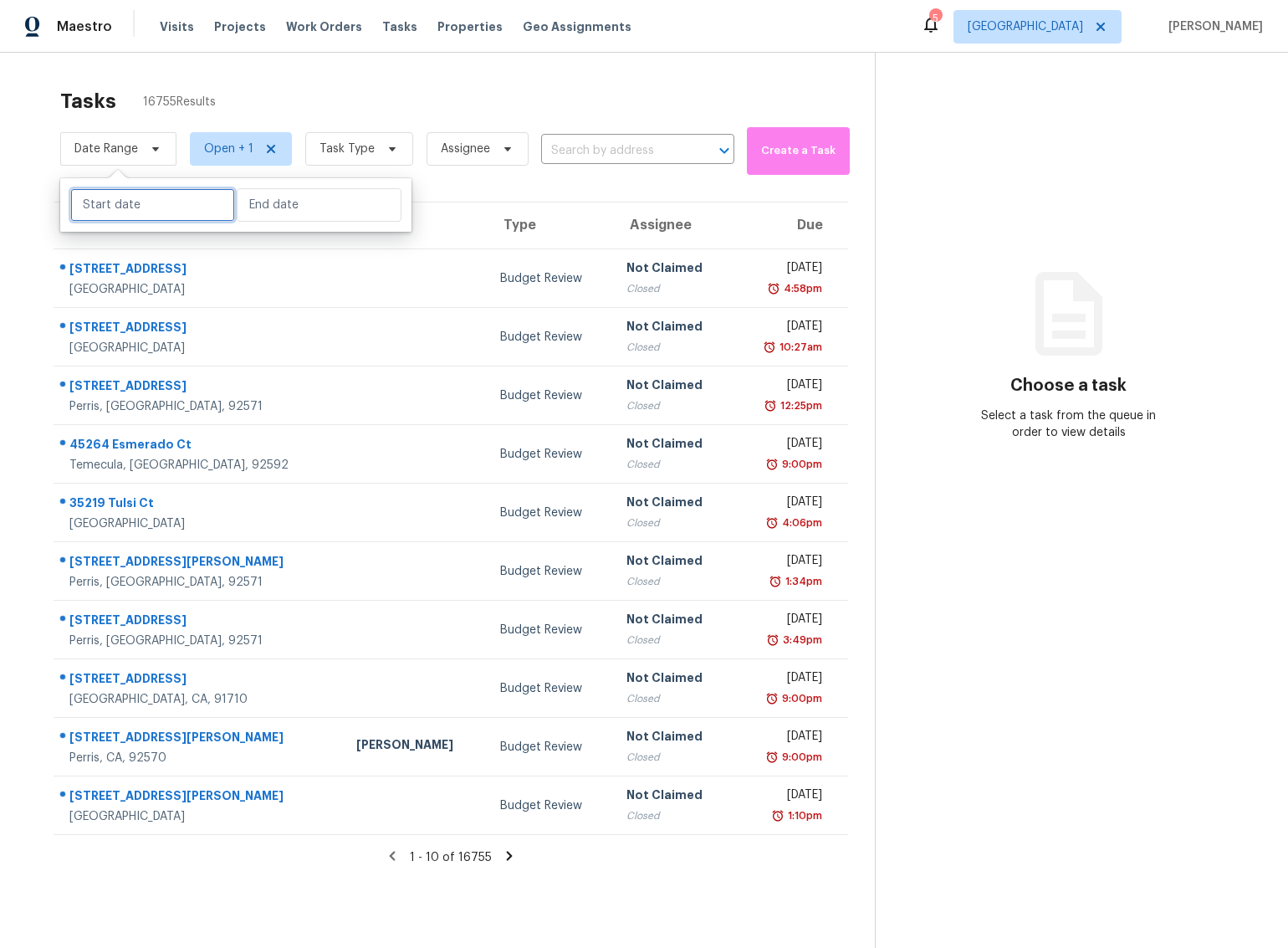
select select "2025"
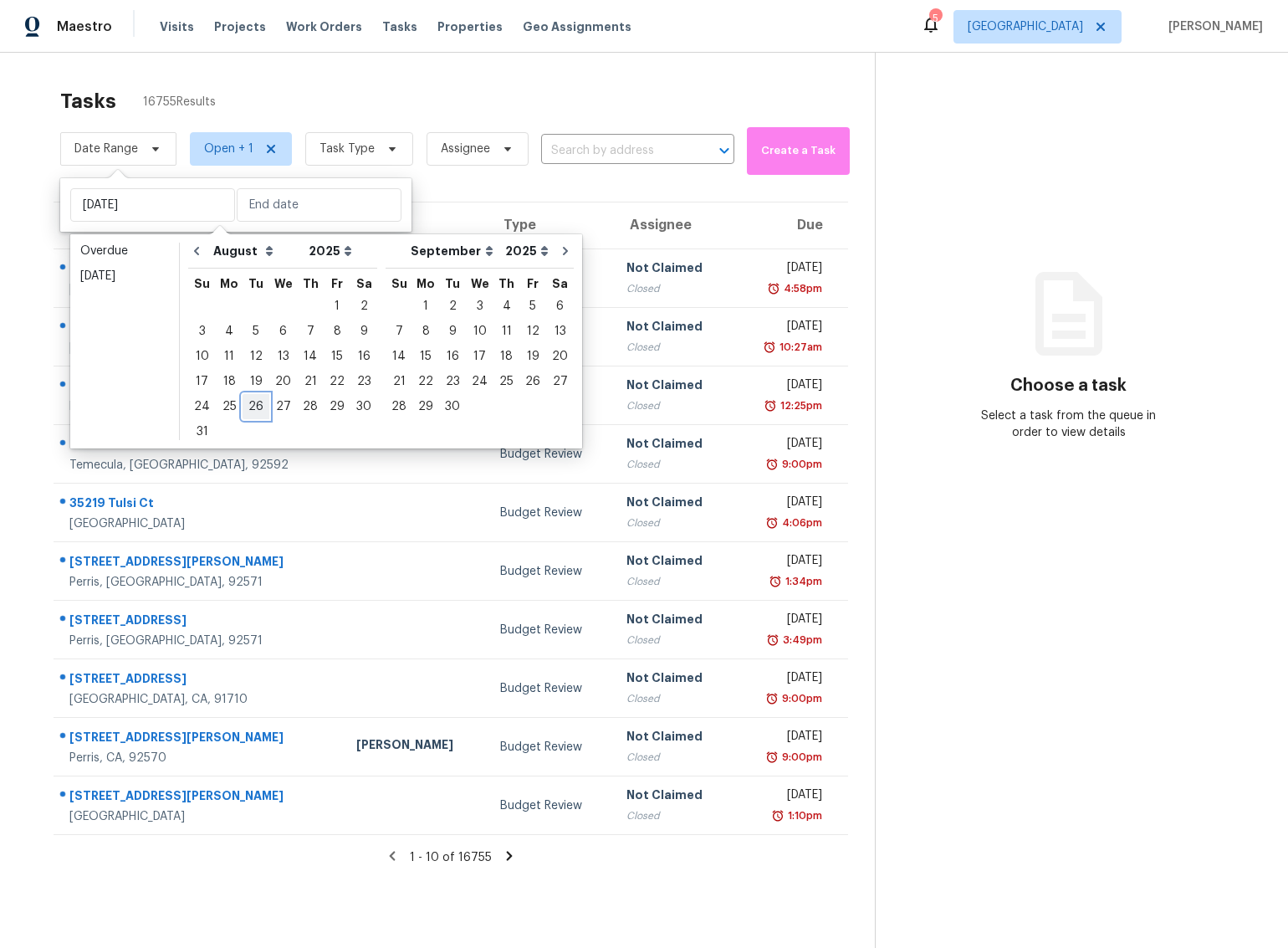
click at [247, 407] on div "26" at bounding box center [256, 407] width 27 height 24
type input "Tue, Aug 26"
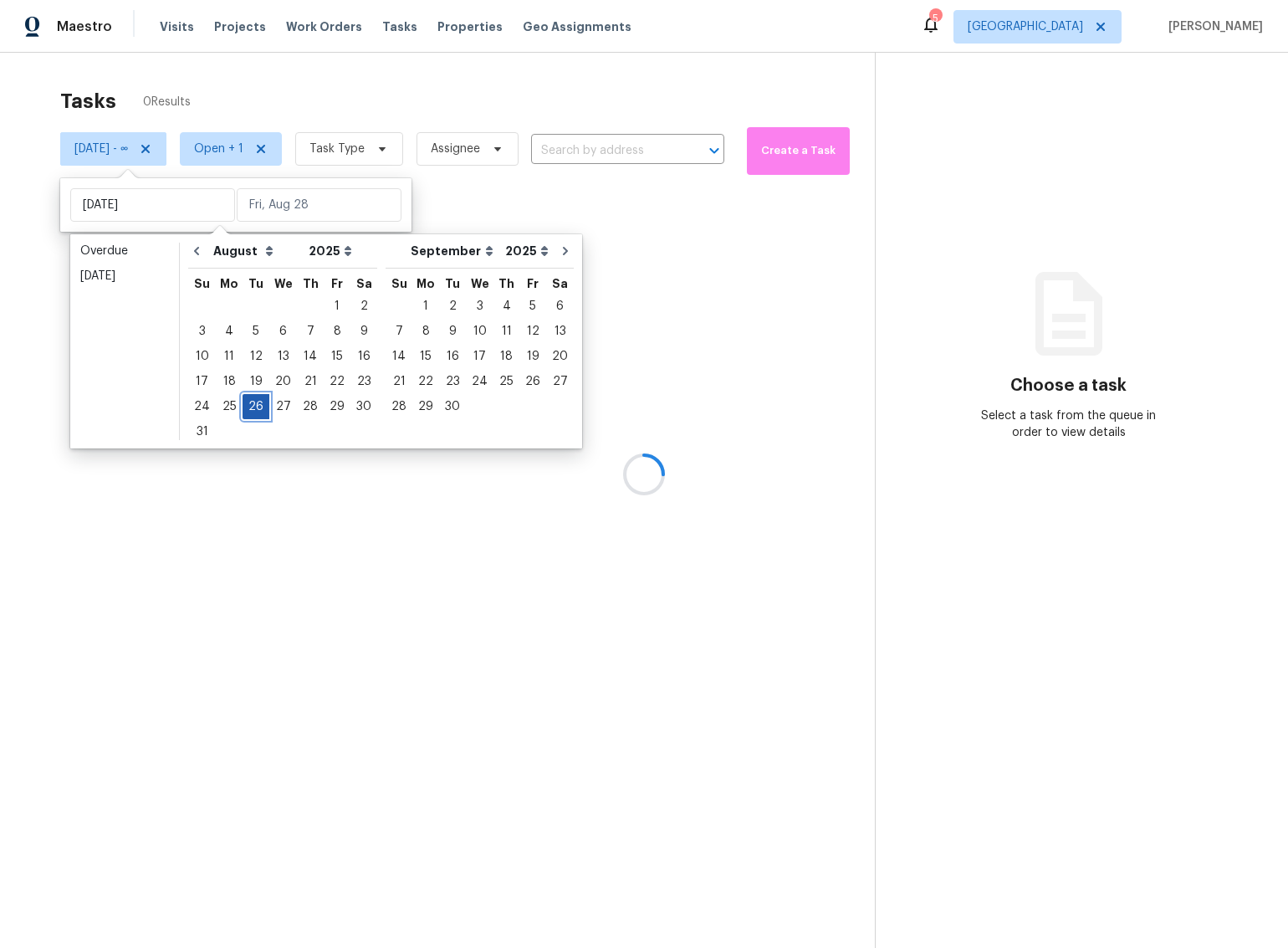
click at [247, 407] on div "26" at bounding box center [256, 407] width 27 height 24
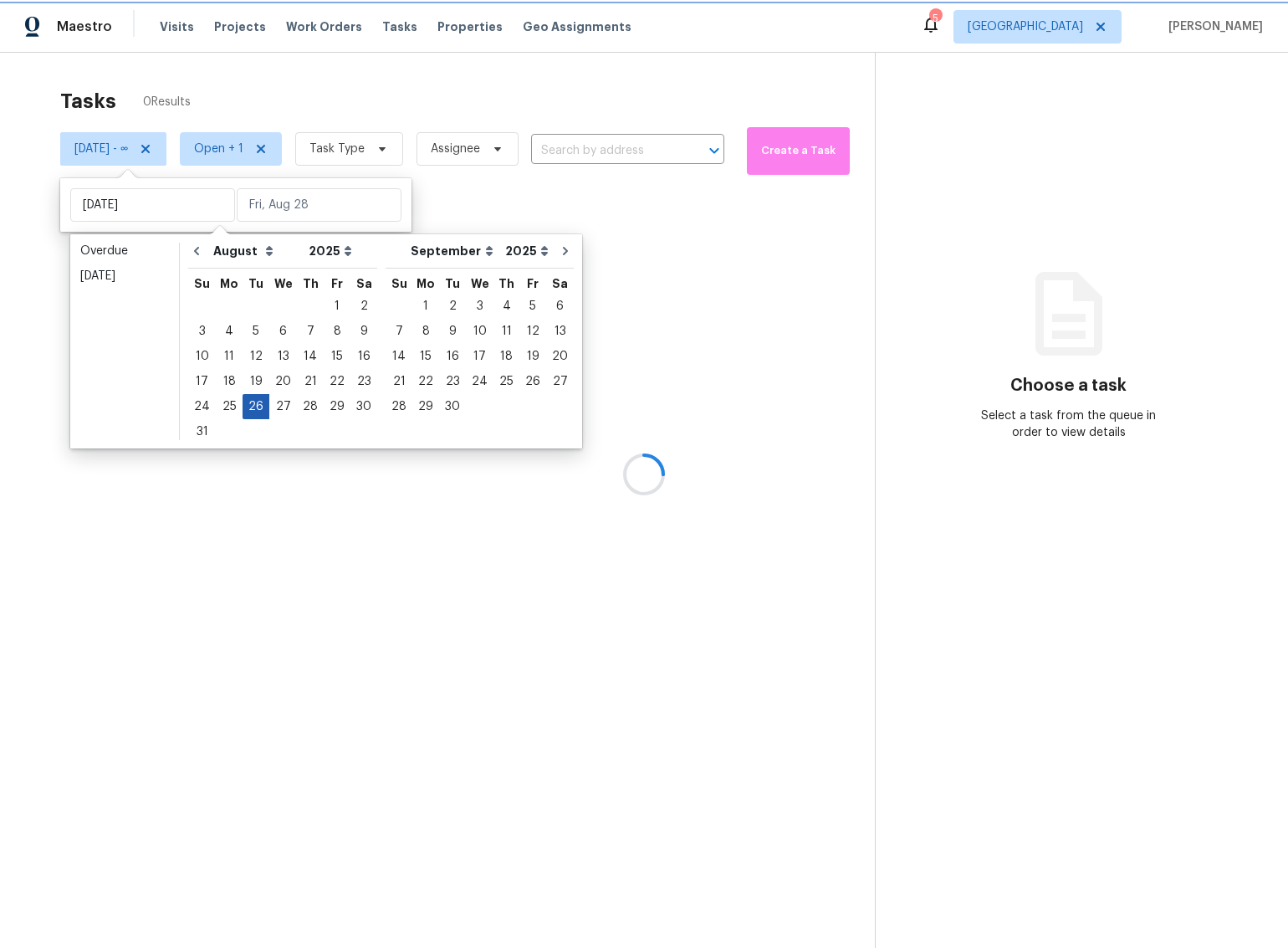
type input "Tue, Aug 26"
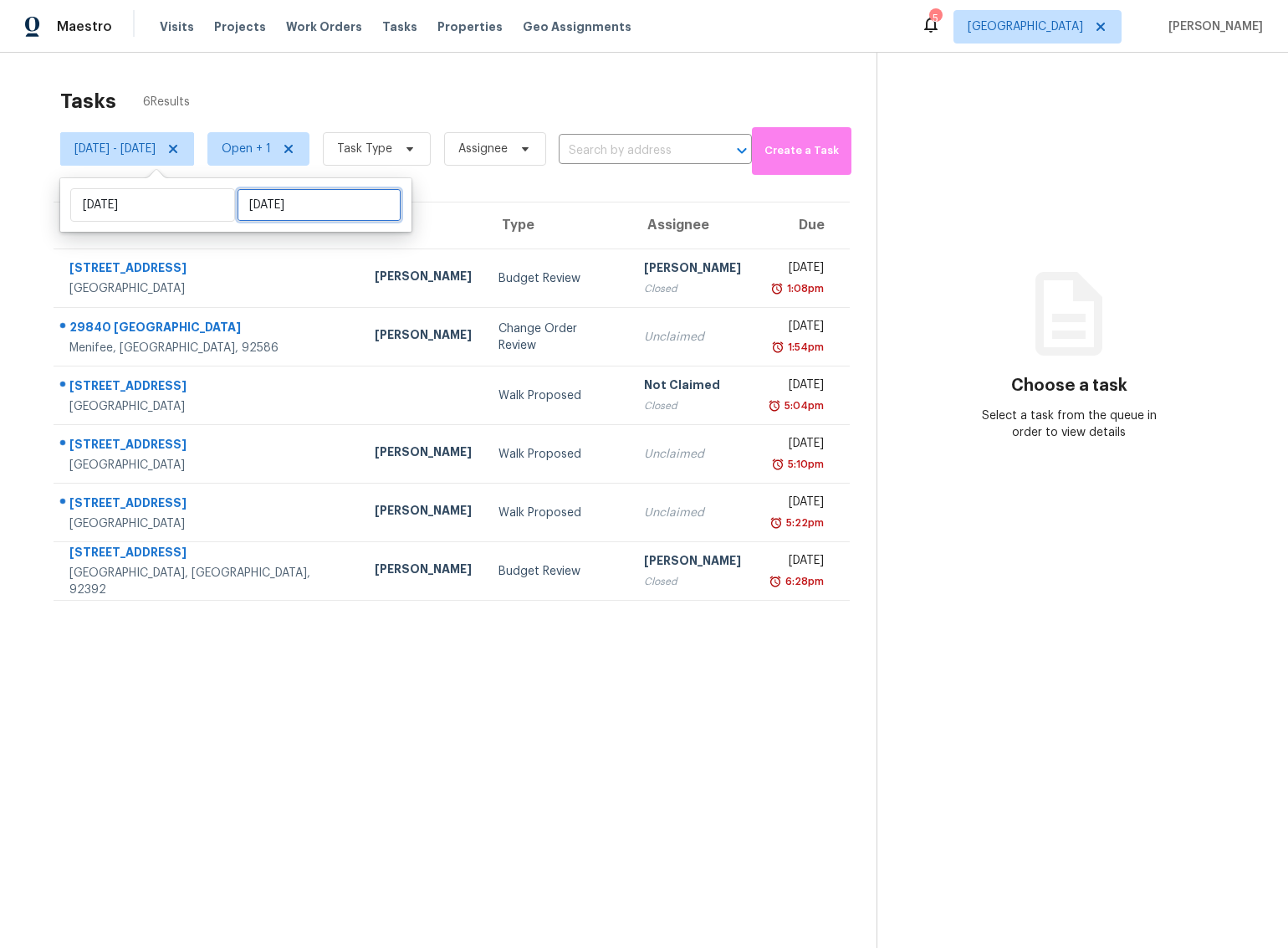
click at [307, 203] on input "Tue, Aug 26" at bounding box center [319, 205] width 165 height 33
select select "7"
select select "2025"
select select "8"
select select "2025"
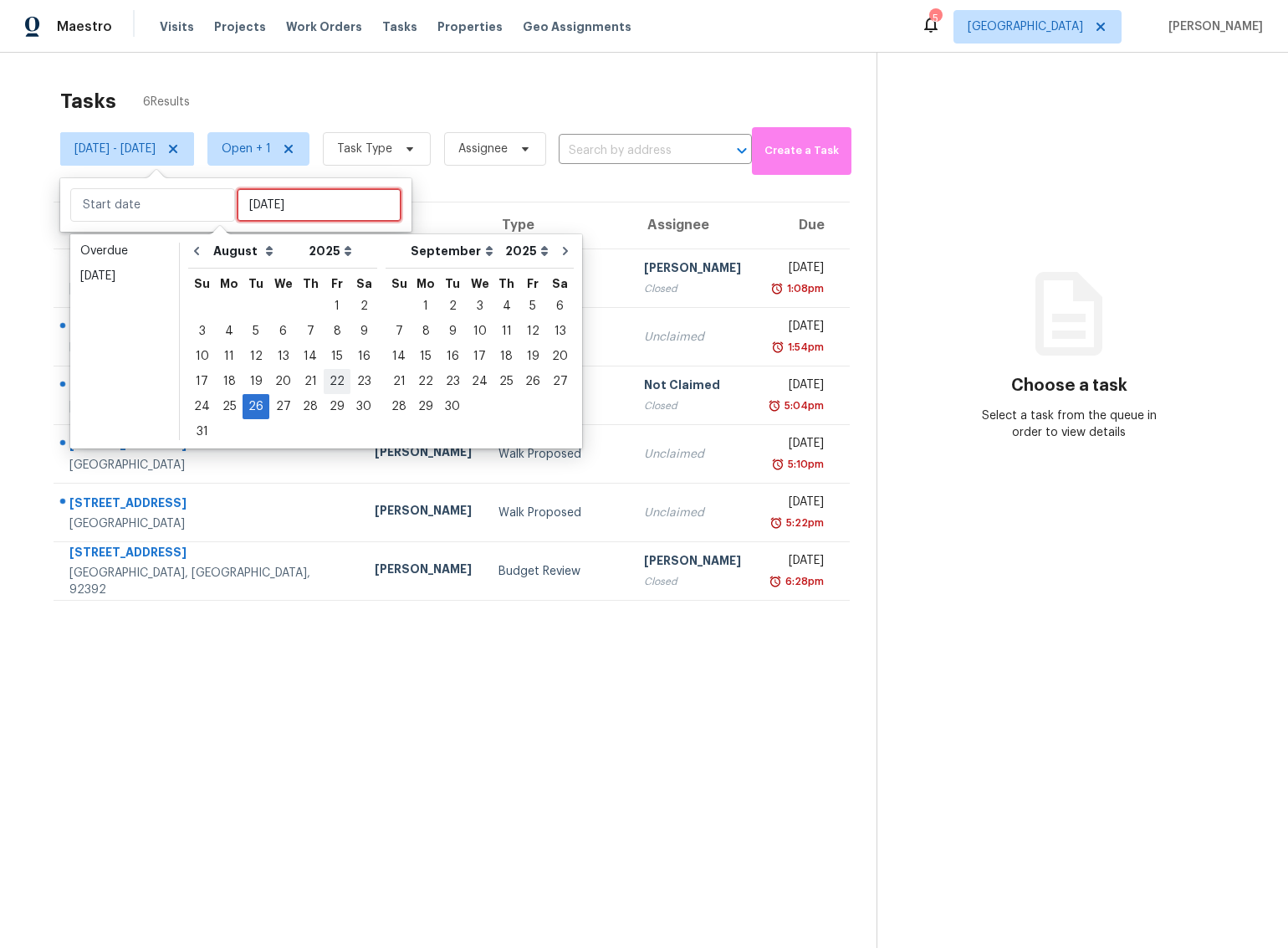
type input "Fri, Aug 22"
type input "Tue, Aug 26"
click at [285, 407] on div "27" at bounding box center [283, 407] width 28 height 24
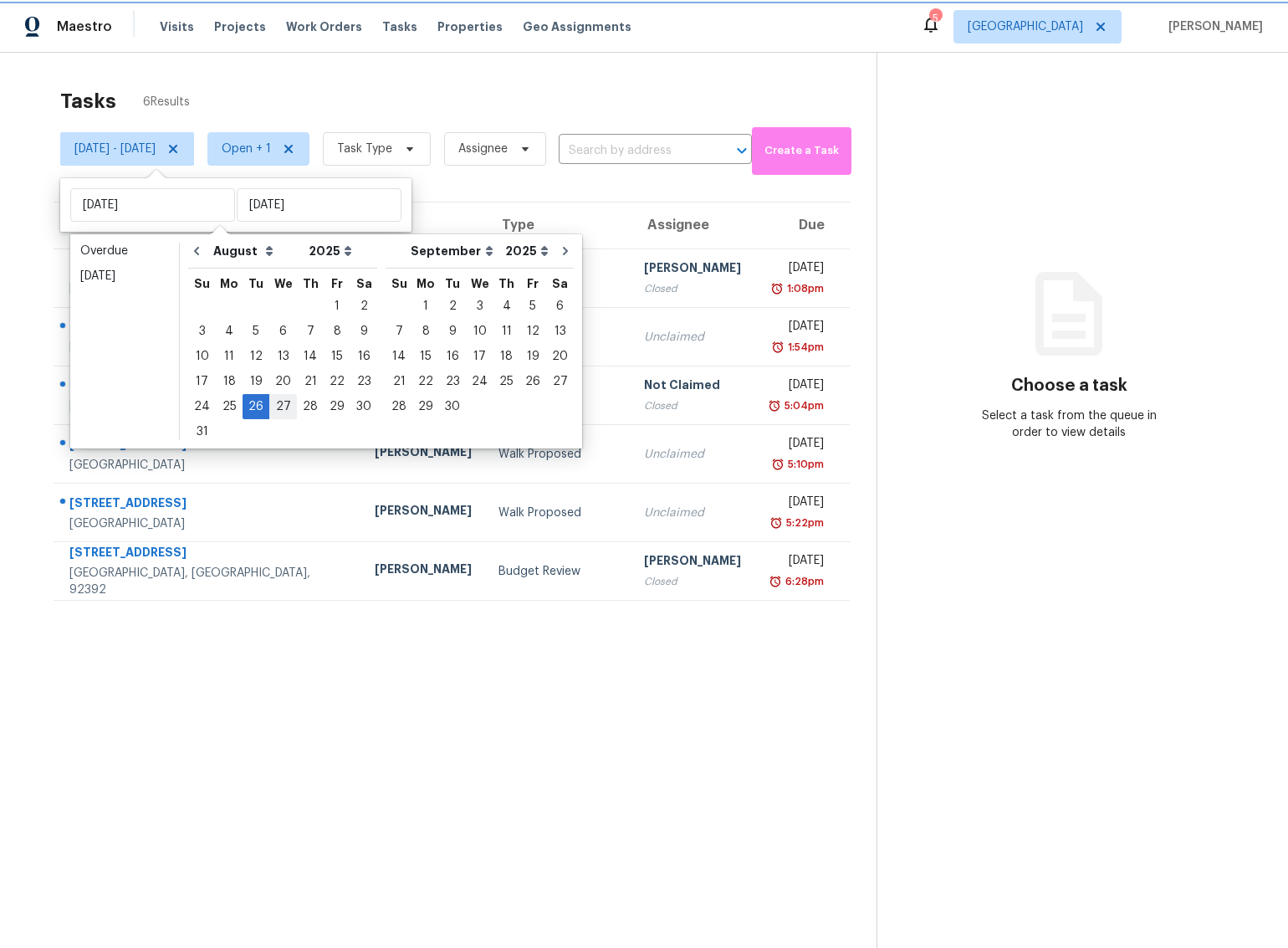
type input "Wed, Aug 27"
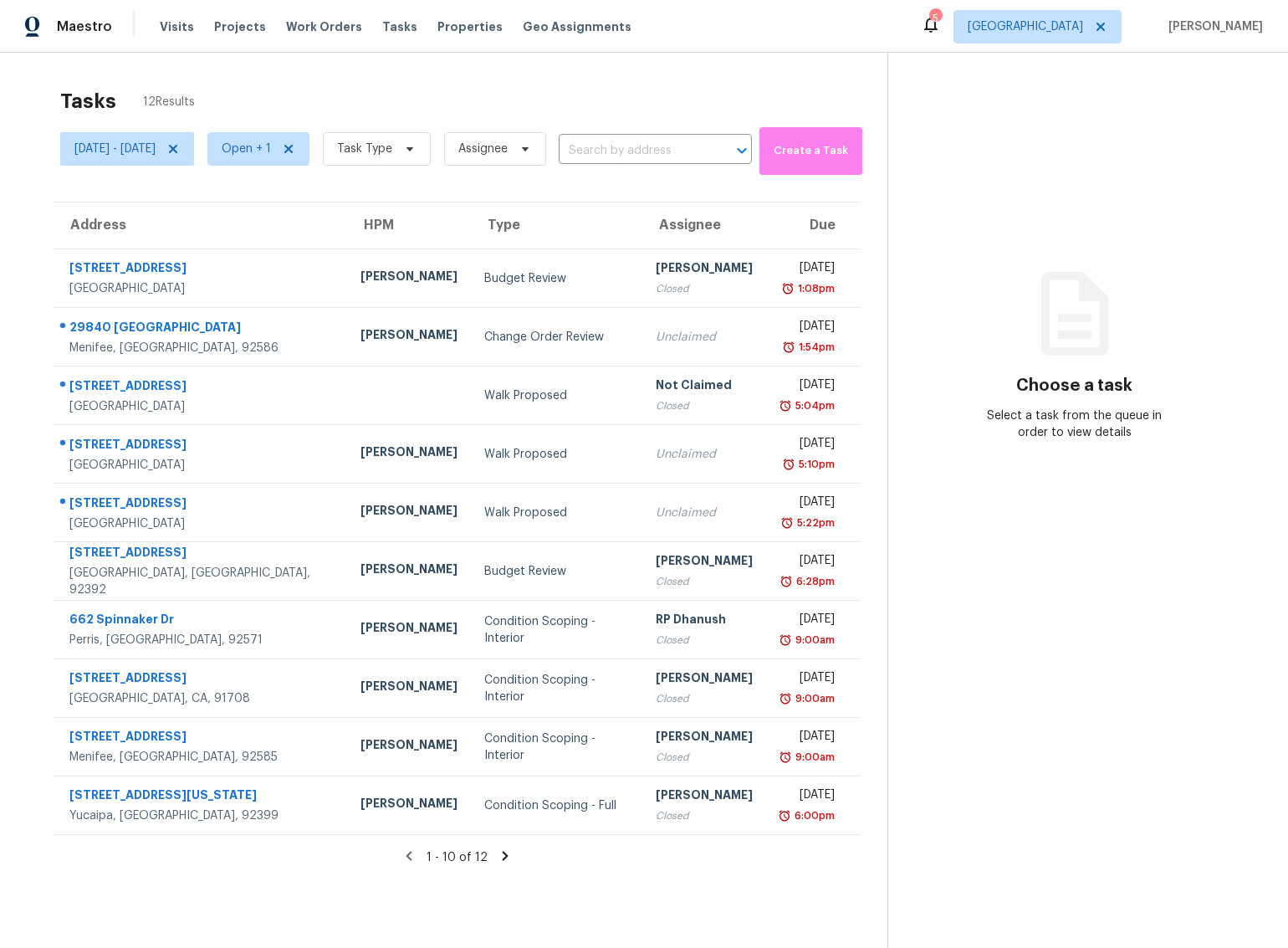
click at [451, 102] on div "Tasks 12 Results" at bounding box center [474, 102] width 827 height 44
click at [393, 149] on span "Task Type" at bounding box center [364, 148] width 55 height 17
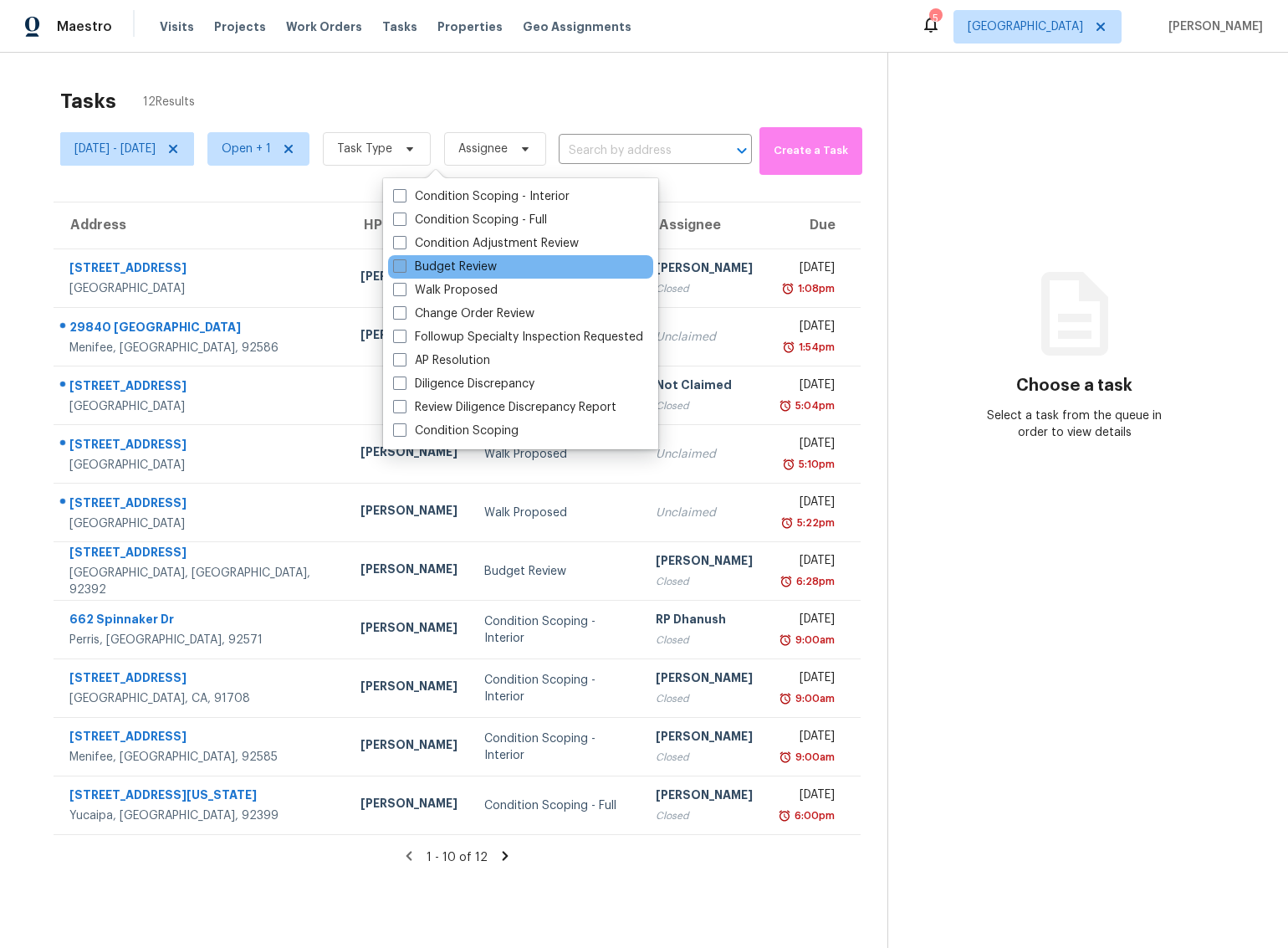
click at [395, 270] on span at bounding box center [400, 265] width 13 height 13
click at [395, 269] on input "Budget Review" at bounding box center [399, 264] width 11 height 11
checkbox input "true"
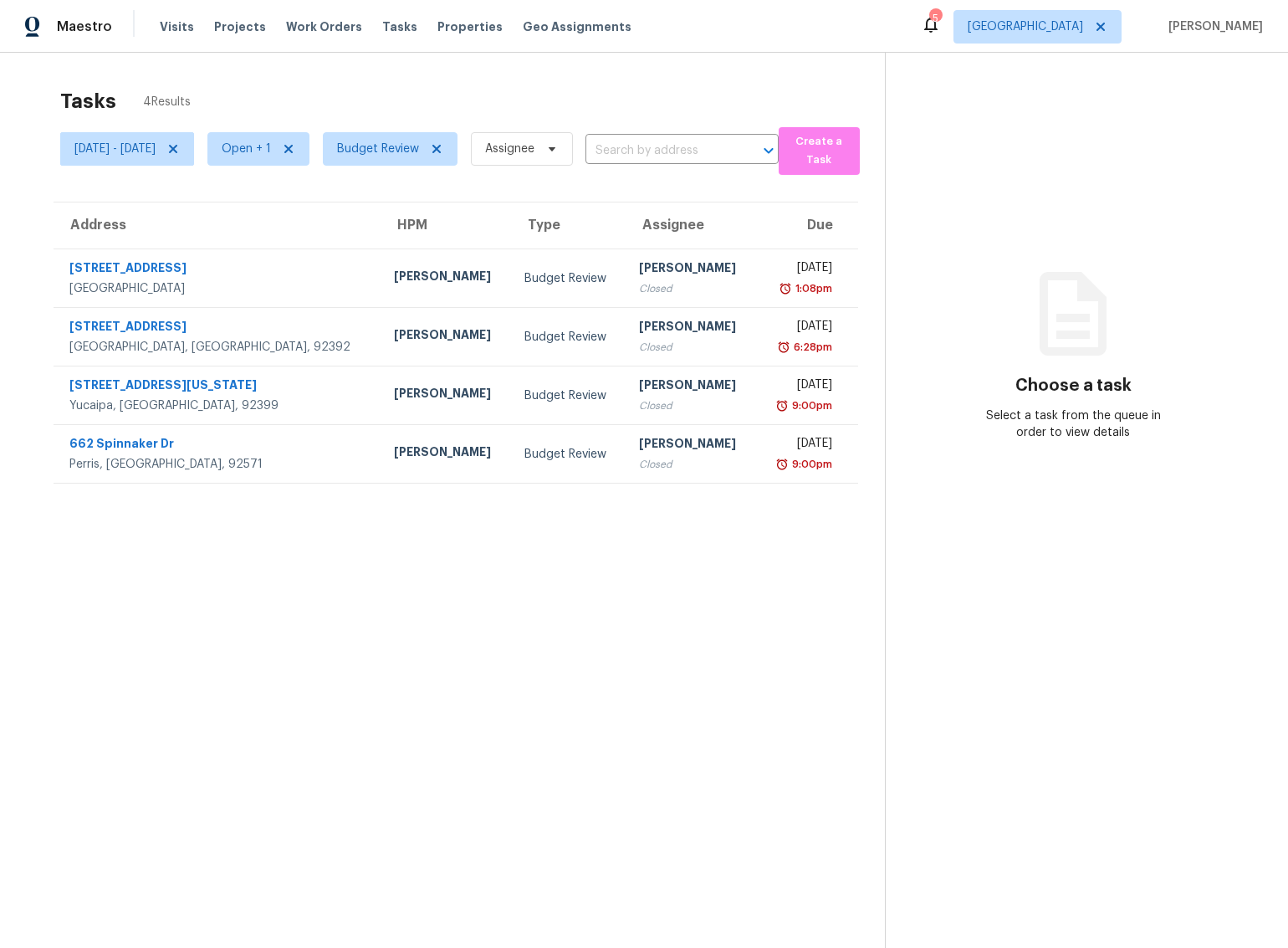
click at [240, 693] on section "Tasks 4 Results Tue, Aug 26 - Wed, Aug 27 Open + 1 Budget Review Assignee ​ Cre…" at bounding box center [456, 540] width 859 height 921
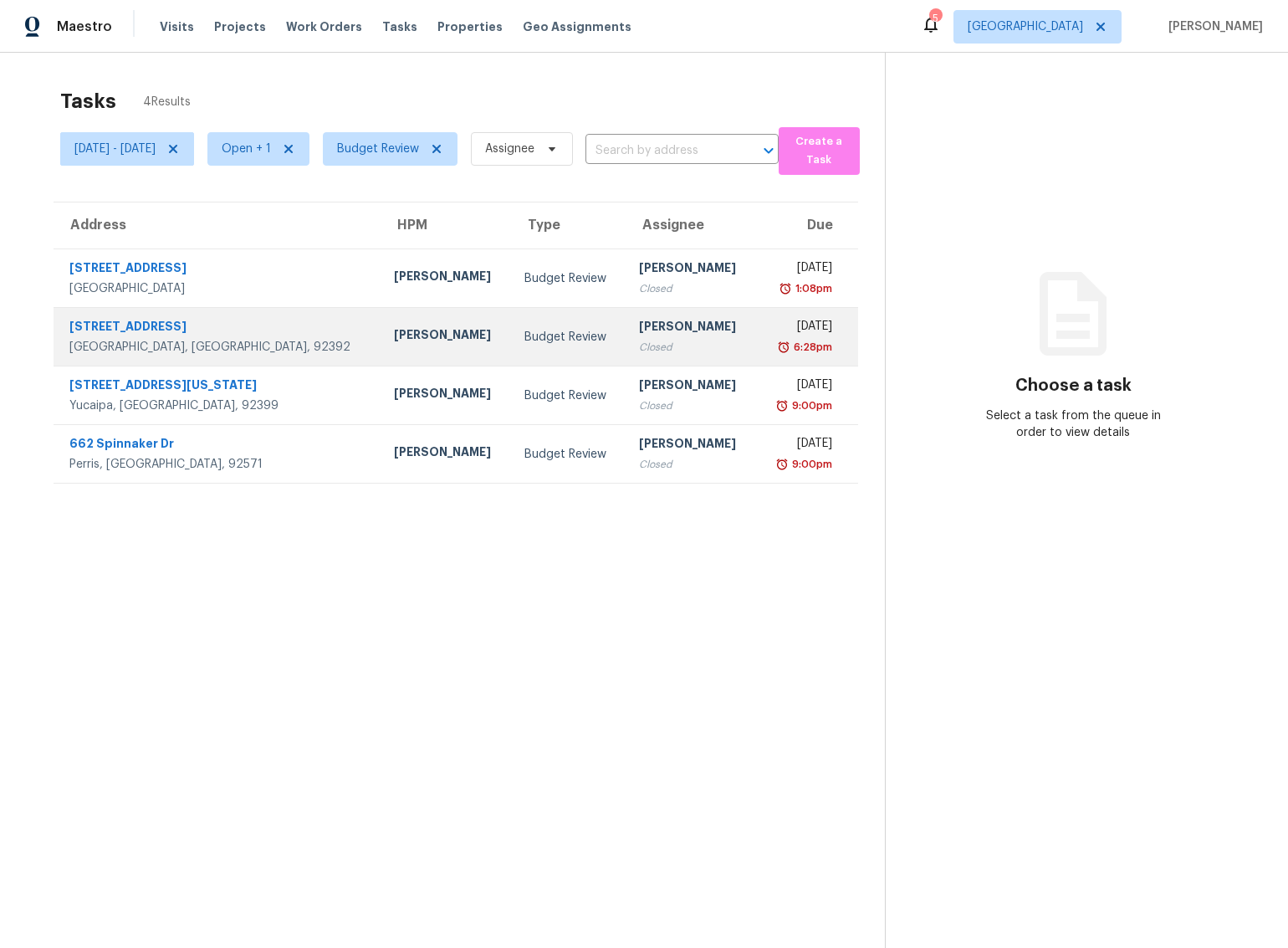
click at [394, 342] on div "Mike Chavez" at bounding box center [446, 336] width 103 height 21
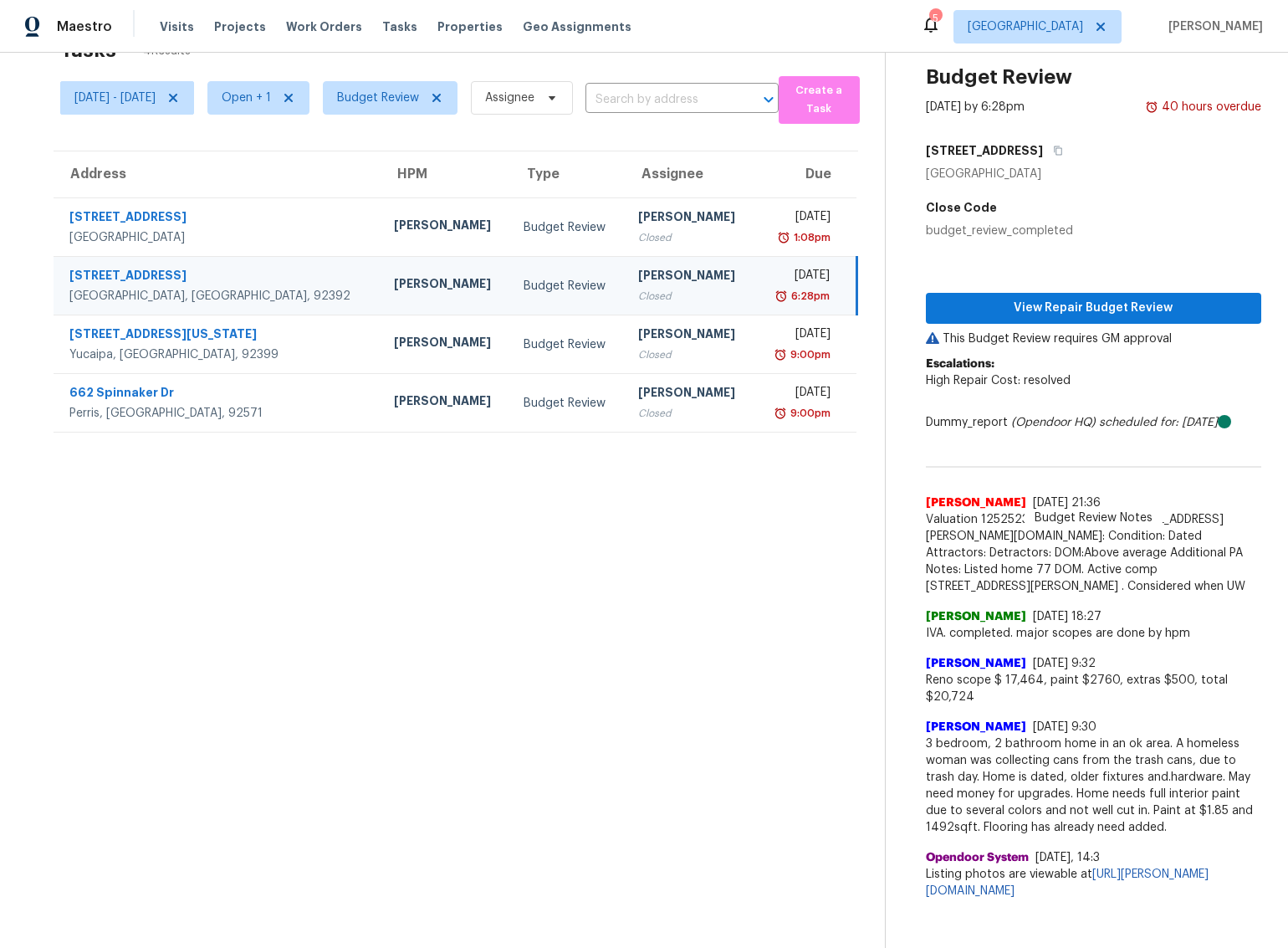
scroll to position [62, 0]
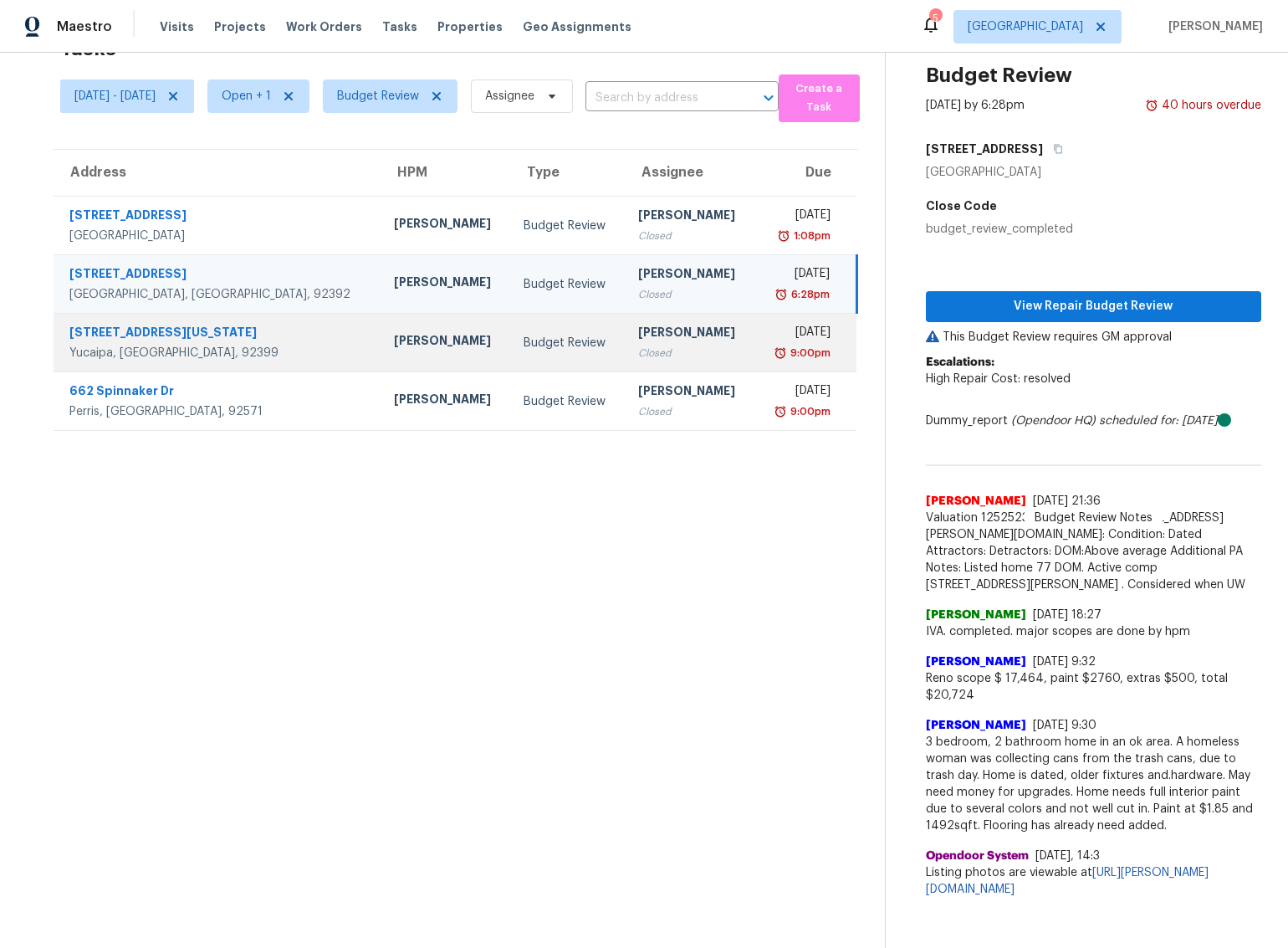
click at [244, 344] on div "Yucaipa, CA, 92399" at bounding box center [218, 352] width 298 height 17
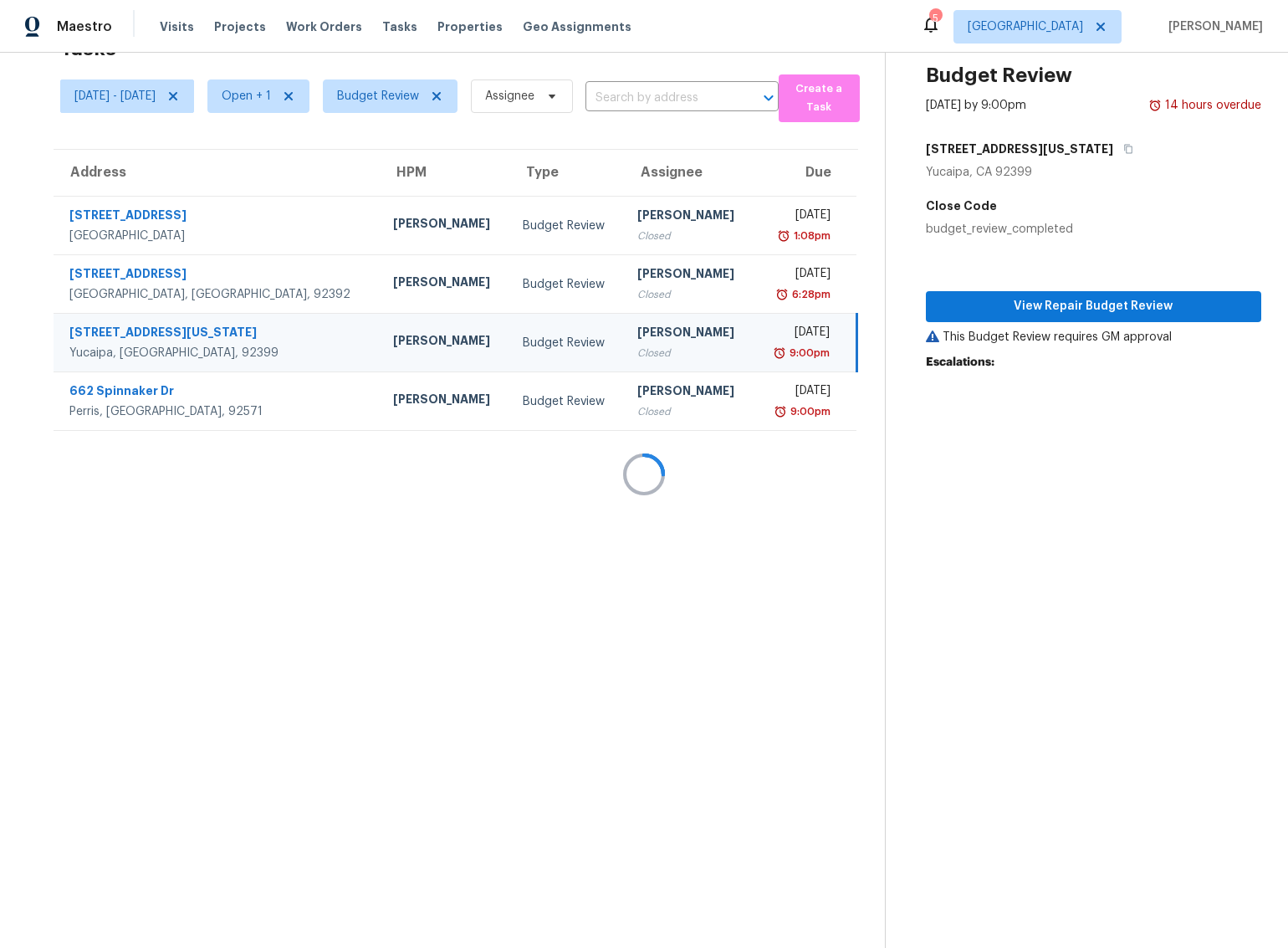
scroll to position [53, 0]
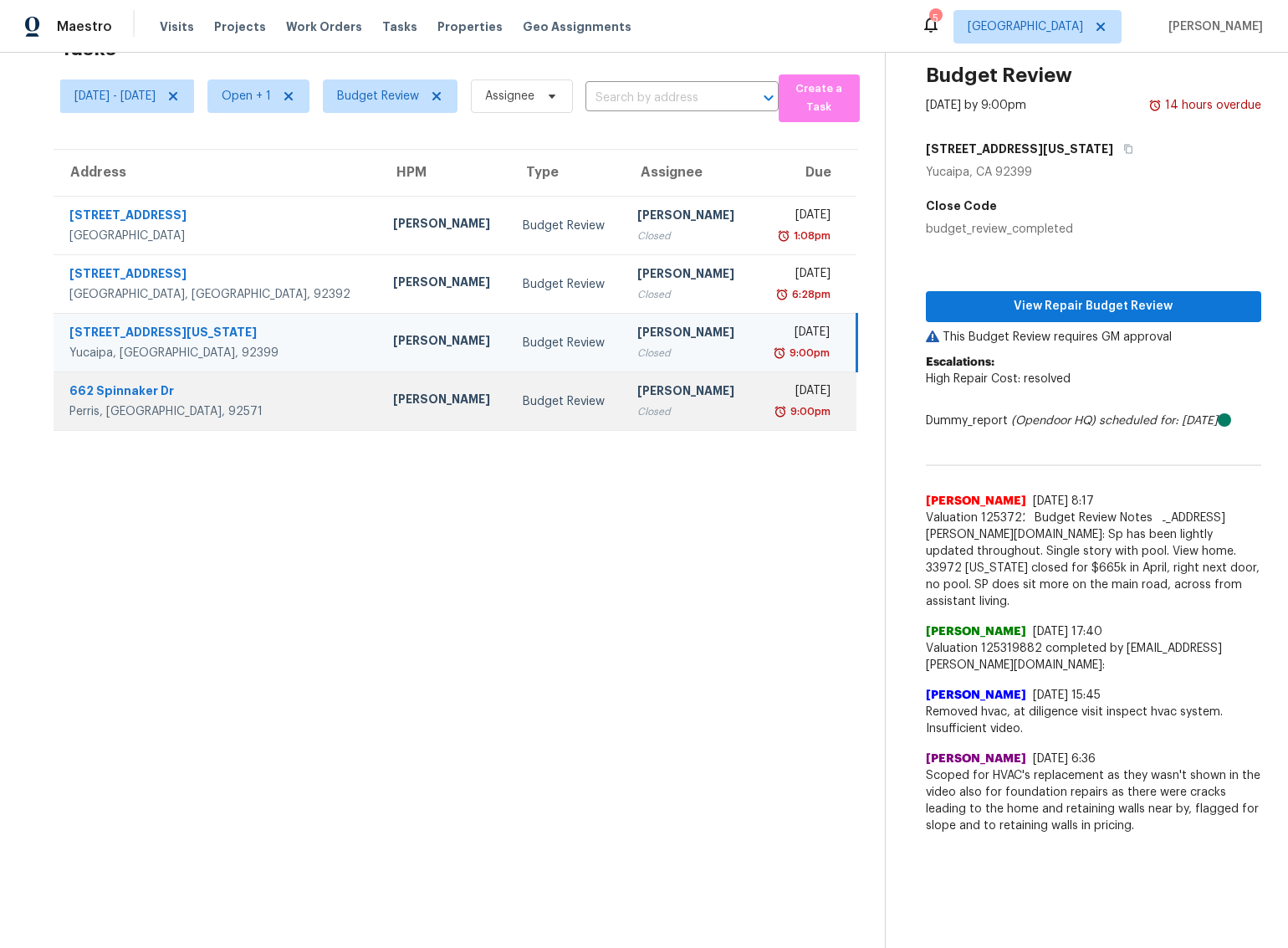
click at [379, 405] on td "Jeff Gandy" at bounding box center [444, 401] width 131 height 59
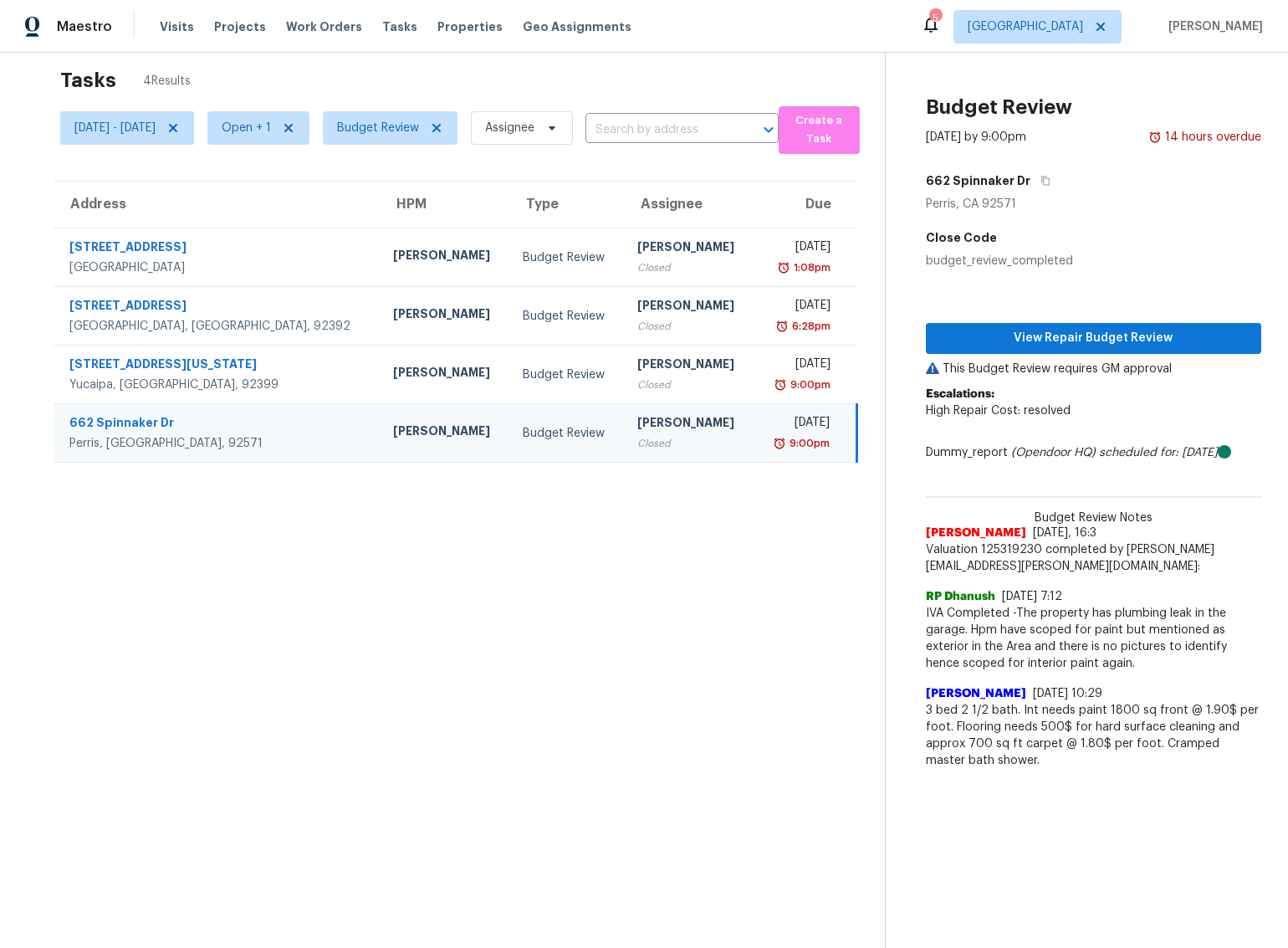
scroll to position [0, 0]
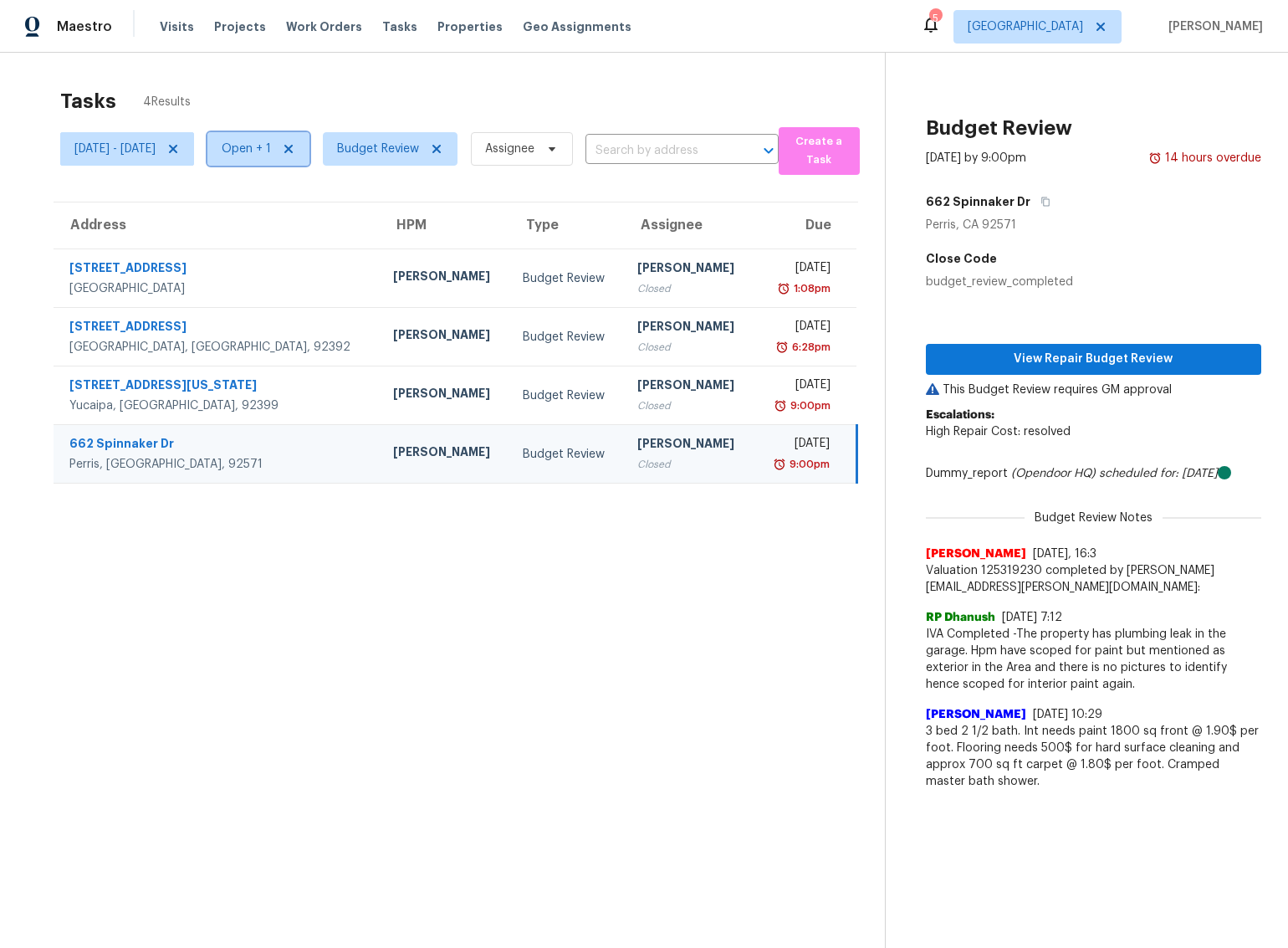
click at [271, 150] on span "Open + 1" at bounding box center [246, 148] width 49 height 17
click at [287, 192] on span at bounding box center [286, 195] width 13 height 13
click at [287, 192] on input "Open" at bounding box center [285, 194] width 11 height 11
checkbox input "false"
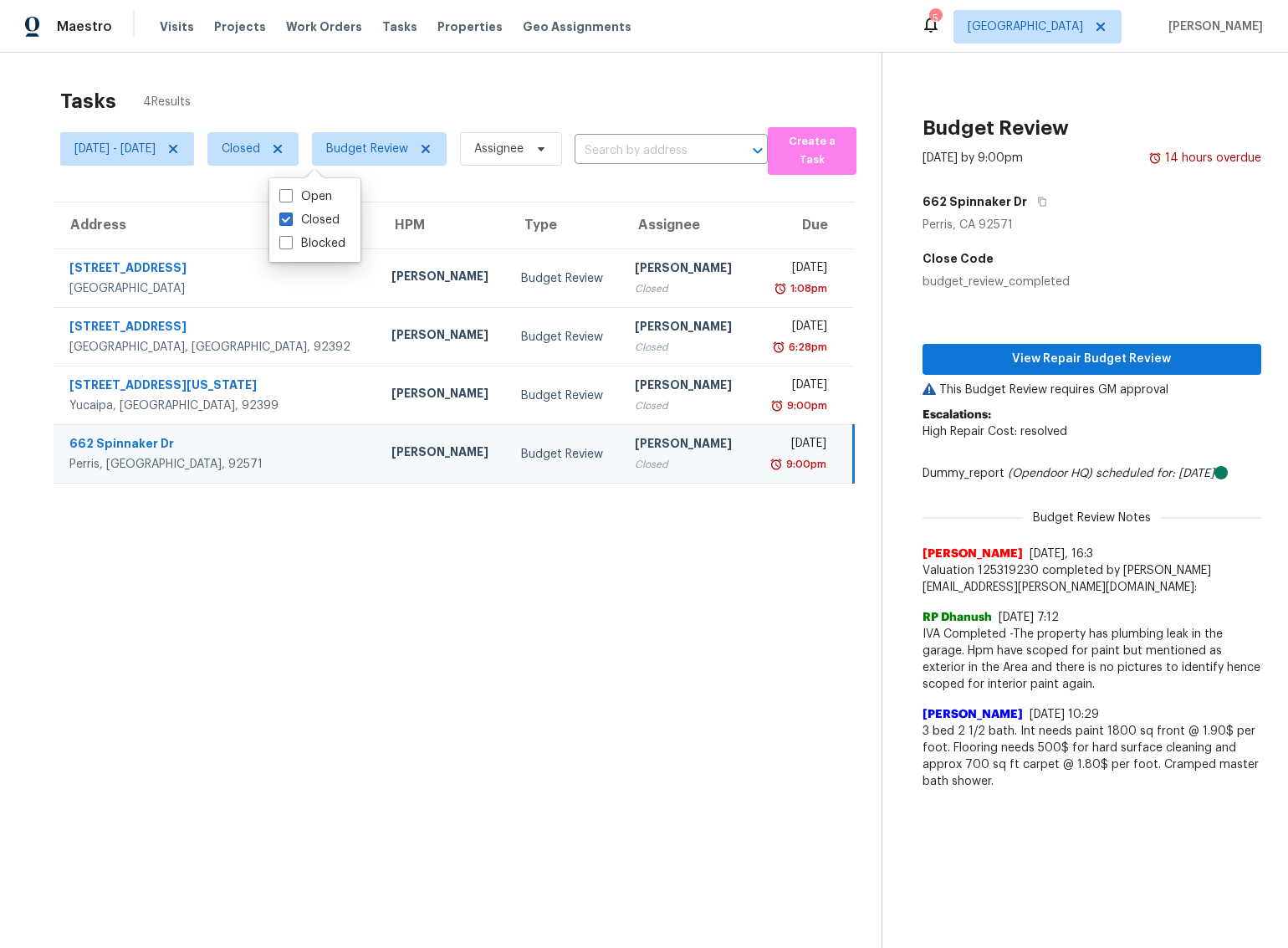
click at [308, 604] on section "Tasks 4 Results Tue, Aug 26 - Wed, Aug 27 Closed Budget Review Assignee ​ Creat…" at bounding box center [455, 540] width 855 height 921
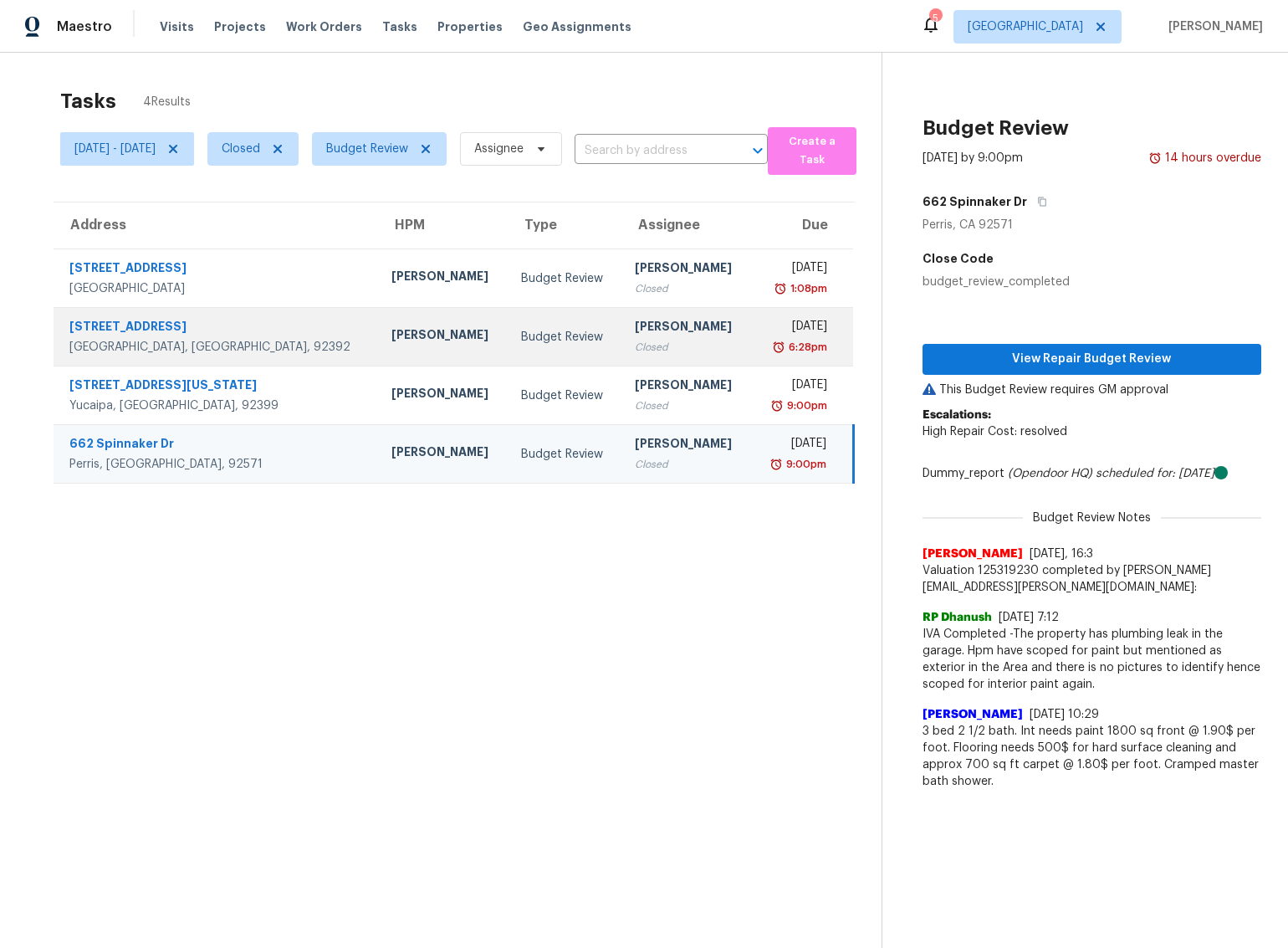
click at [224, 347] on div "Victorville, CA, 92392" at bounding box center [216, 347] width 295 height 17
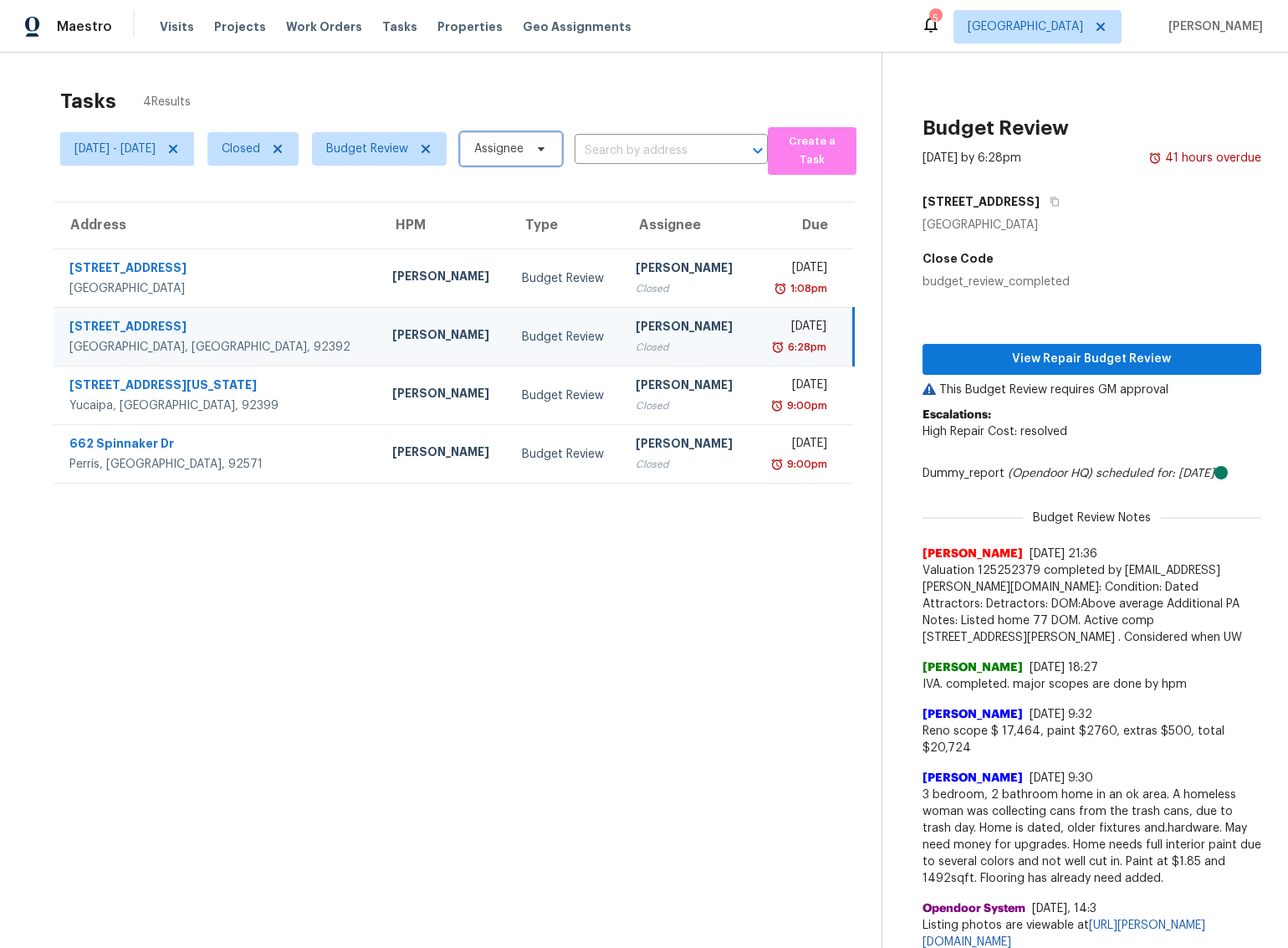
click at [548, 153] on icon at bounding box center [541, 148] width 13 height 13
click at [626, 60] on div "Tasks 4 Results Tue, Aug 26 - Wed, Aug 27 Closed Budget Review Assignee ​ Creat…" at bounding box center [644, 527] width 1288 height 948
click at [571, 612] on section "Tasks 4 Results Tue, Aug 26 - Wed, Aug 27 Closed Budget Review Assignee ​ Creat…" at bounding box center [455, 540] width 855 height 921
click at [435, 65] on div "Tasks 4 Results Tue, Aug 26 - Wed, Aug 27 Closed Budget Review Assignee ​ Creat…" at bounding box center [644, 527] width 1288 height 948
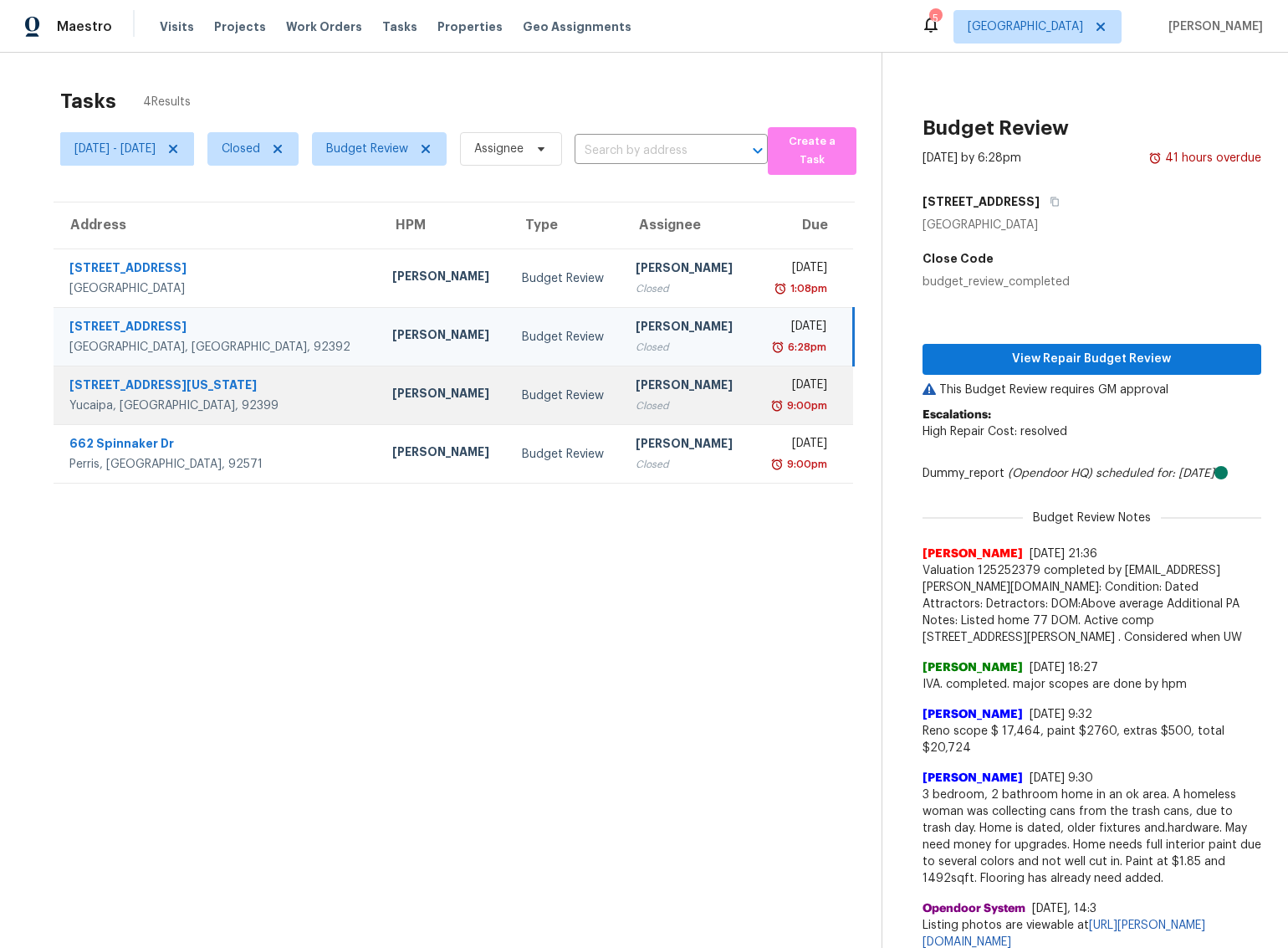
click at [393, 399] on div "Mike Chavez" at bounding box center [443, 395] width 103 height 21
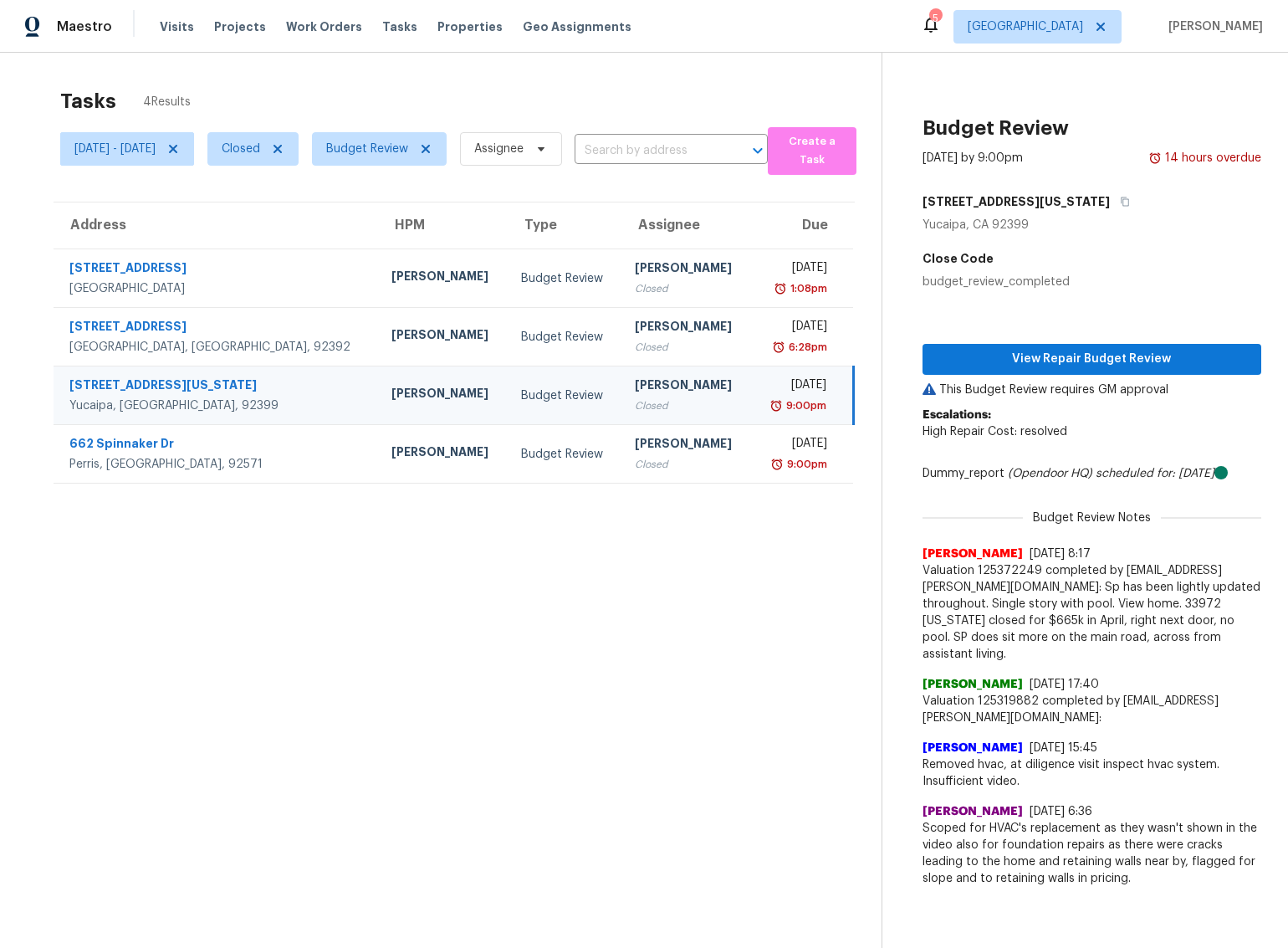
click at [392, 400] on div "Mike Chavez" at bounding box center [442, 395] width 103 height 21
click at [156, 140] on span "Tue, Aug 26 - Wed, Aug 27" at bounding box center [115, 148] width 81 height 17
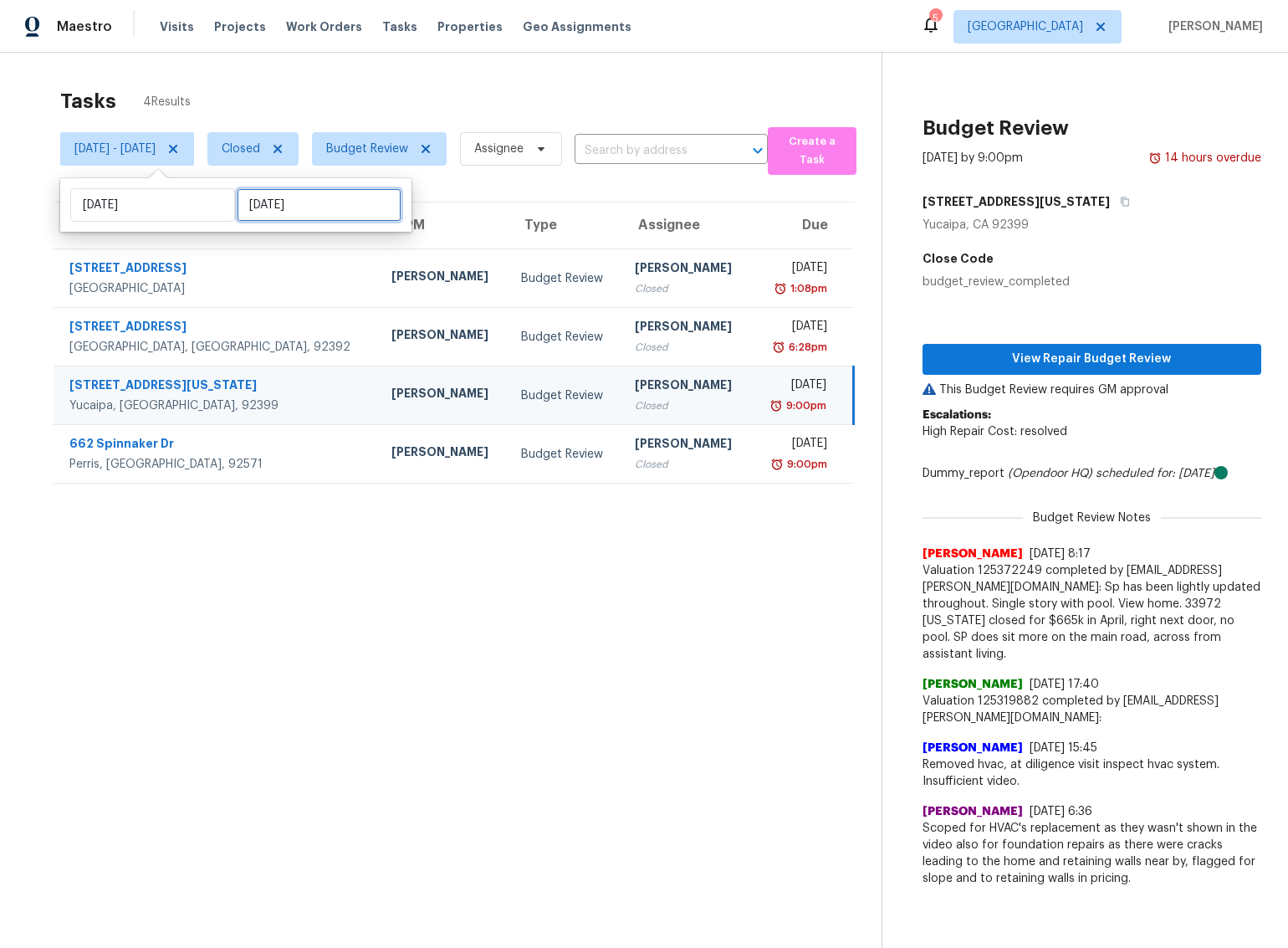
select select "7"
select select "2025"
select select "8"
select select "2025"
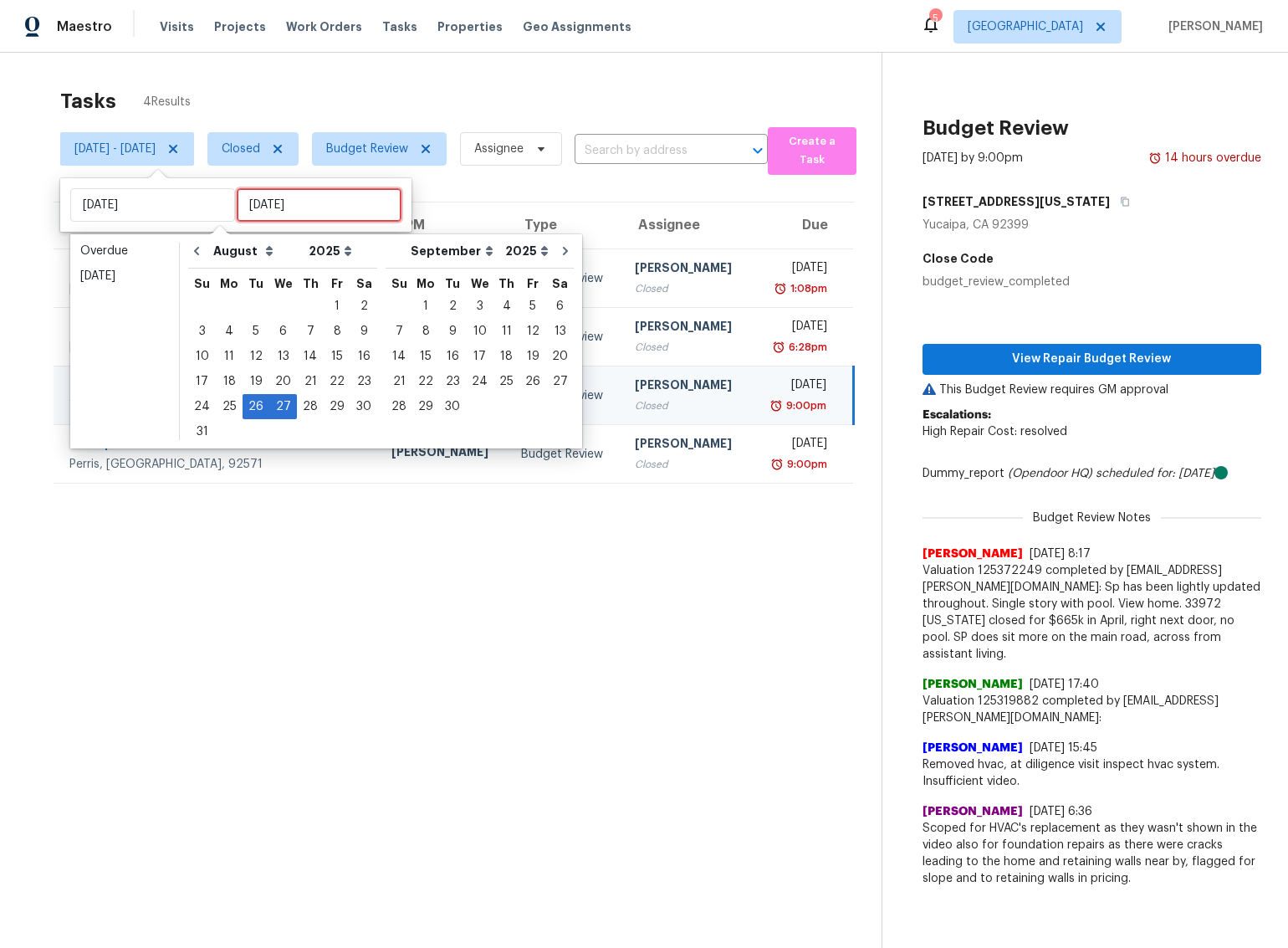
click at [317, 209] on input "Wed, Aug 27" at bounding box center [319, 205] width 165 height 33
type input "Thu, Aug 21"
type input "Tue, Aug 26"
click at [304, 411] on div "28" at bounding box center [310, 407] width 27 height 24
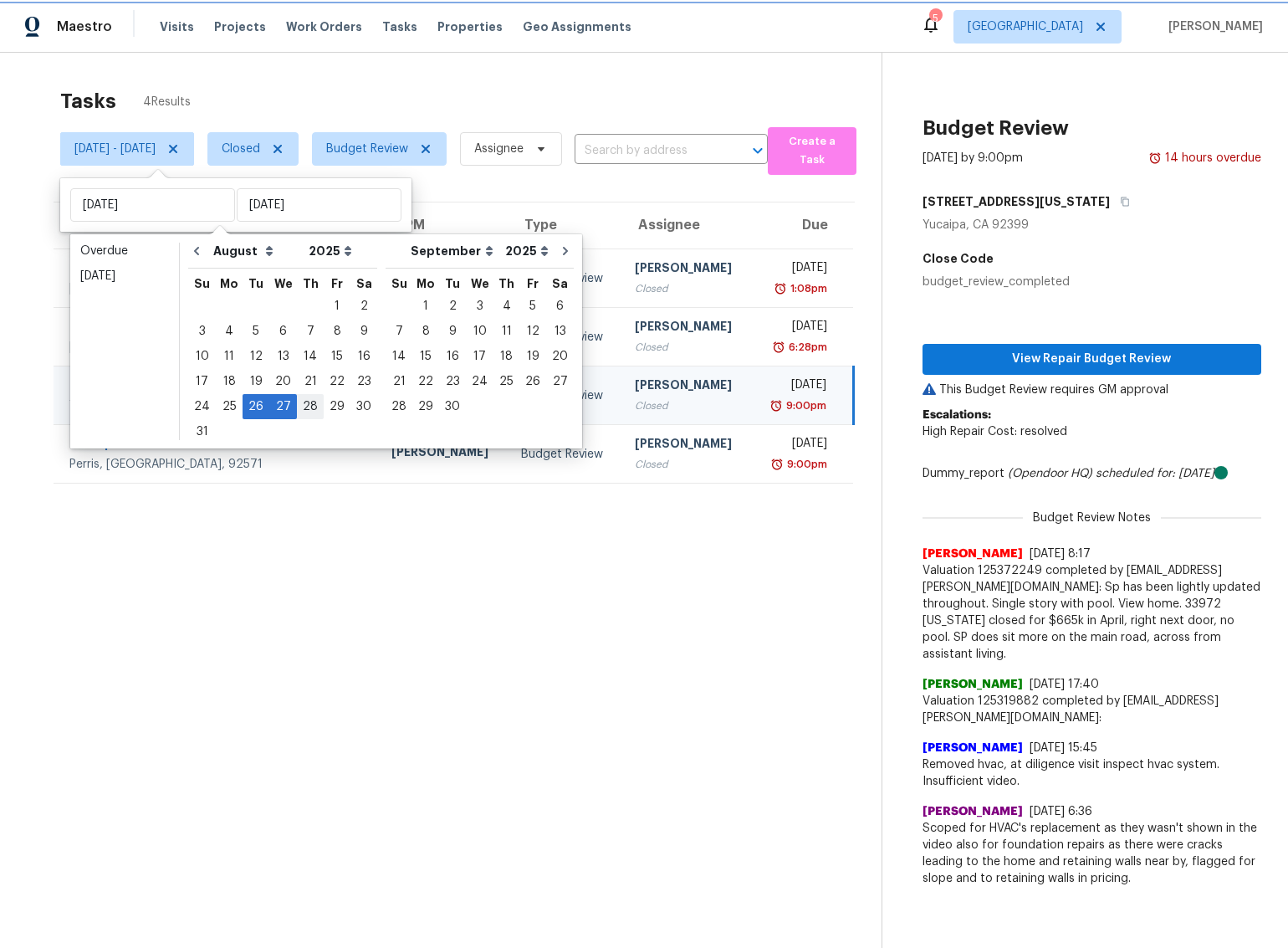
type input "Thu, Aug 28"
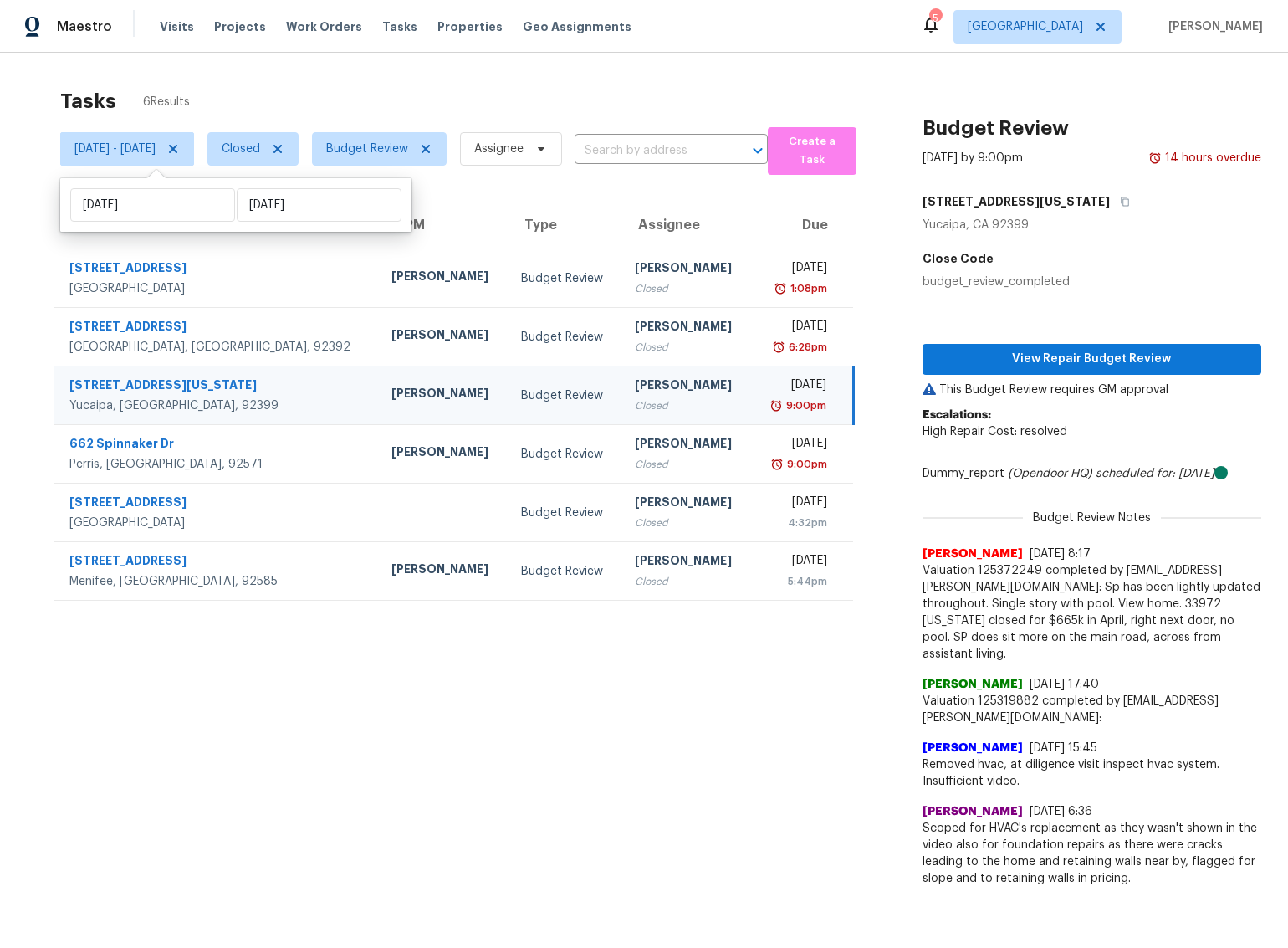
click at [315, 663] on section "Tasks 6 Results Tue, Aug 26 - Thu, Aug 28 Closed Budget Review Assignee ​ Creat…" at bounding box center [455, 540] width 855 height 921
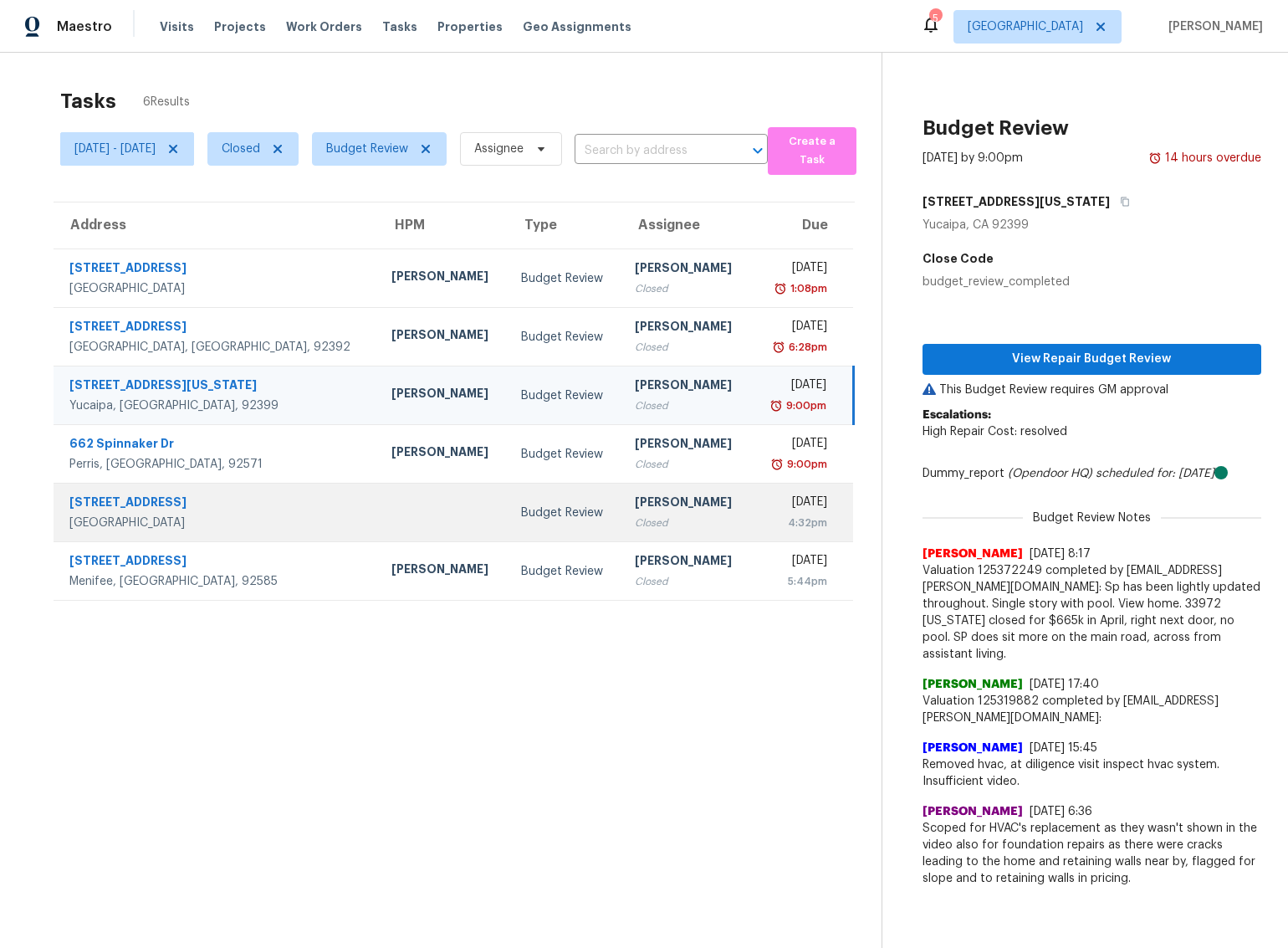
click at [379, 518] on td at bounding box center [443, 513] width 130 height 59
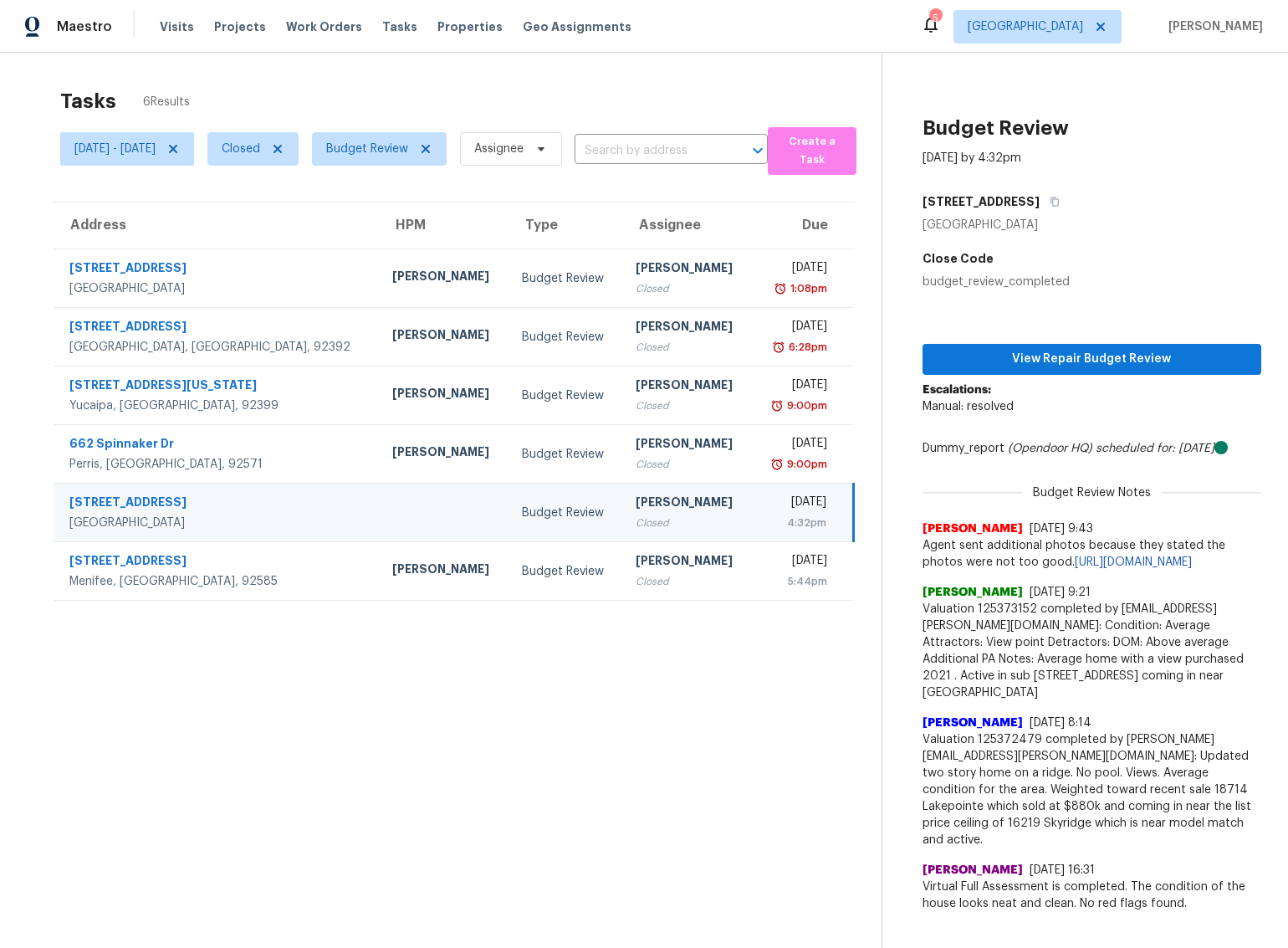
scroll to position [53, 0]
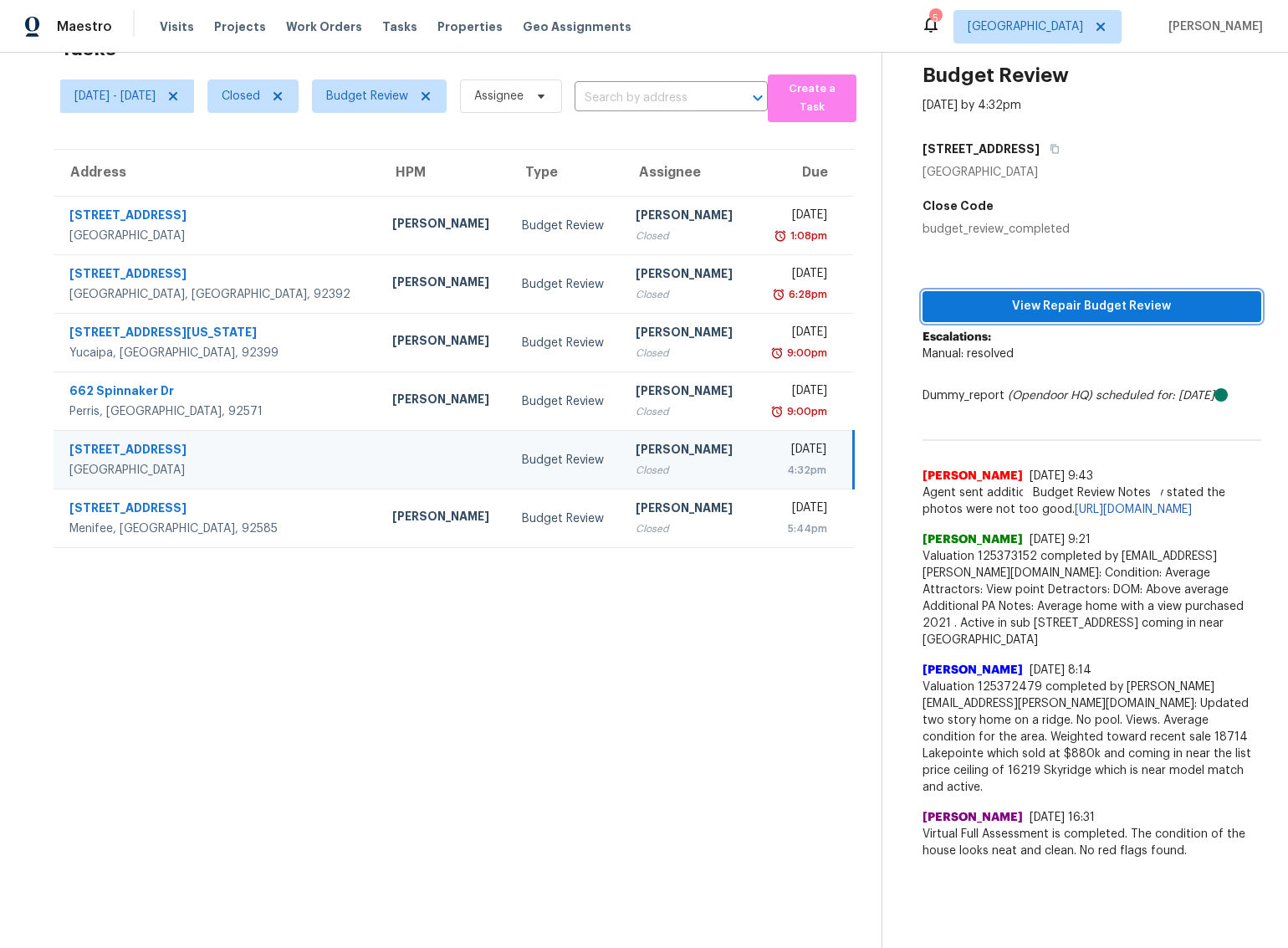
click at [1079, 304] on span "View Repair Budget Review" at bounding box center [1092, 307] width 312 height 21
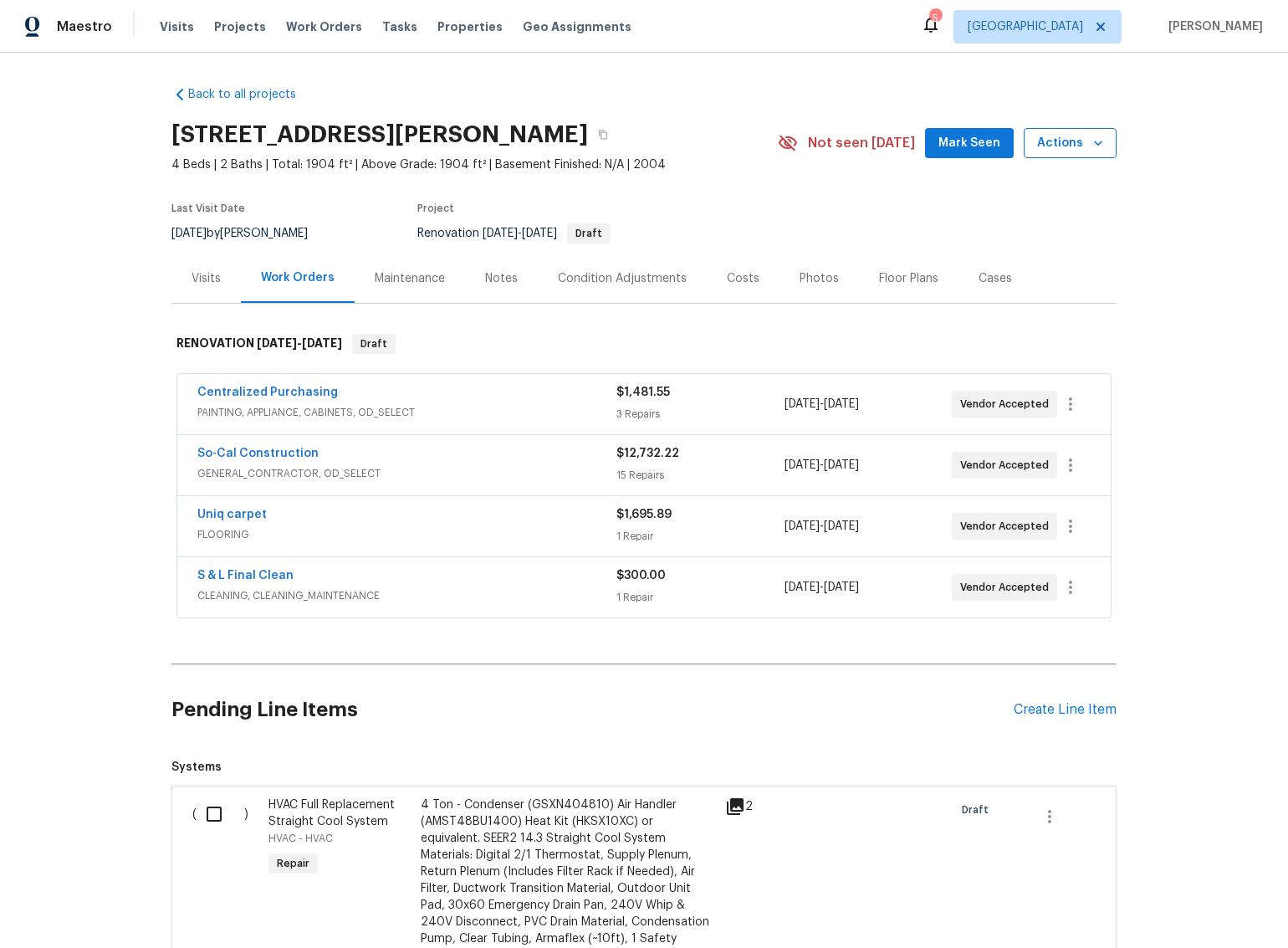
click at [1067, 144] on span "Actions" at bounding box center [1070, 144] width 66 height 21
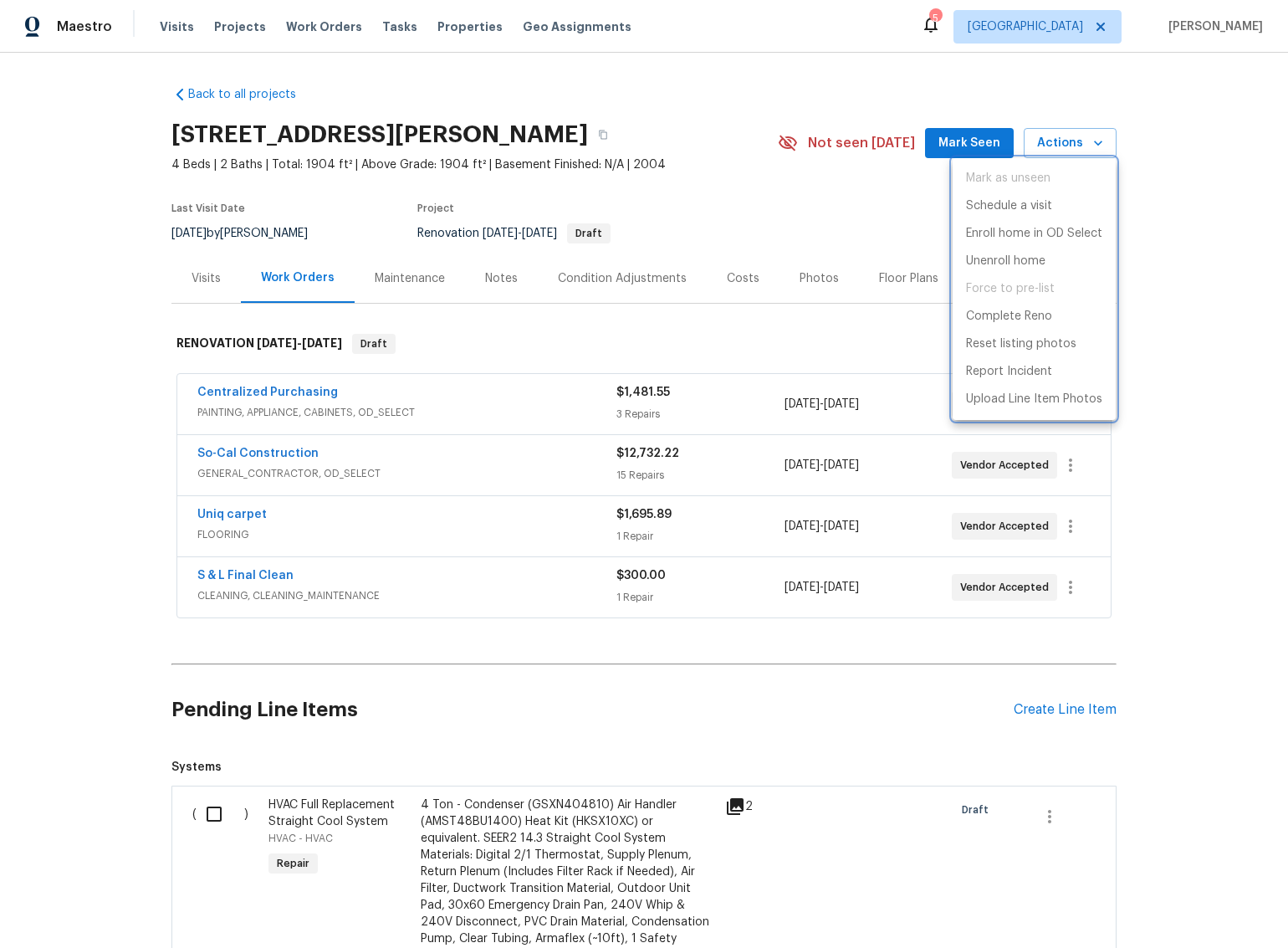
click at [1214, 249] on div at bounding box center [644, 474] width 1288 height 948
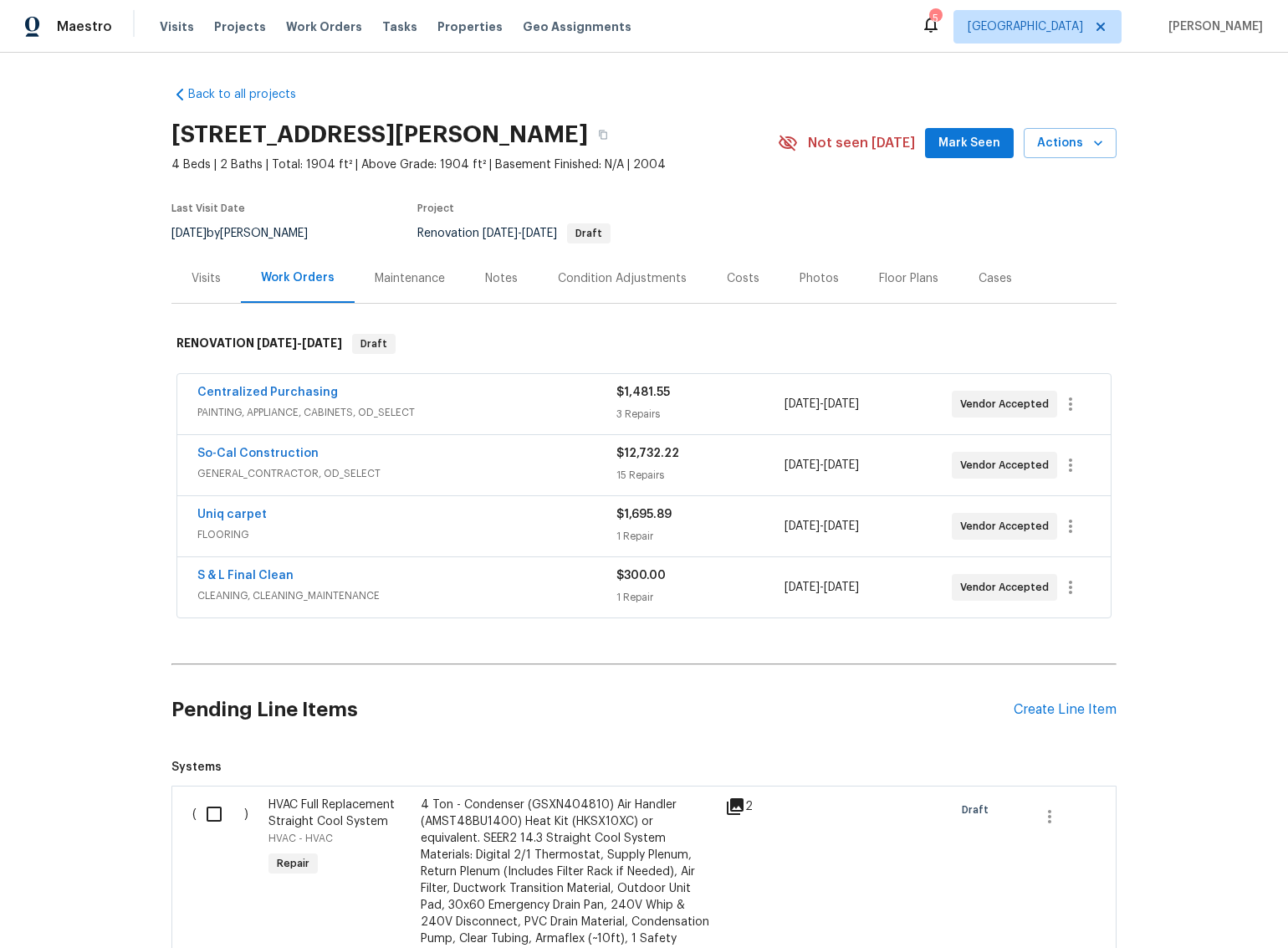
click at [673, 102] on div "Back to all projects 11737 Poppy Rd, Adelanto, CA 92301 4 Beds | 2 Baths | Tota…" at bounding box center [644, 663] width 945 height 1181
